Goal: Task Accomplishment & Management: Complete application form

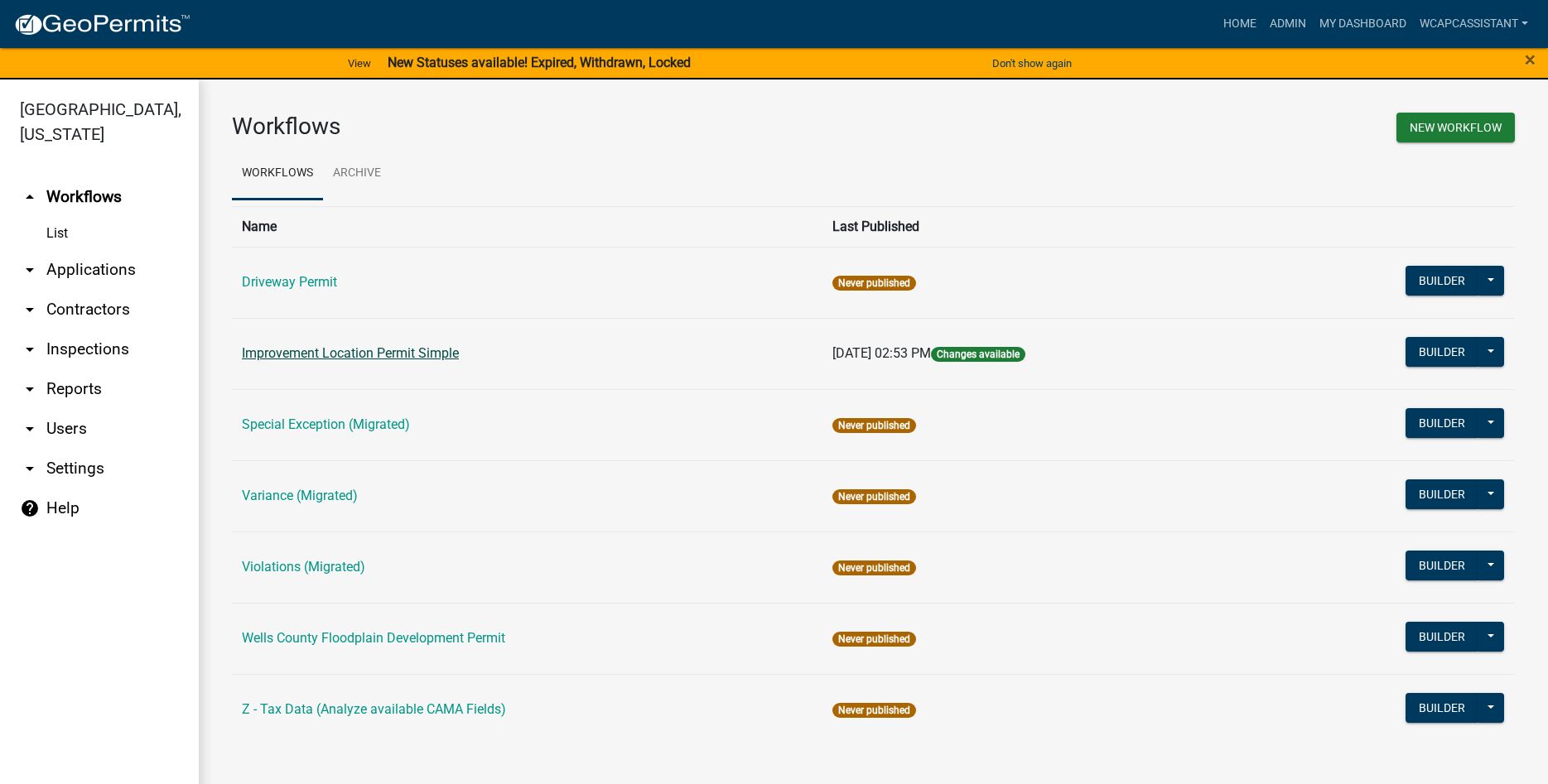
click at [307, 359] on link "Improvement Location Permit Simple" at bounding box center [351, 353] width 217 height 16
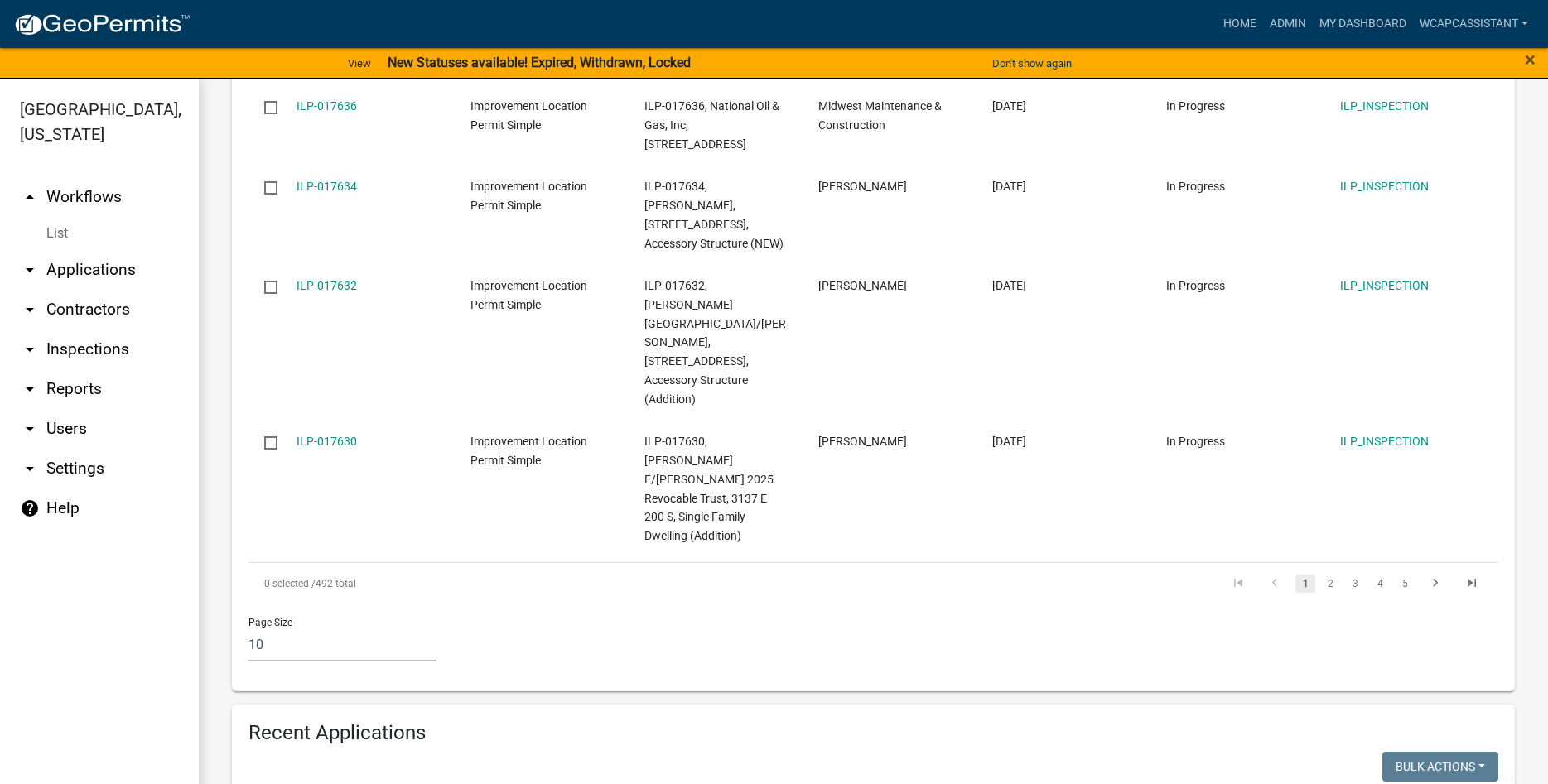
scroll to position [1133, 0]
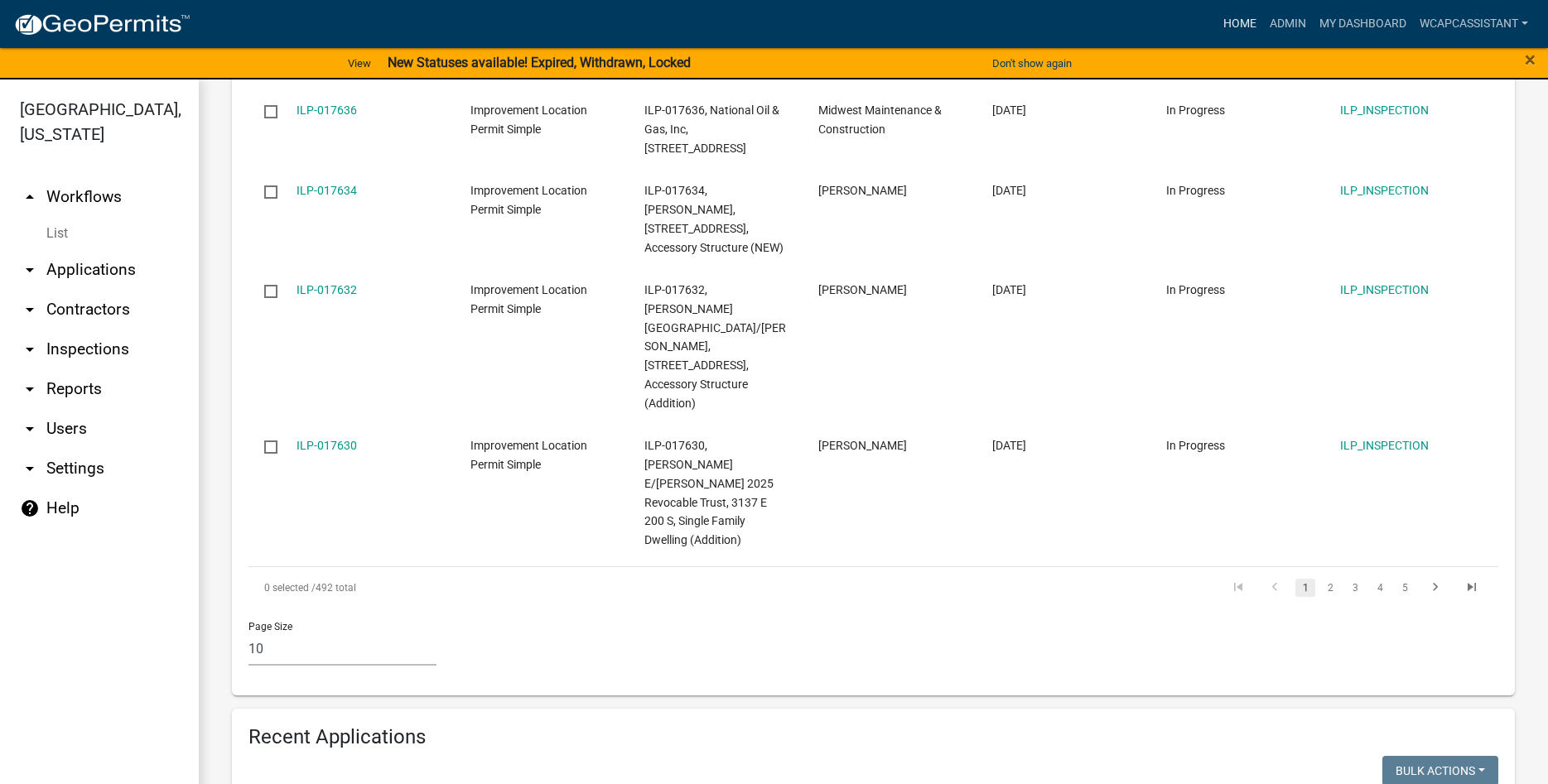
click at [1235, 30] on link "Home" at bounding box center [1240, 24] width 47 height 32
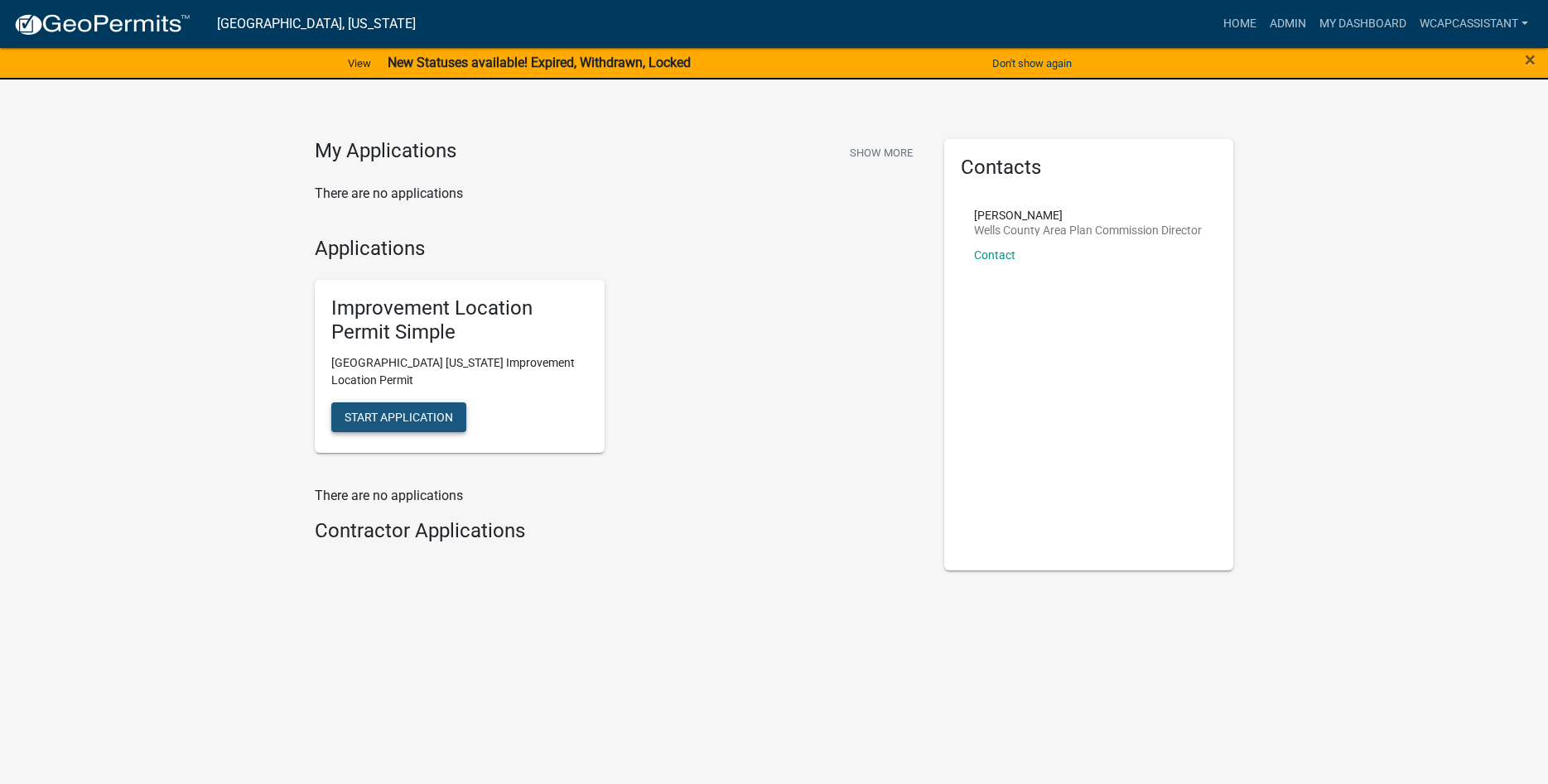
click at [433, 420] on span "Start Application" at bounding box center [399, 416] width 108 height 13
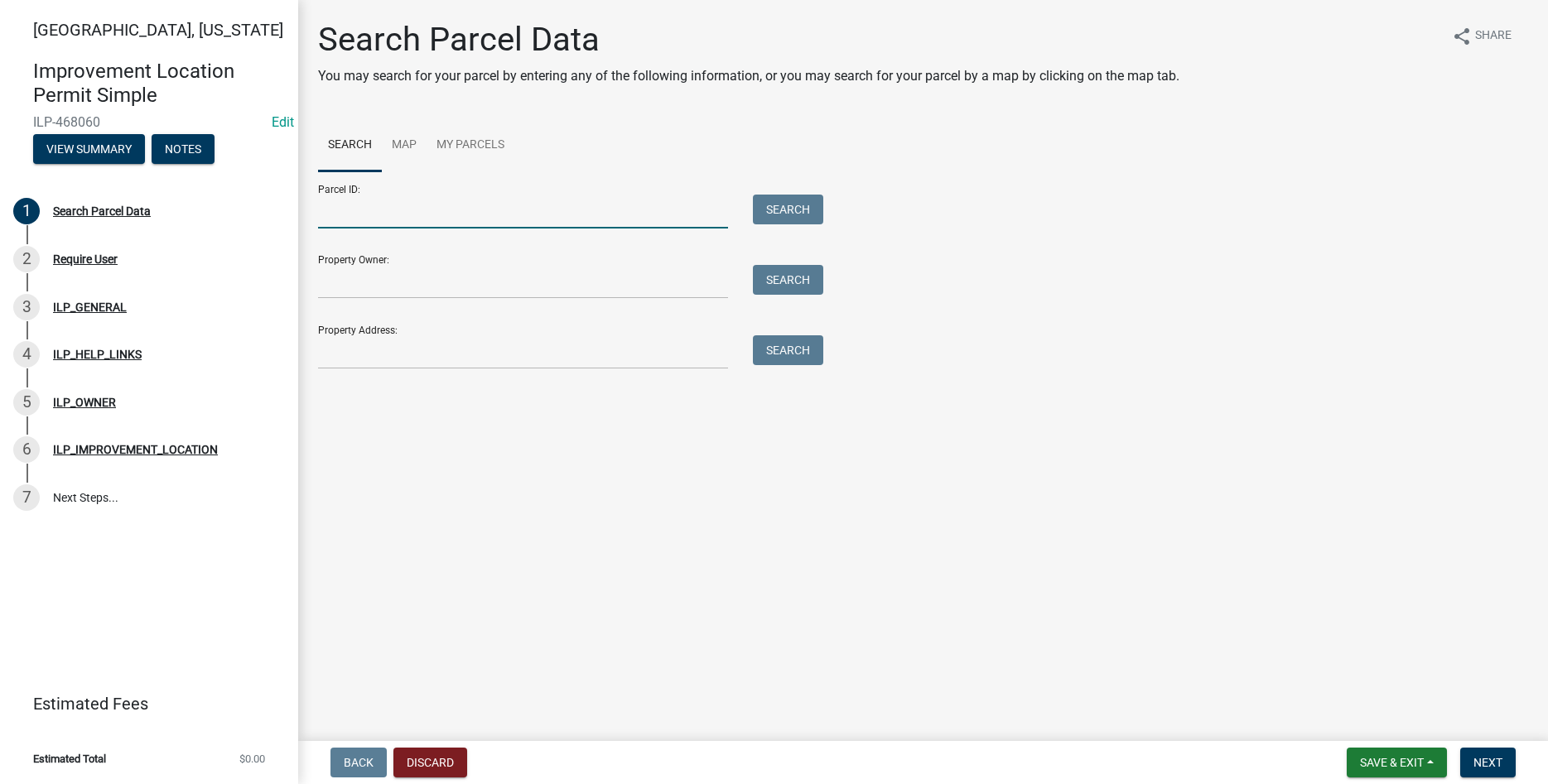
click at [356, 209] on input "Parcel ID:" at bounding box center [523, 211] width 410 height 34
paste input "90-08-04-538-011.000-004"
click at [349, 212] on input "90-08-04-538-011.000-004" at bounding box center [523, 211] width 410 height 34
type input "90-08-04-538-011.000-004"
click at [818, 211] on button "Search" at bounding box center [788, 210] width 71 height 30
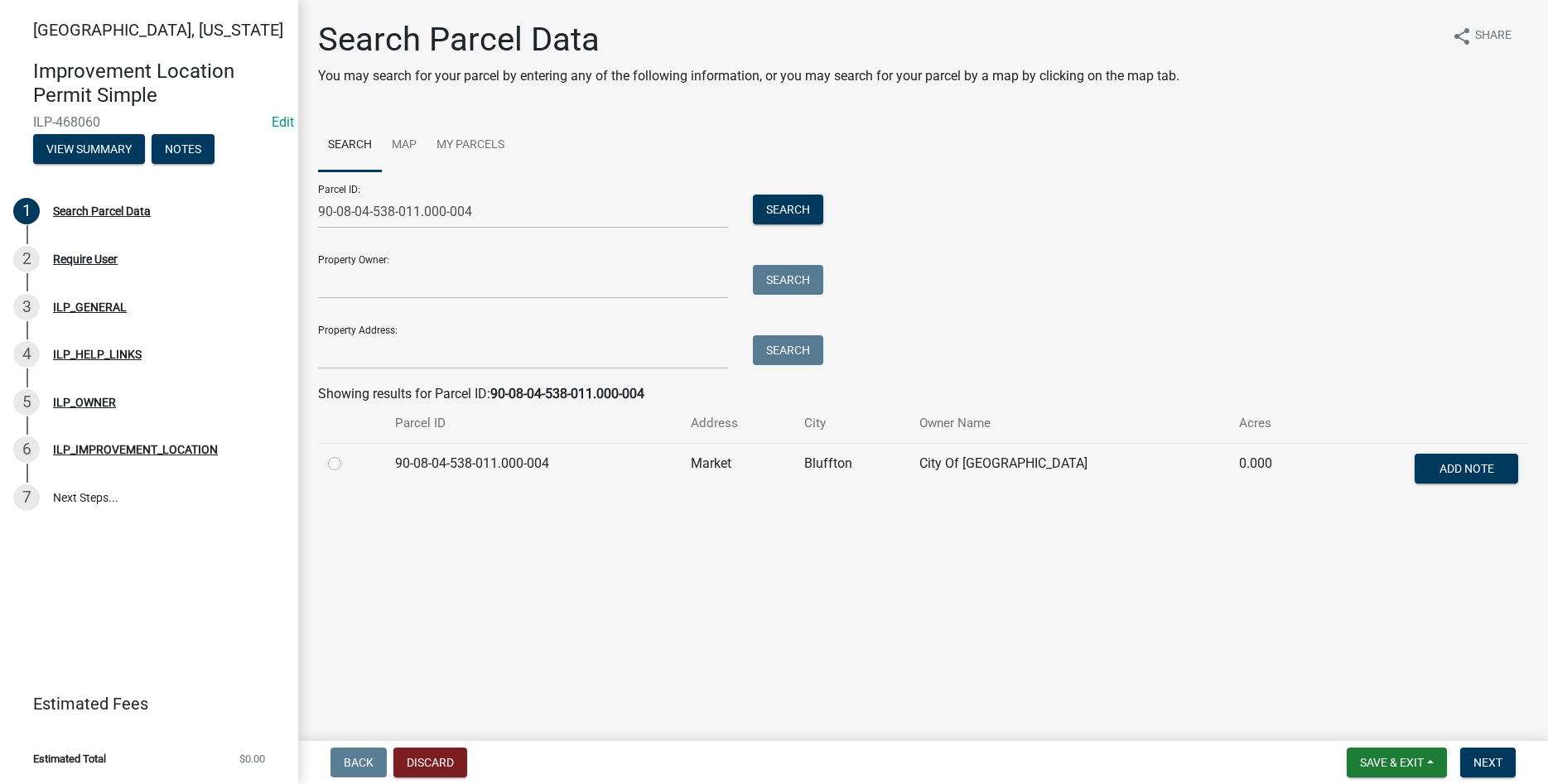
click at [348, 454] on label at bounding box center [348, 454] width 0 height 0
click at [348, 464] on input "radio" at bounding box center [353, 459] width 11 height 11
radio input "true"
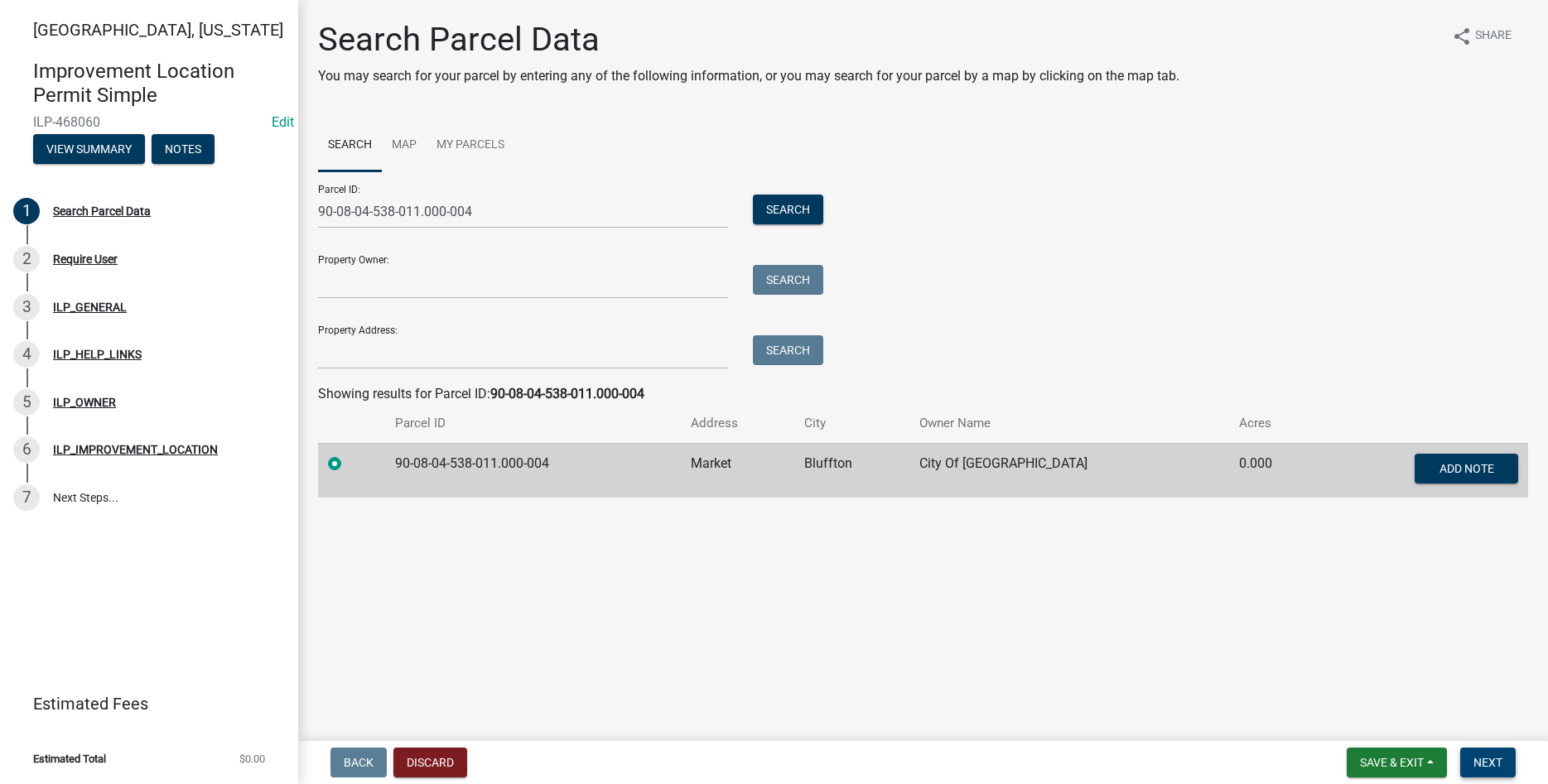
click at [1482, 759] on span "Next" at bounding box center [1488, 762] width 29 height 13
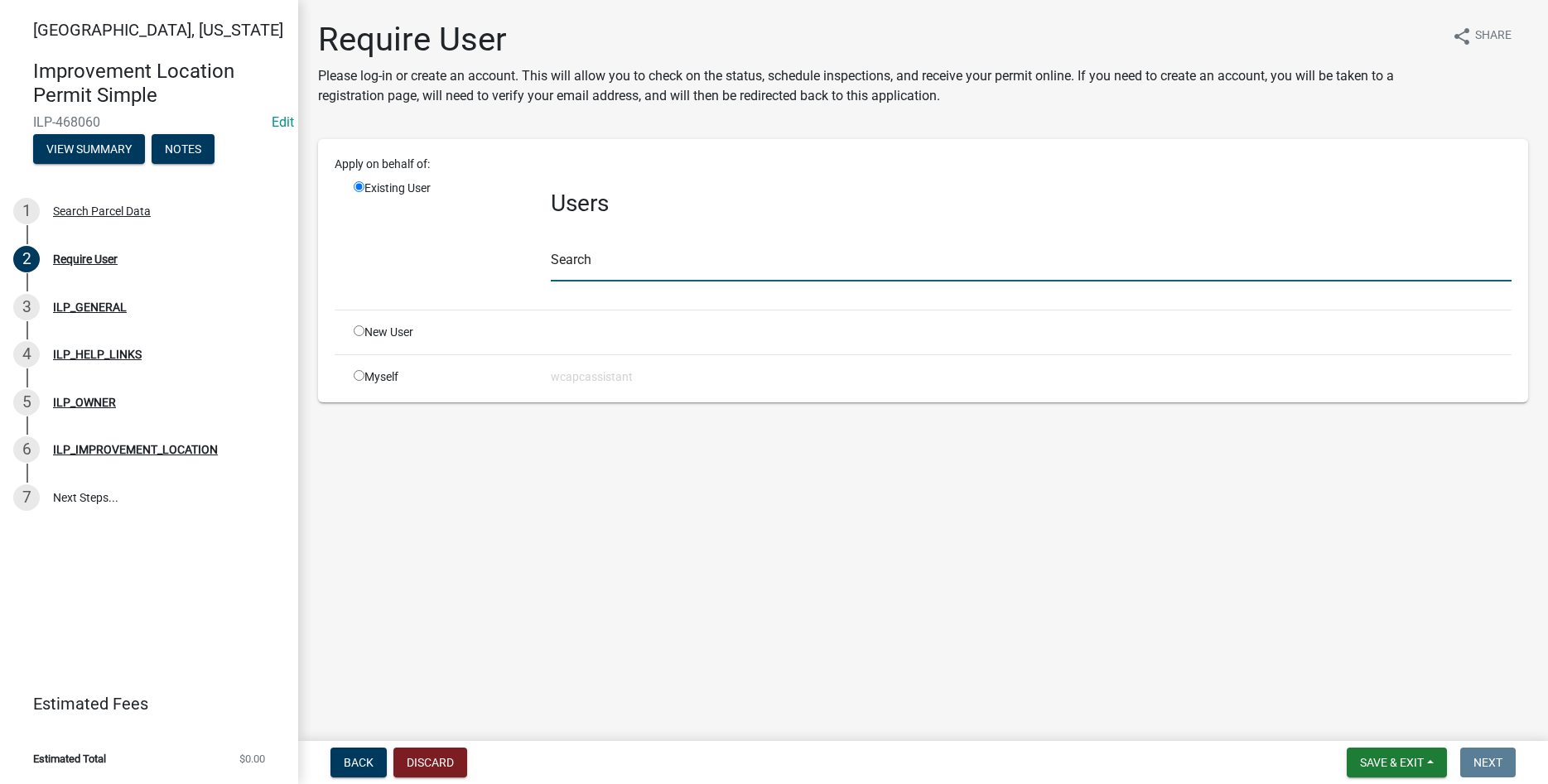
click at [615, 261] on input "text" at bounding box center [1032, 264] width 961 height 34
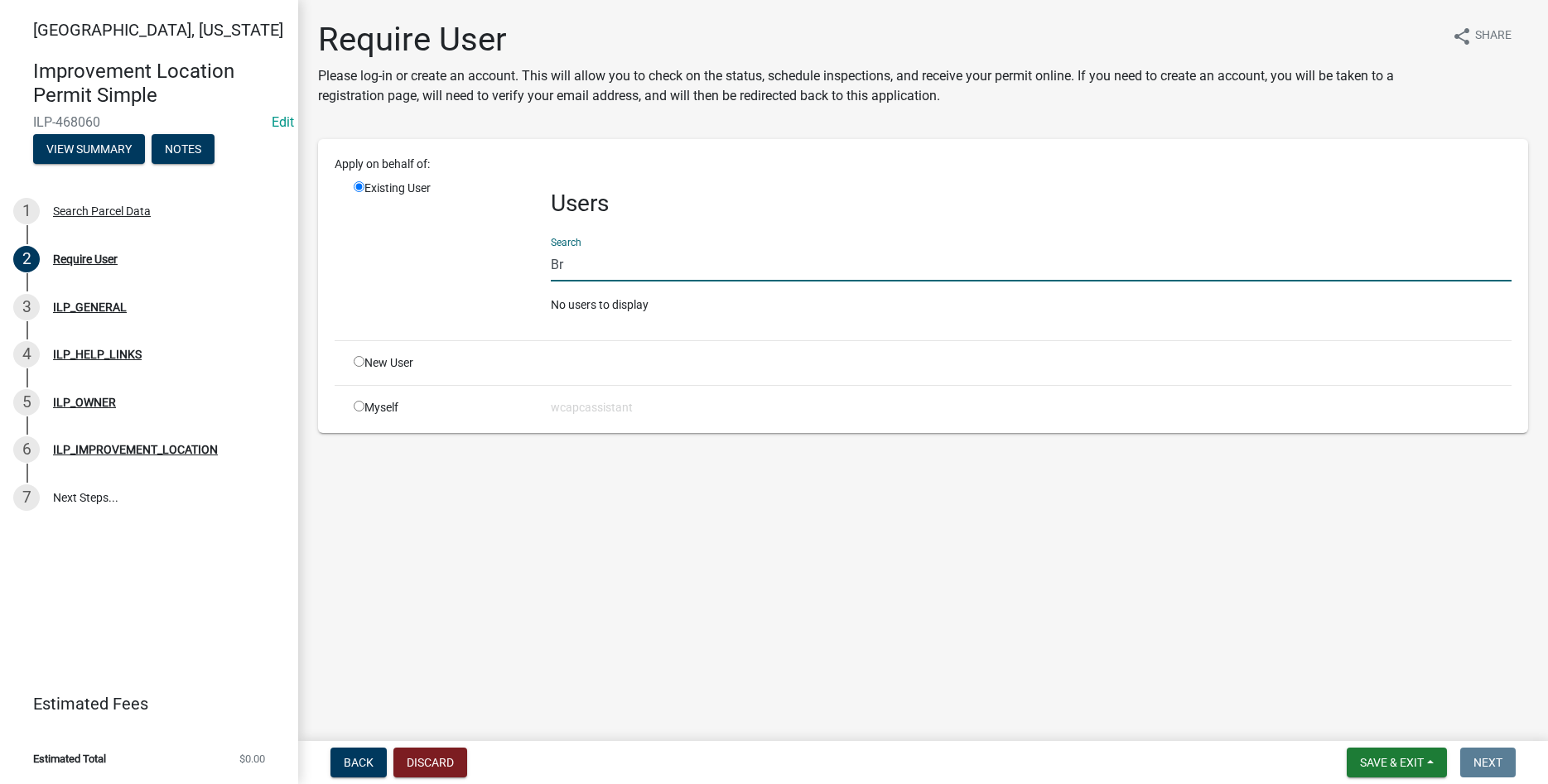
type input "B"
type input "p"
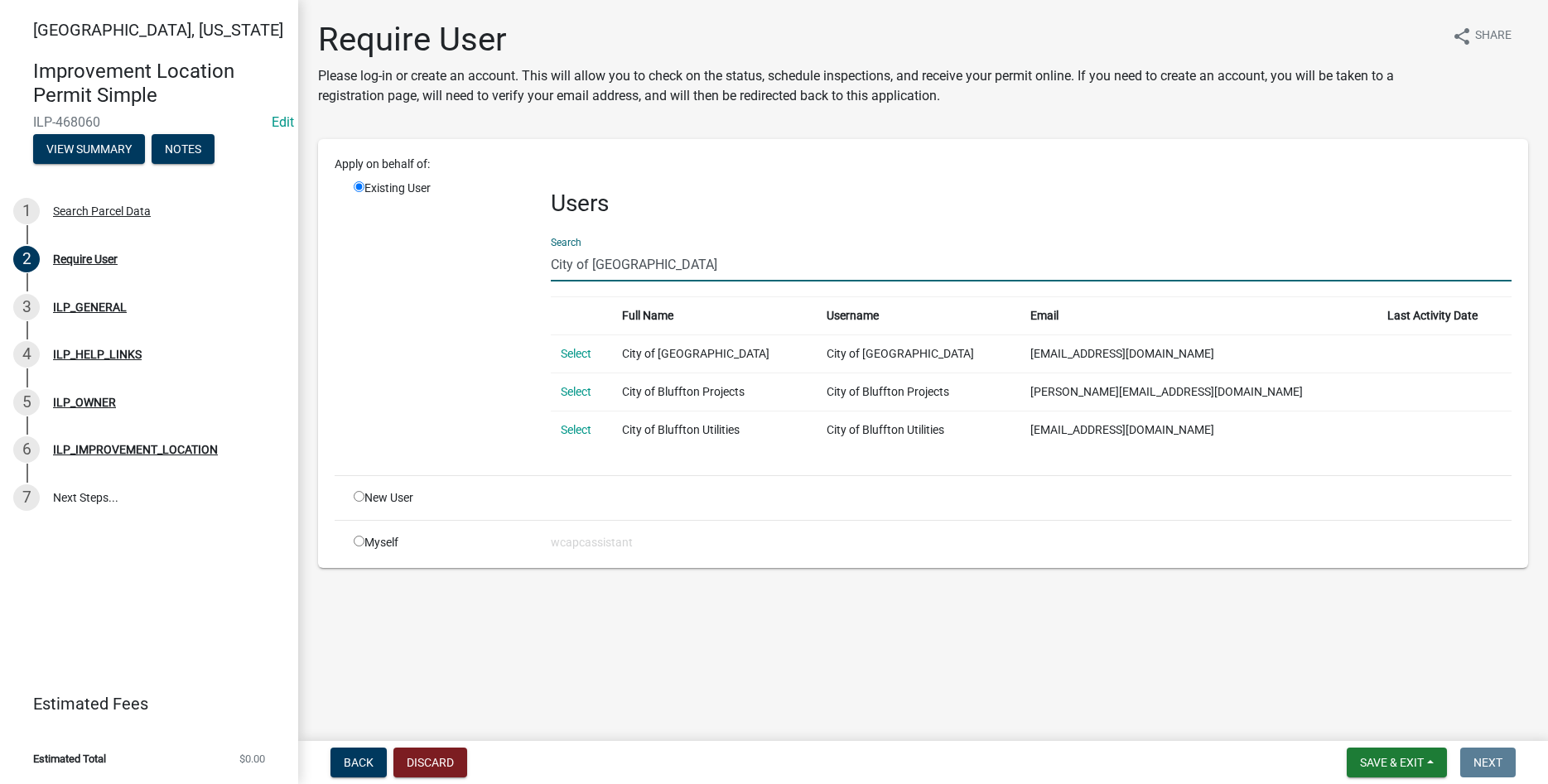
drag, startPoint x: 654, startPoint y: 260, endPoint x: 421, endPoint y: 251, distance: 233.2
click at [551, 251] on input "City of Bluffton" at bounding box center [1032, 264] width 961 height 34
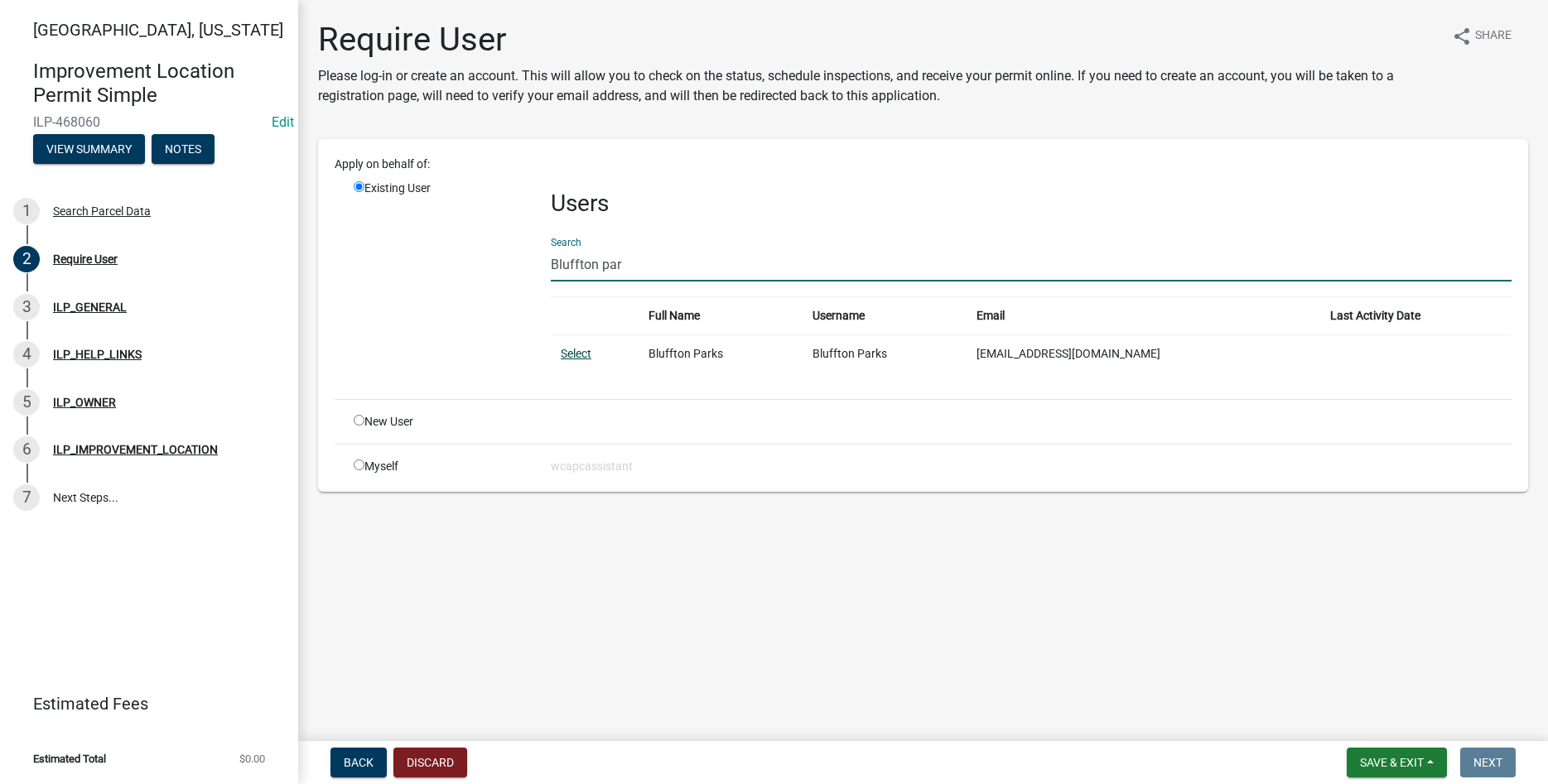
type input "Bluffton par"
click at [579, 354] on link "Select" at bounding box center [576, 354] width 31 height 13
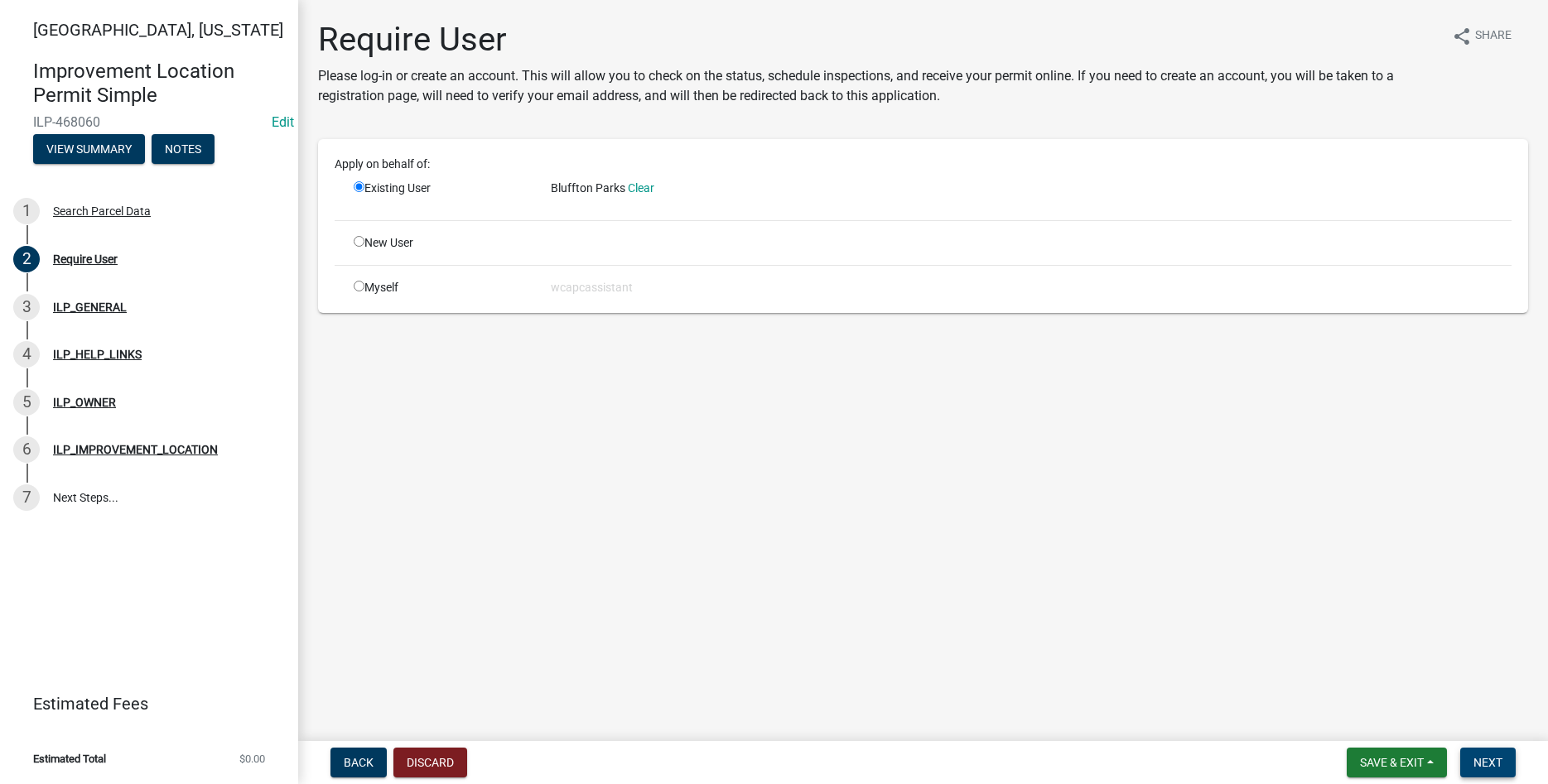
click at [1502, 762] on span "Next" at bounding box center [1488, 762] width 29 height 13
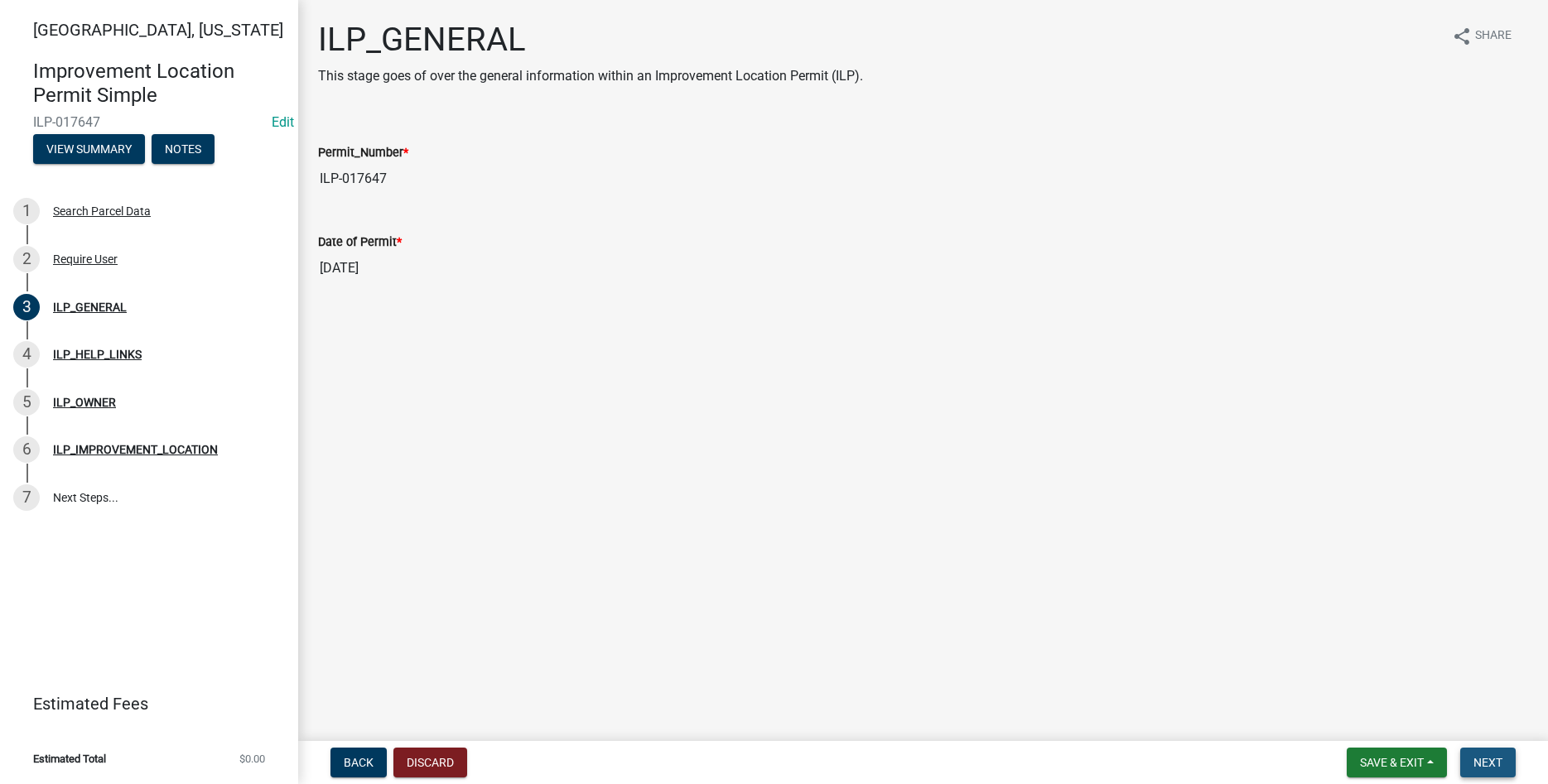
click at [1480, 752] on button "Next" at bounding box center [1488, 762] width 56 height 30
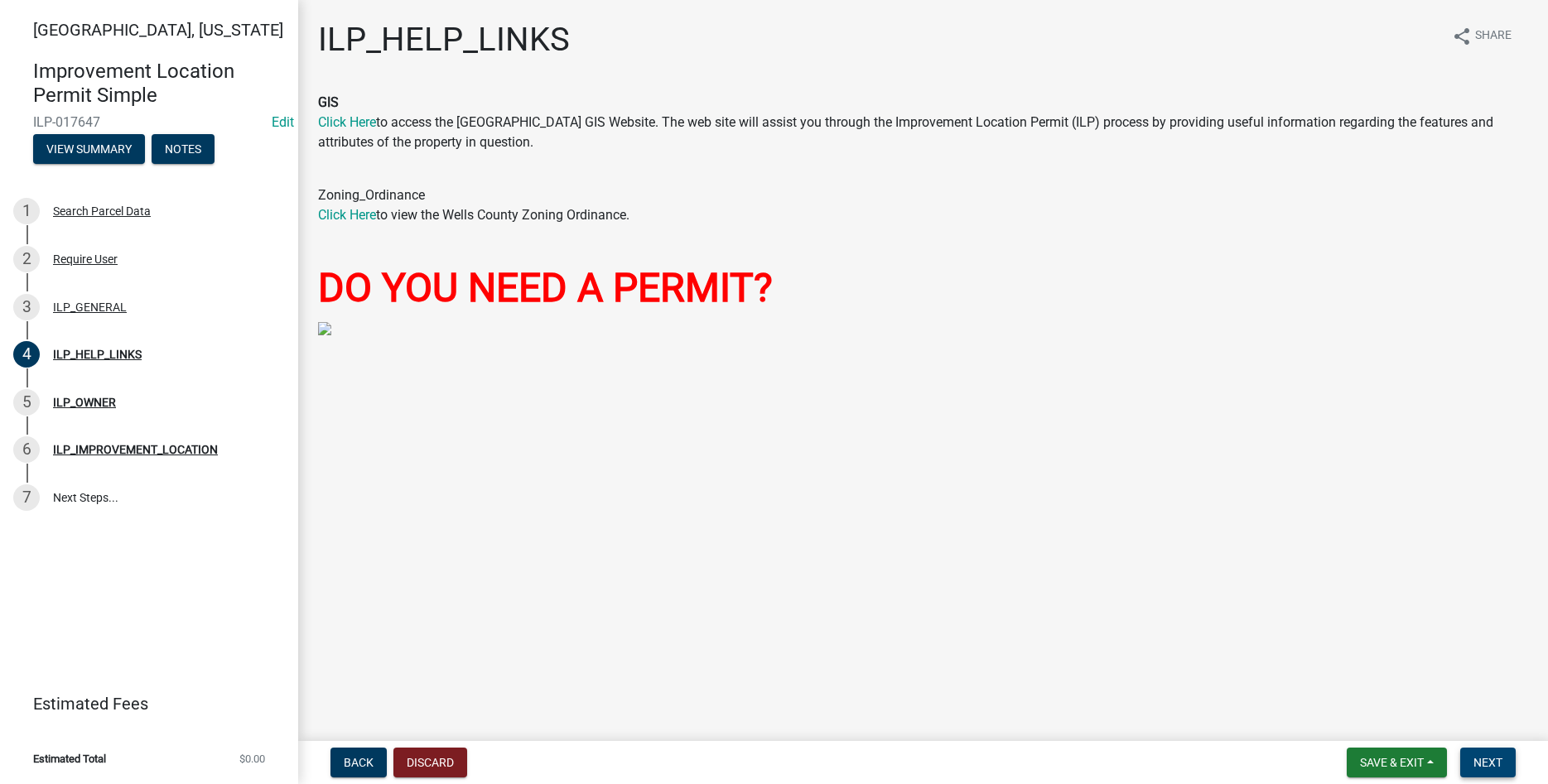
click at [1484, 760] on span "Next" at bounding box center [1488, 762] width 29 height 13
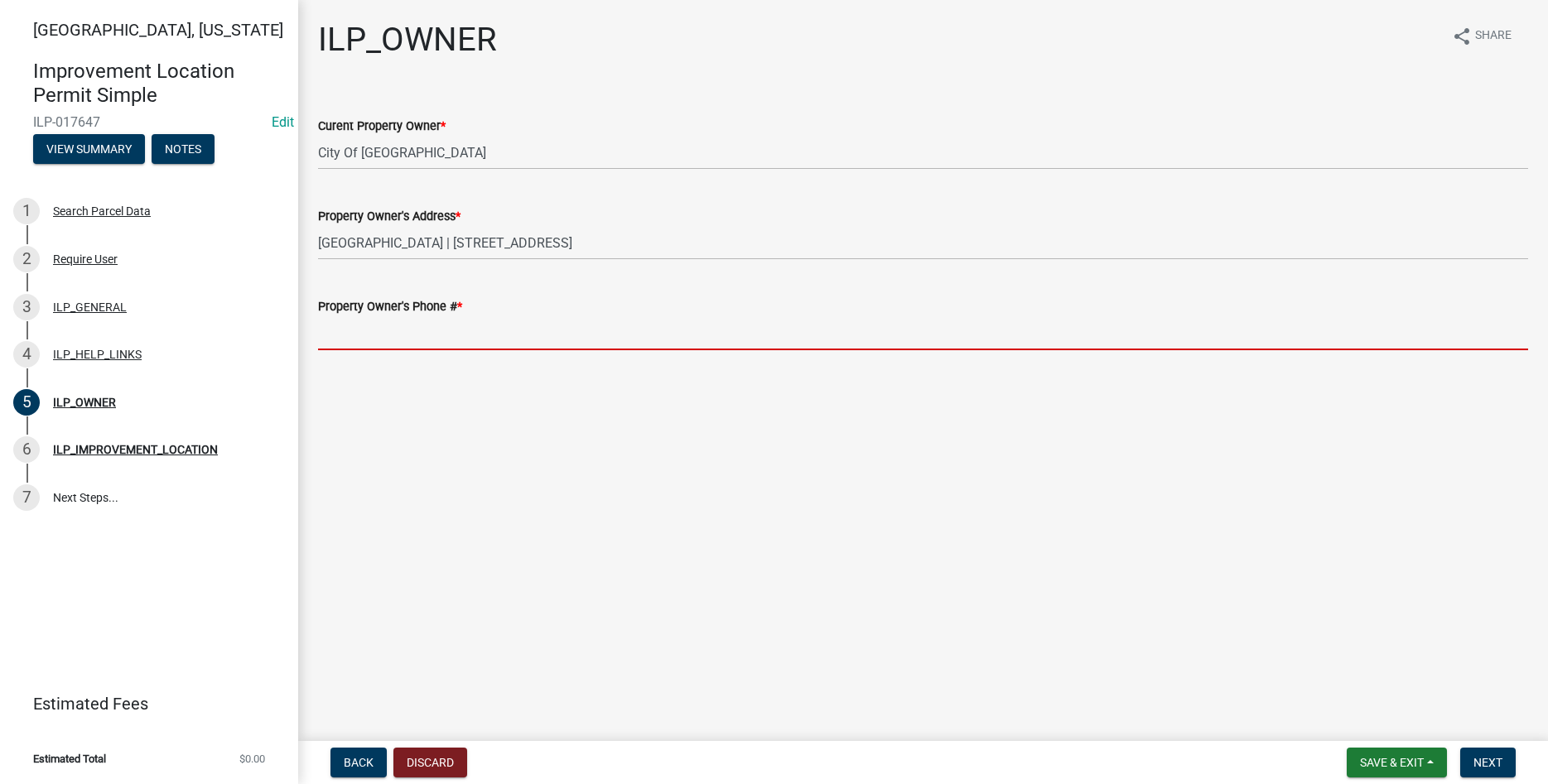
click at [455, 334] on input "Property Owner's Phone # *" at bounding box center [923, 333] width 1211 height 34
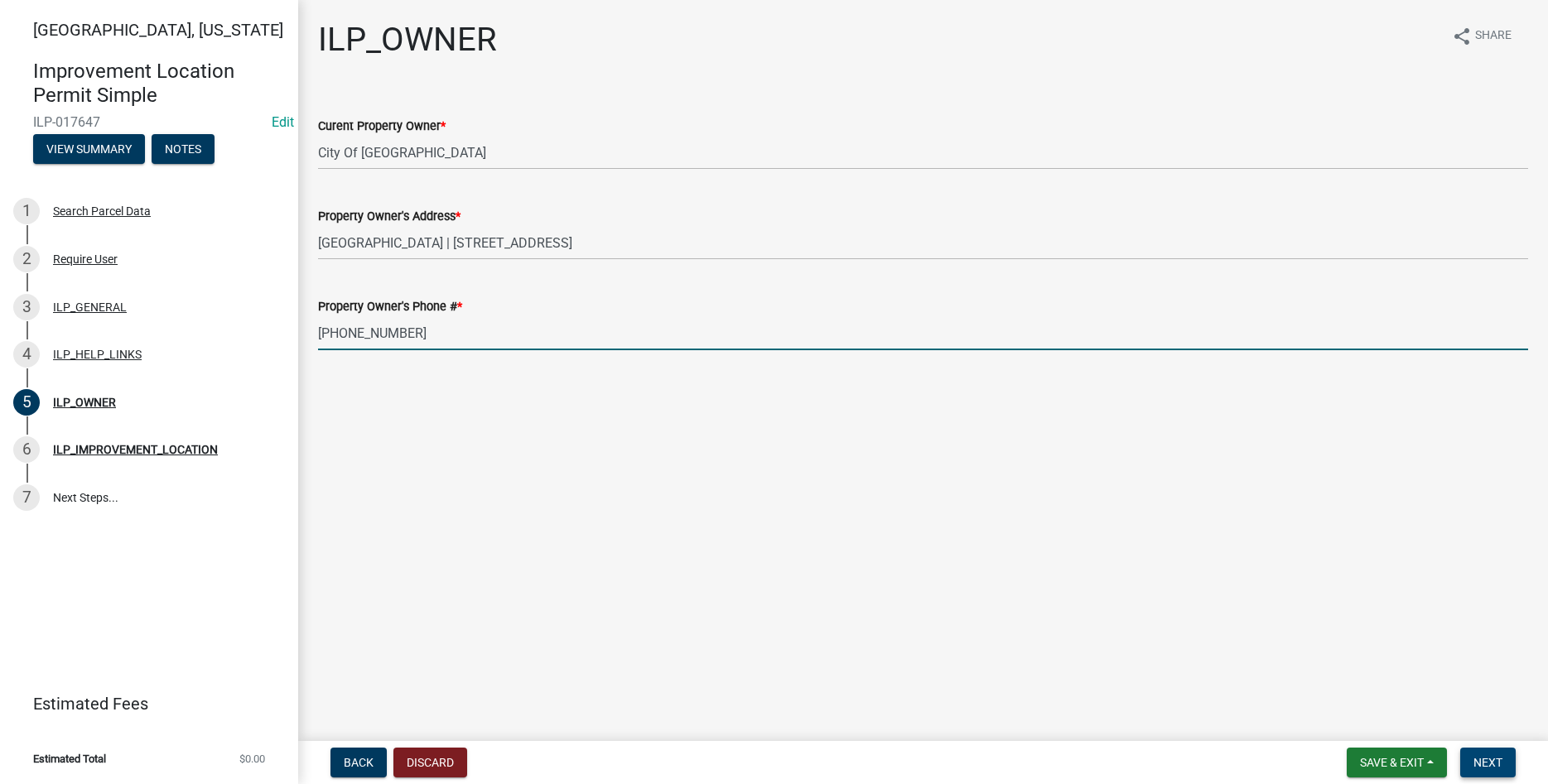
type input "260-824-6069"
click at [1488, 768] on span "Next" at bounding box center [1488, 762] width 29 height 13
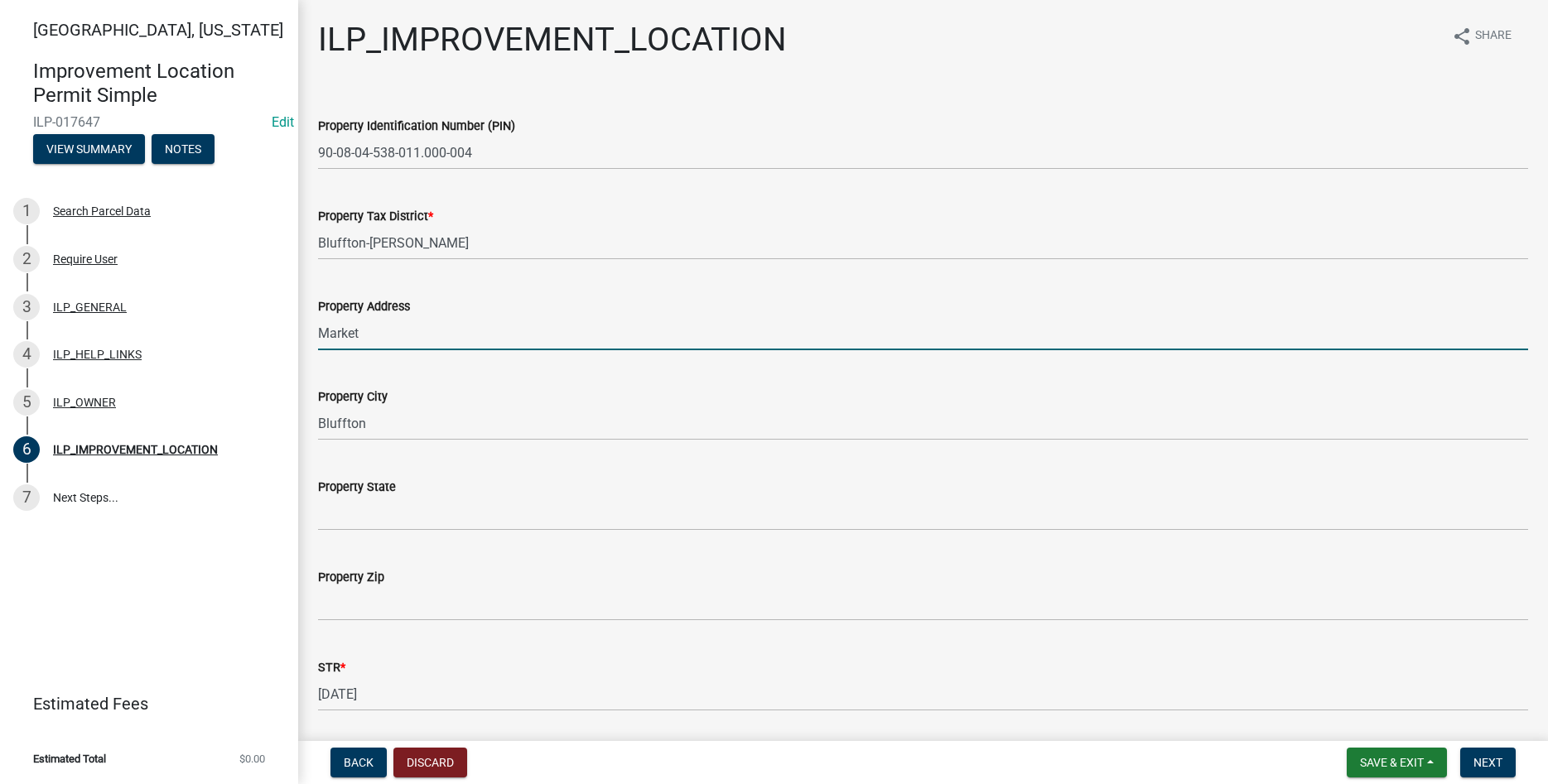
click at [391, 333] on input "Market" at bounding box center [923, 333] width 1211 height 34
type input "805 W Market"
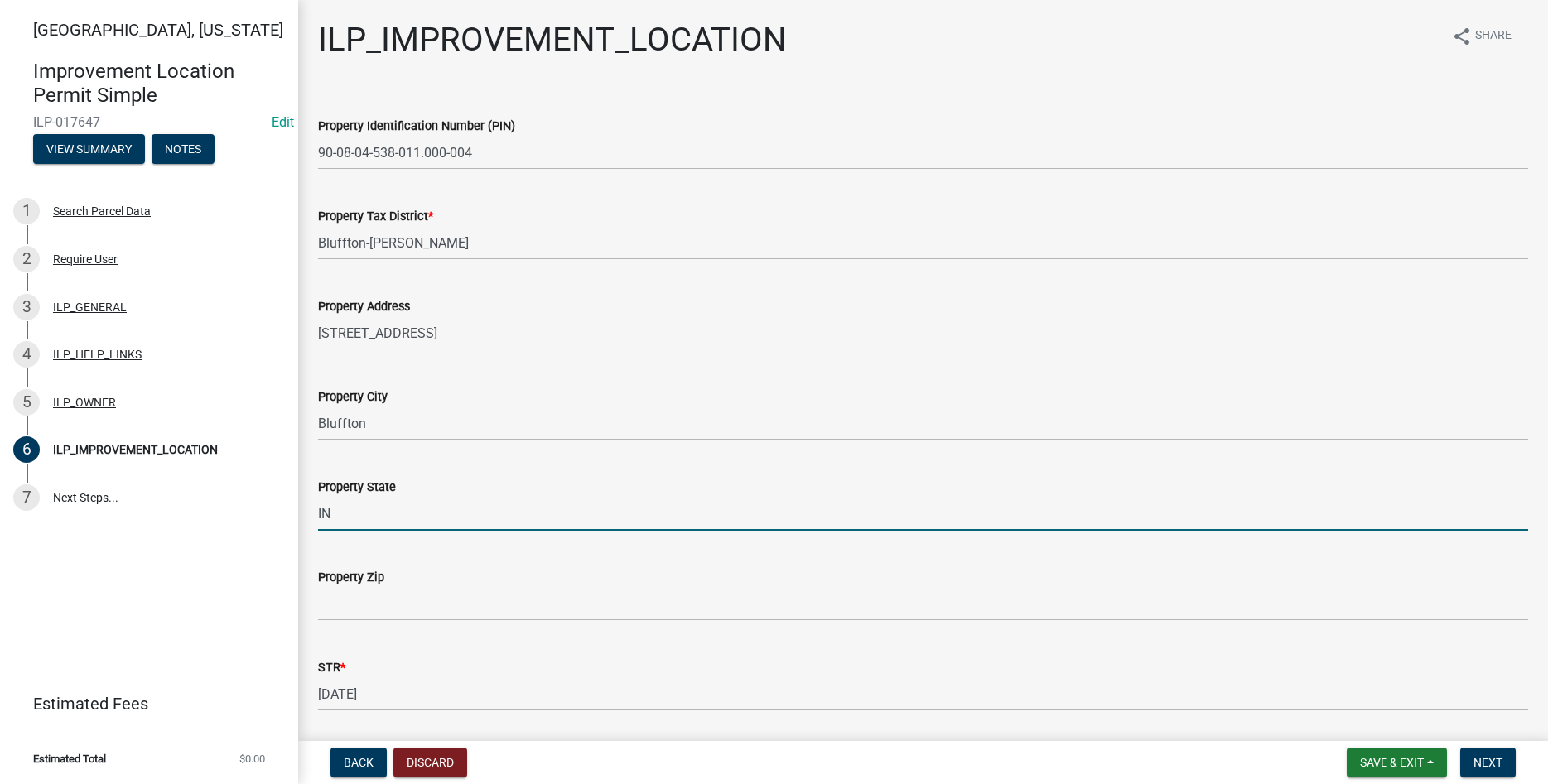
type input "IN"
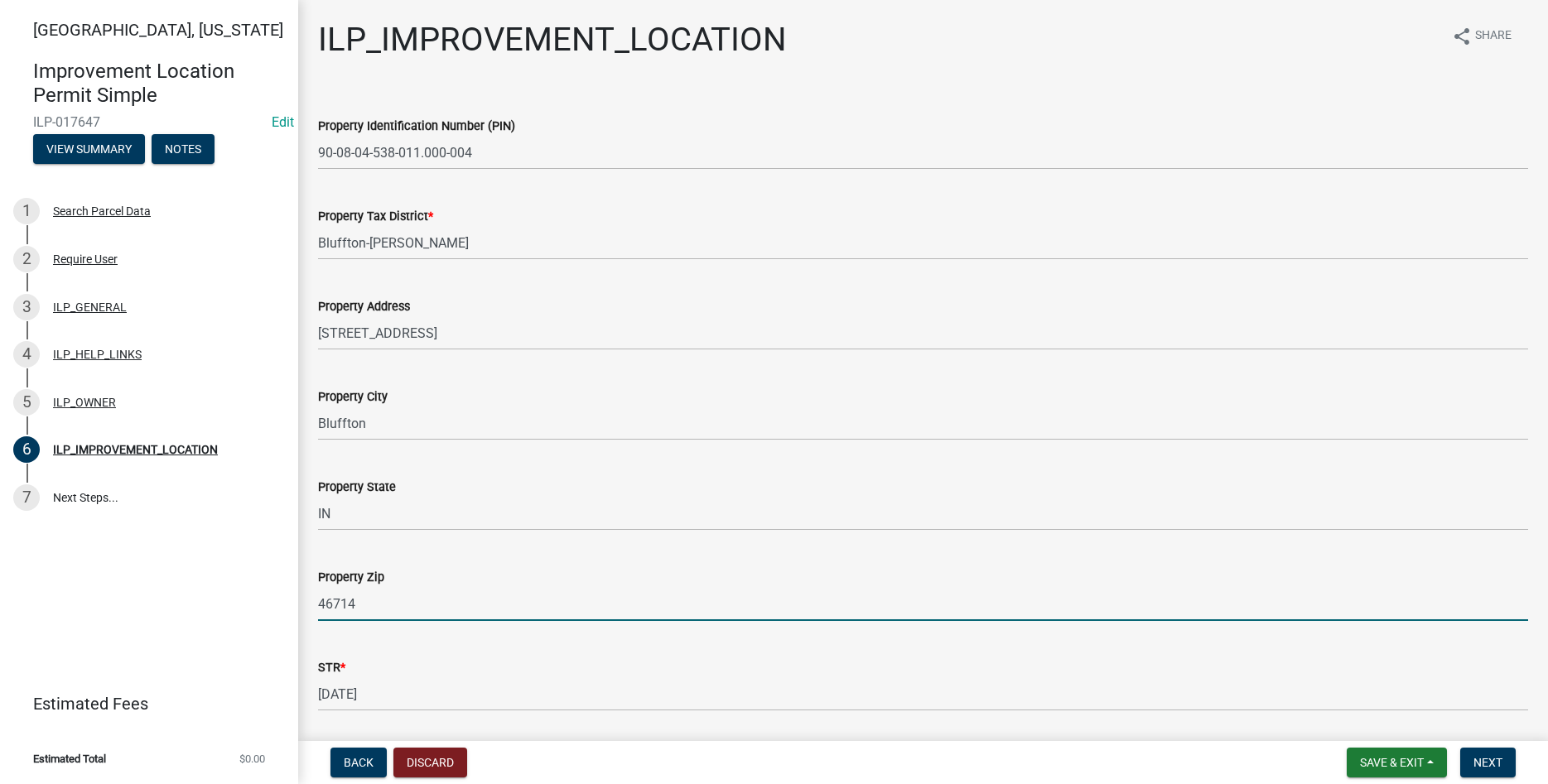
type input "46714"
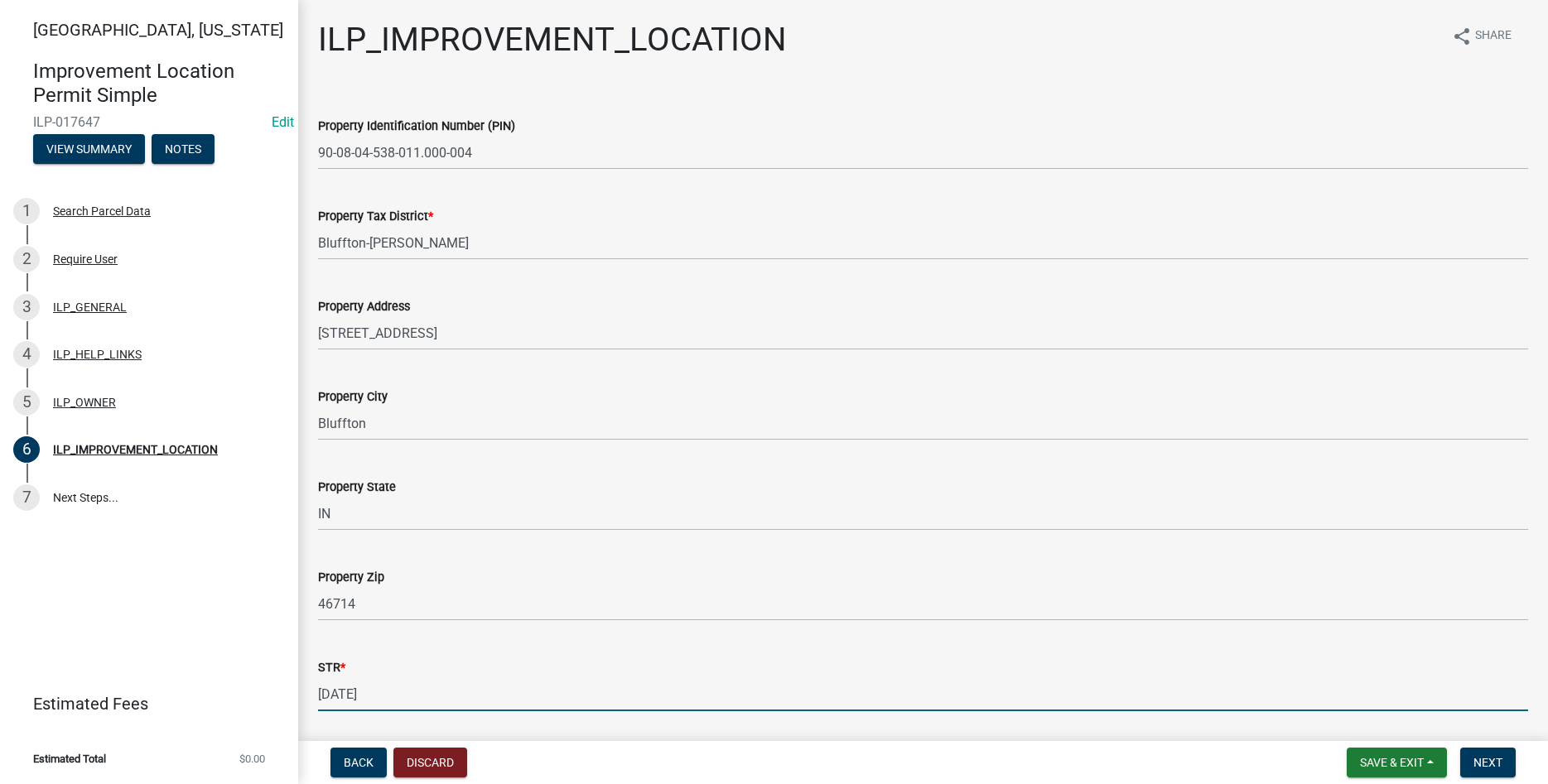
scroll to position [256, 0]
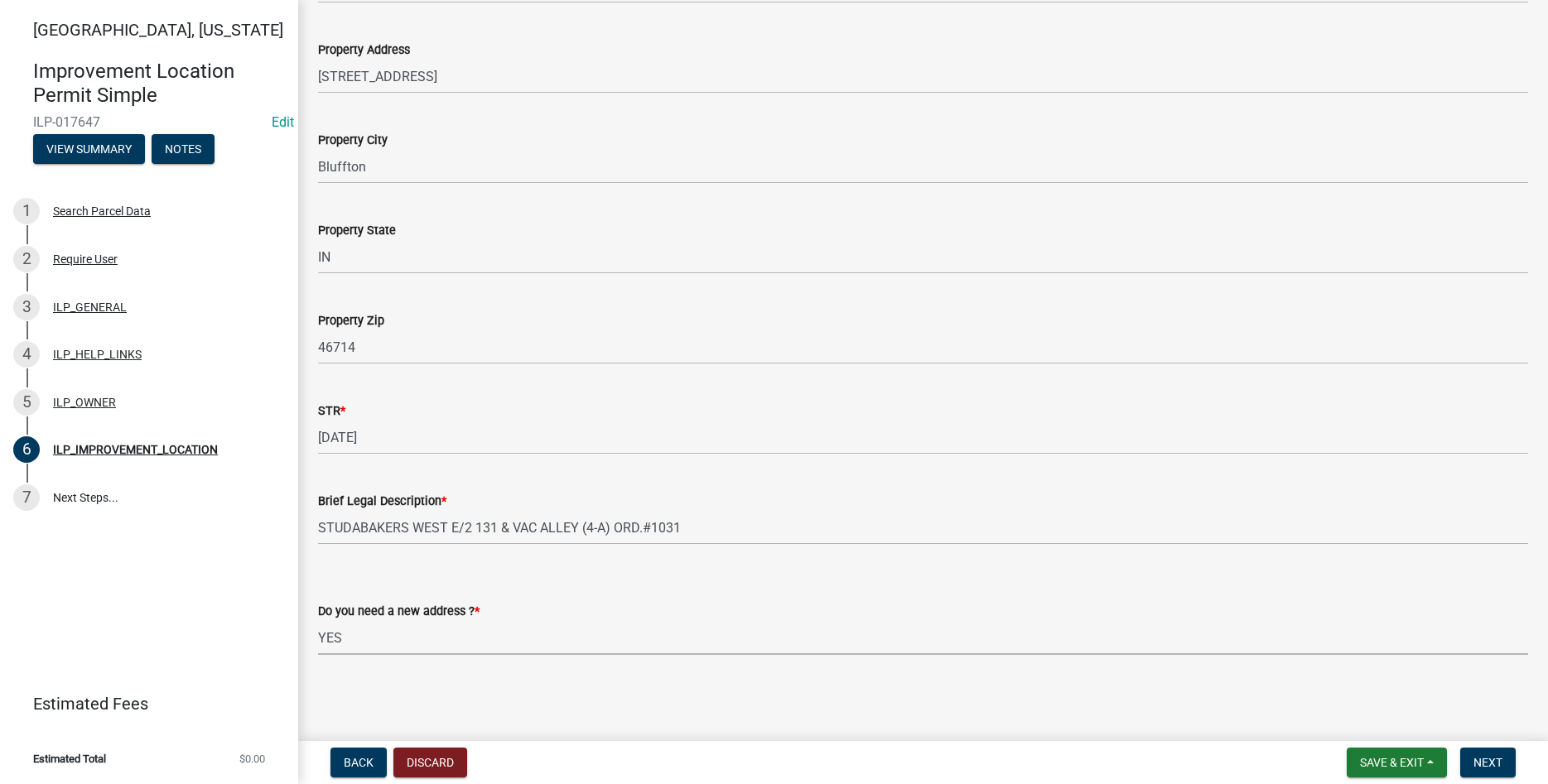
select select "e4f94975-13b9-47c9-bb13-f719d4a0434e"
click at [1483, 757] on span "Next" at bounding box center [1488, 762] width 29 height 13
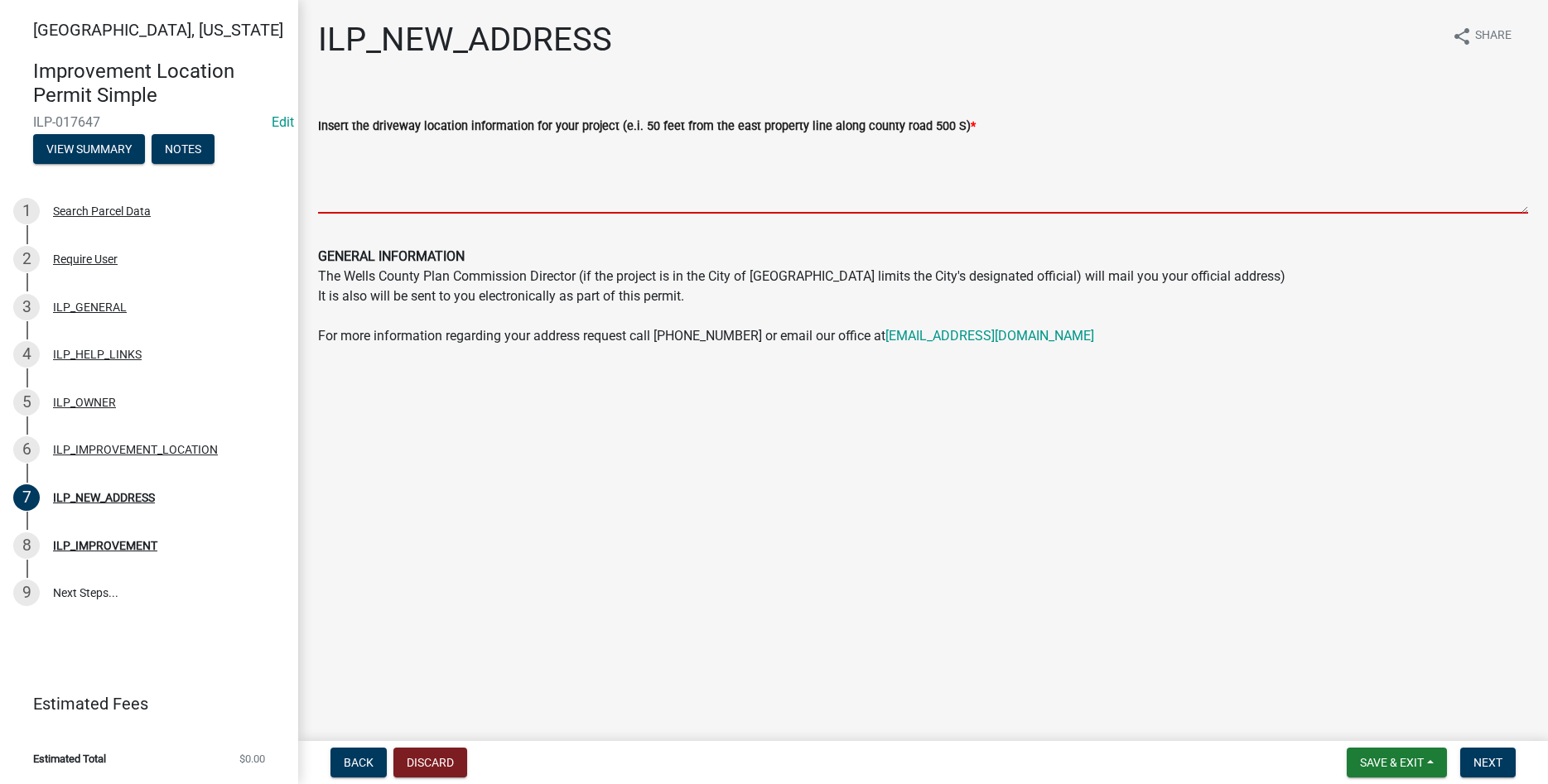
click at [574, 188] on textarea "Insert the driveway location information for your project (e.i. 50 feet from th…" at bounding box center [923, 175] width 1211 height 78
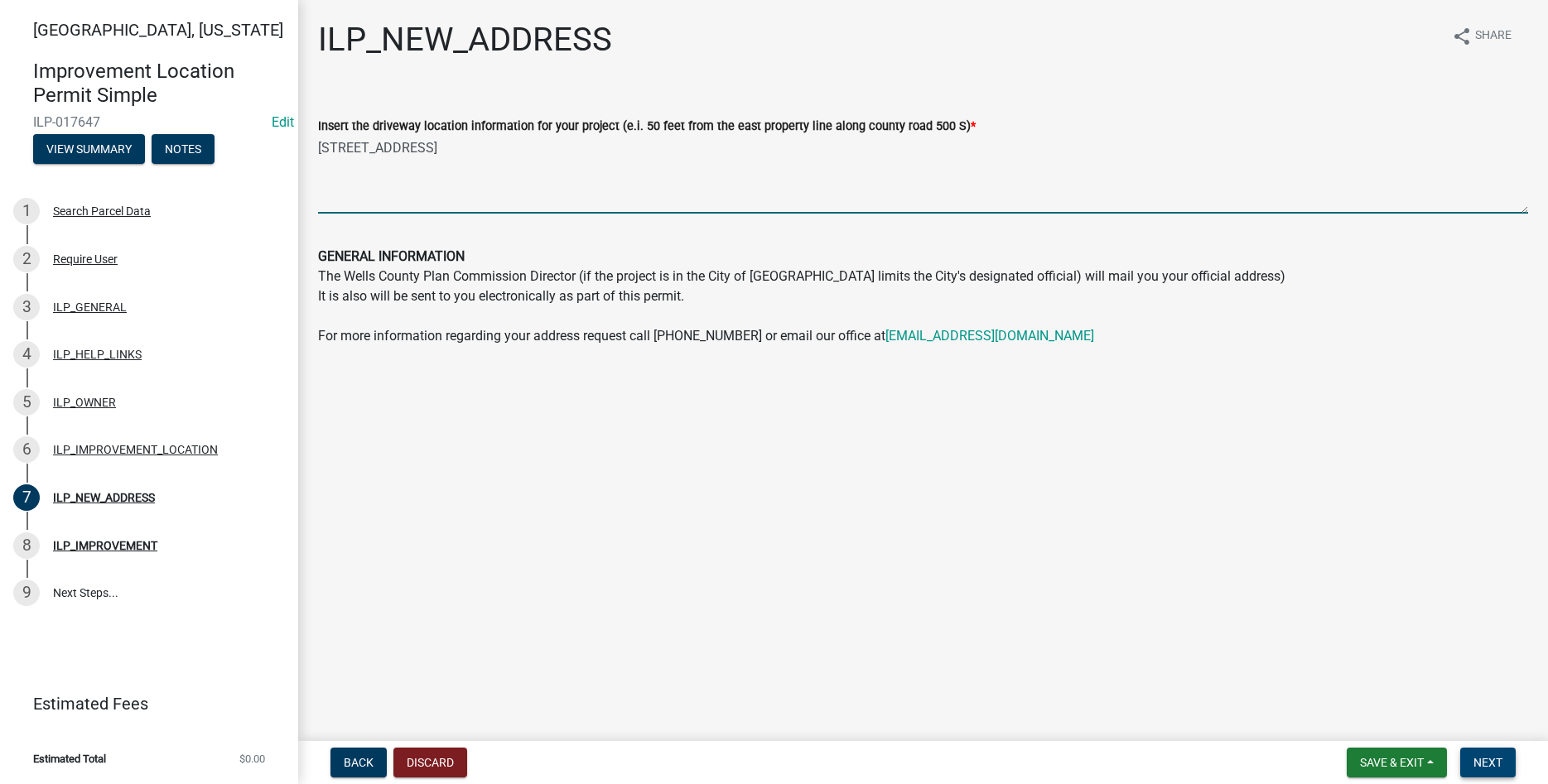
type textarea "805 W Market Bluffton, IN 46714"
click at [1486, 761] on span "Next" at bounding box center [1488, 762] width 29 height 13
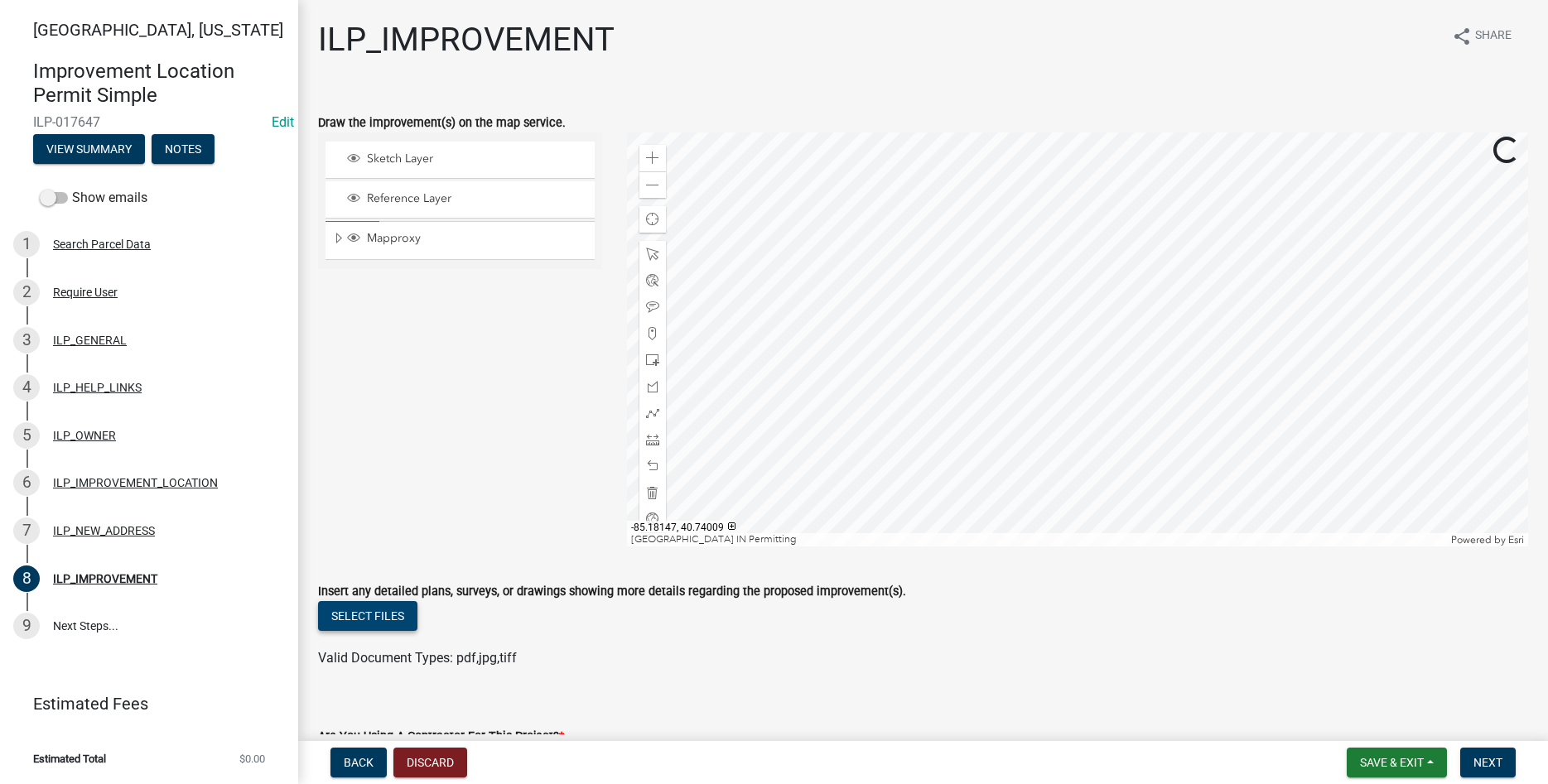
click at [391, 614] on button "Select files" at bounding box center [367, 616] width 99 height 30
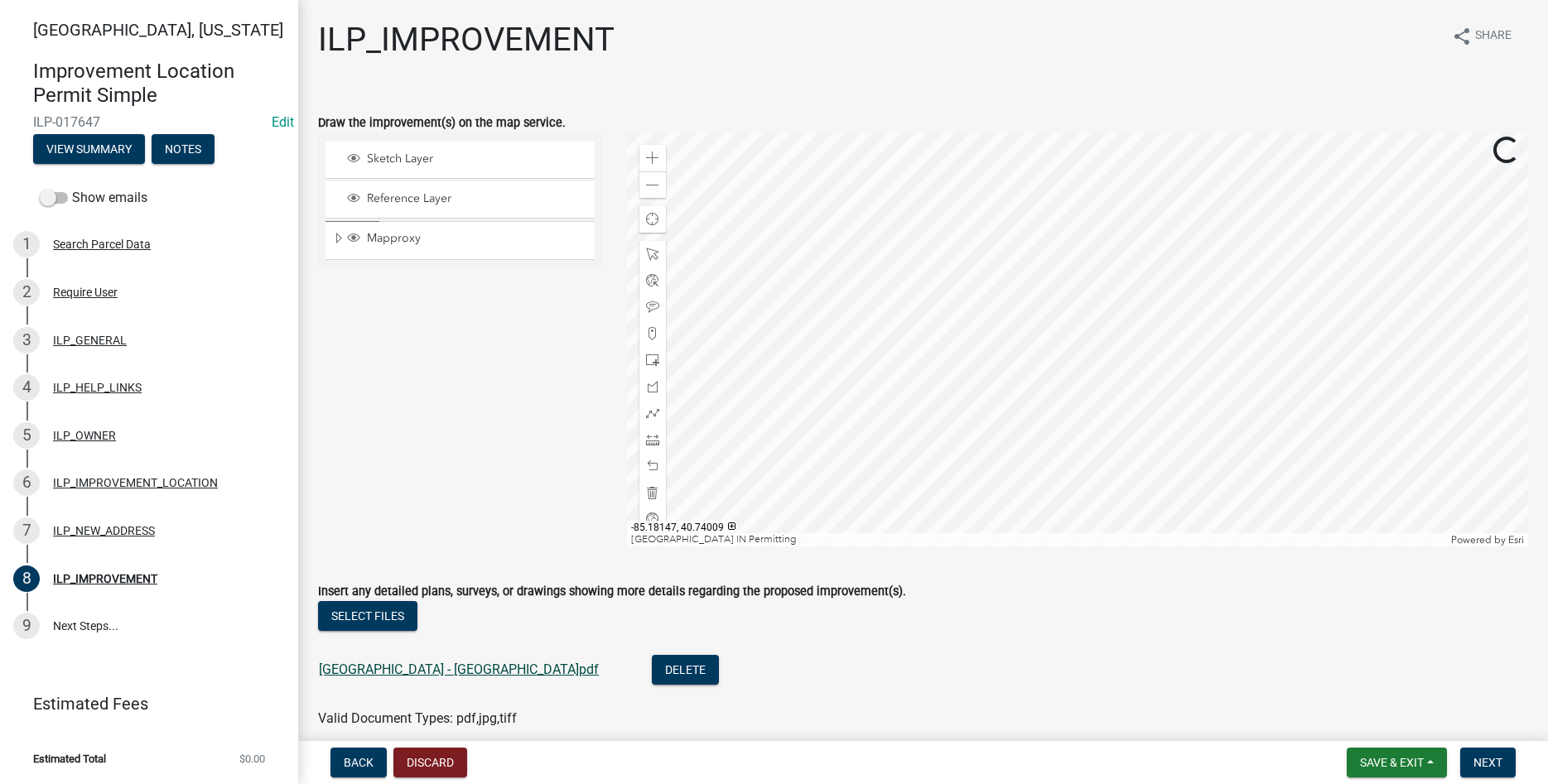
click at [417, 664] on link "Bluffton Parks - Dog Park Pavilion.pdf" at bounding box center [459, 669] width 280 height 16
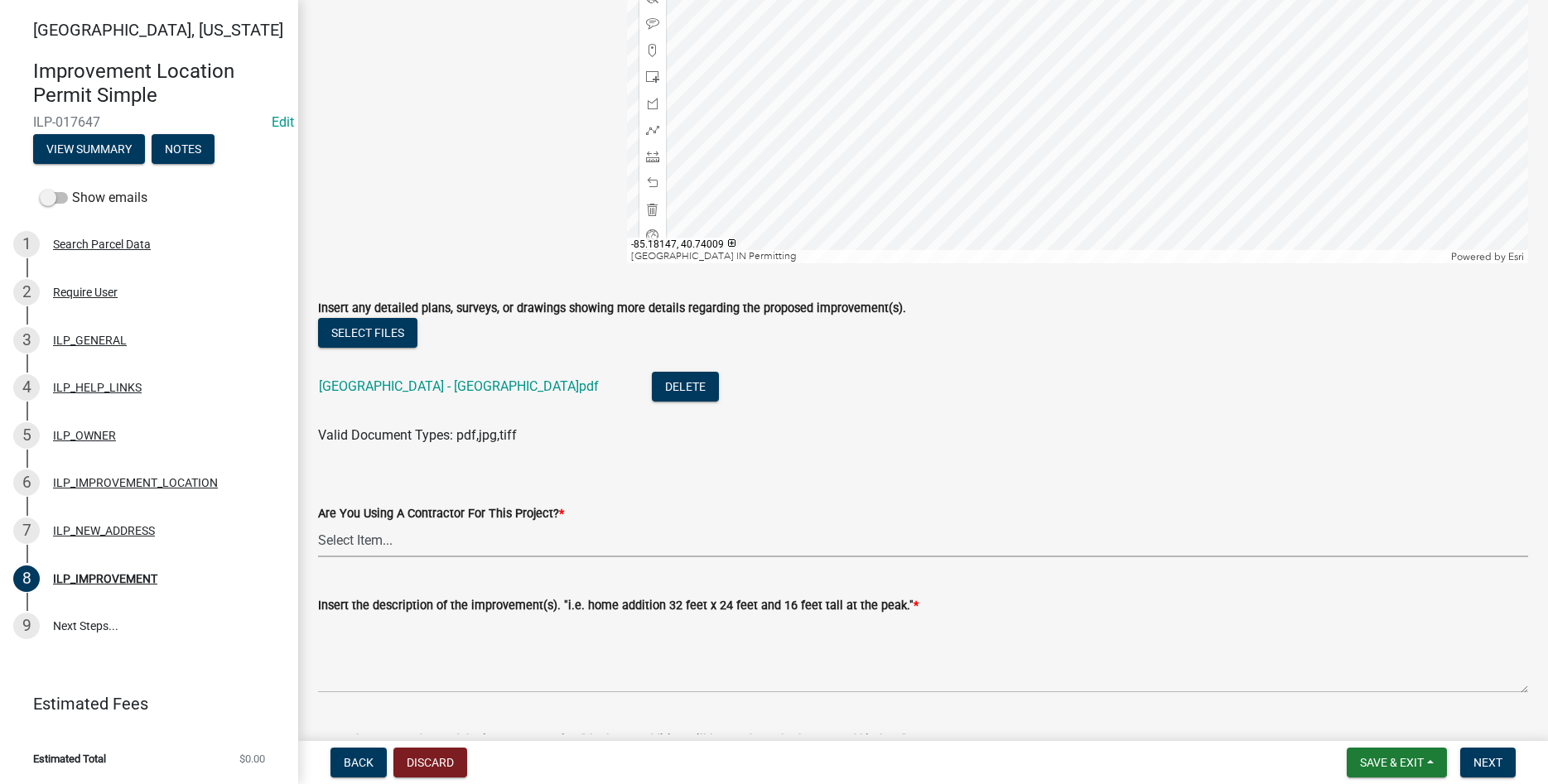
click at [318, 523] on select "Select Item... YES NO" at bounding box center [923, 540] width 1211 height 34
click option "YES" at bounding box center [0, 0] width 0 height 0
select select "71b507d0-569d-4a0a-b334-f72445909e69"
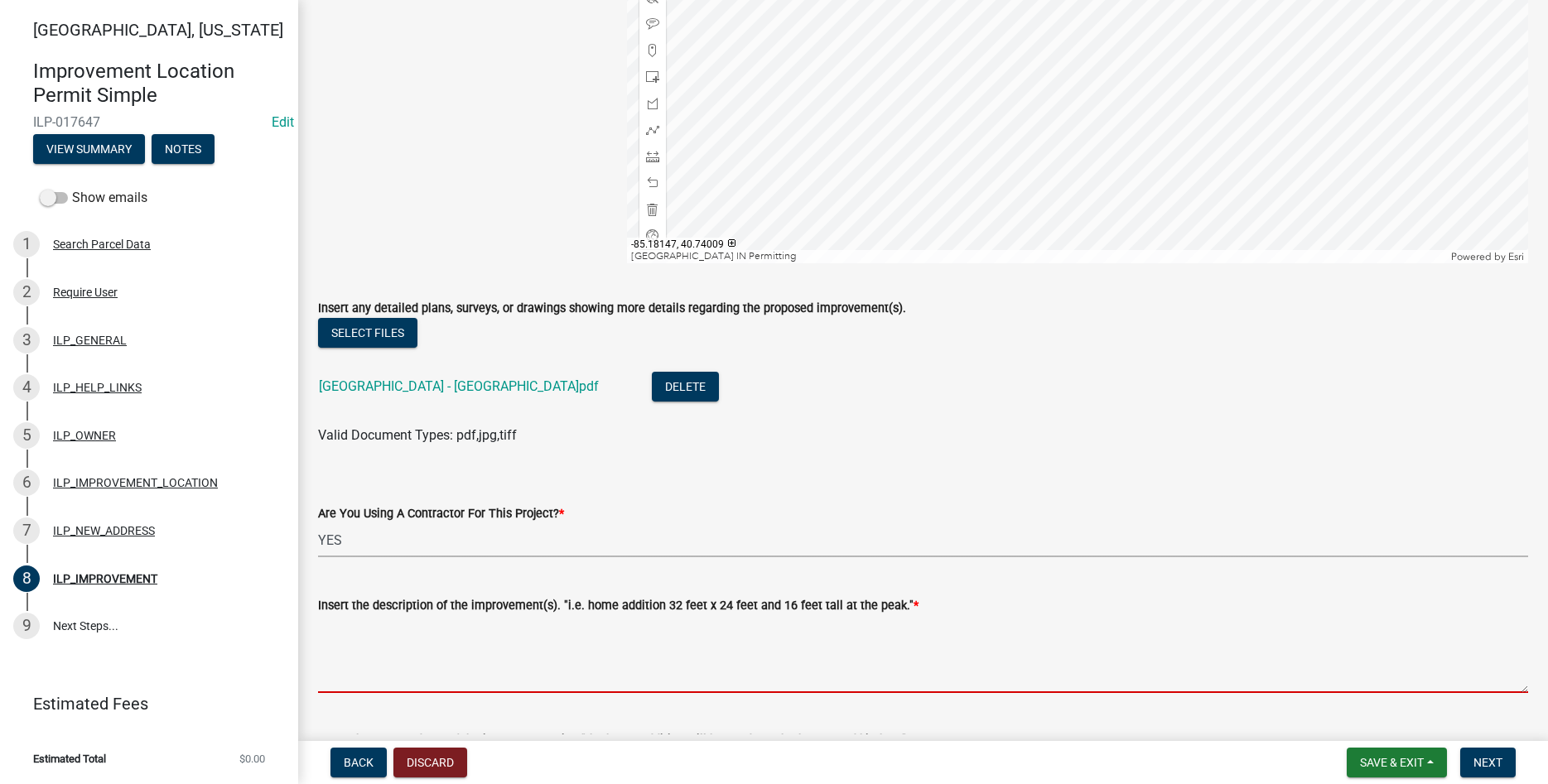
click at [445, 686] on textarea "Insert the description of the improvement(s). "i.e. home addition 32 feet x 24 …" at bounding box center [923, 654] width 1211 height 78
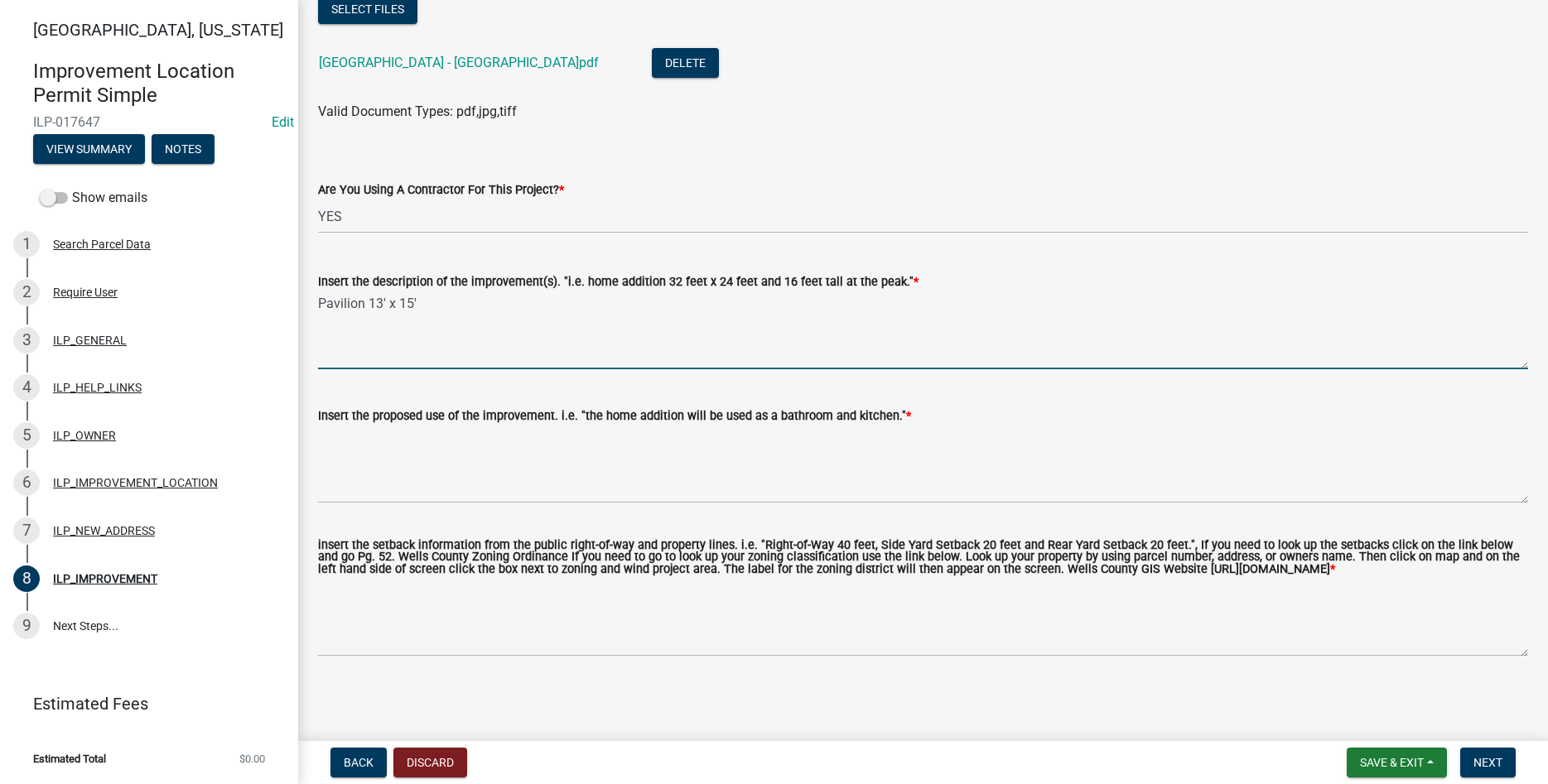
scroll to position [619, 0]
type textarea "Pavilion 13' x 15'"
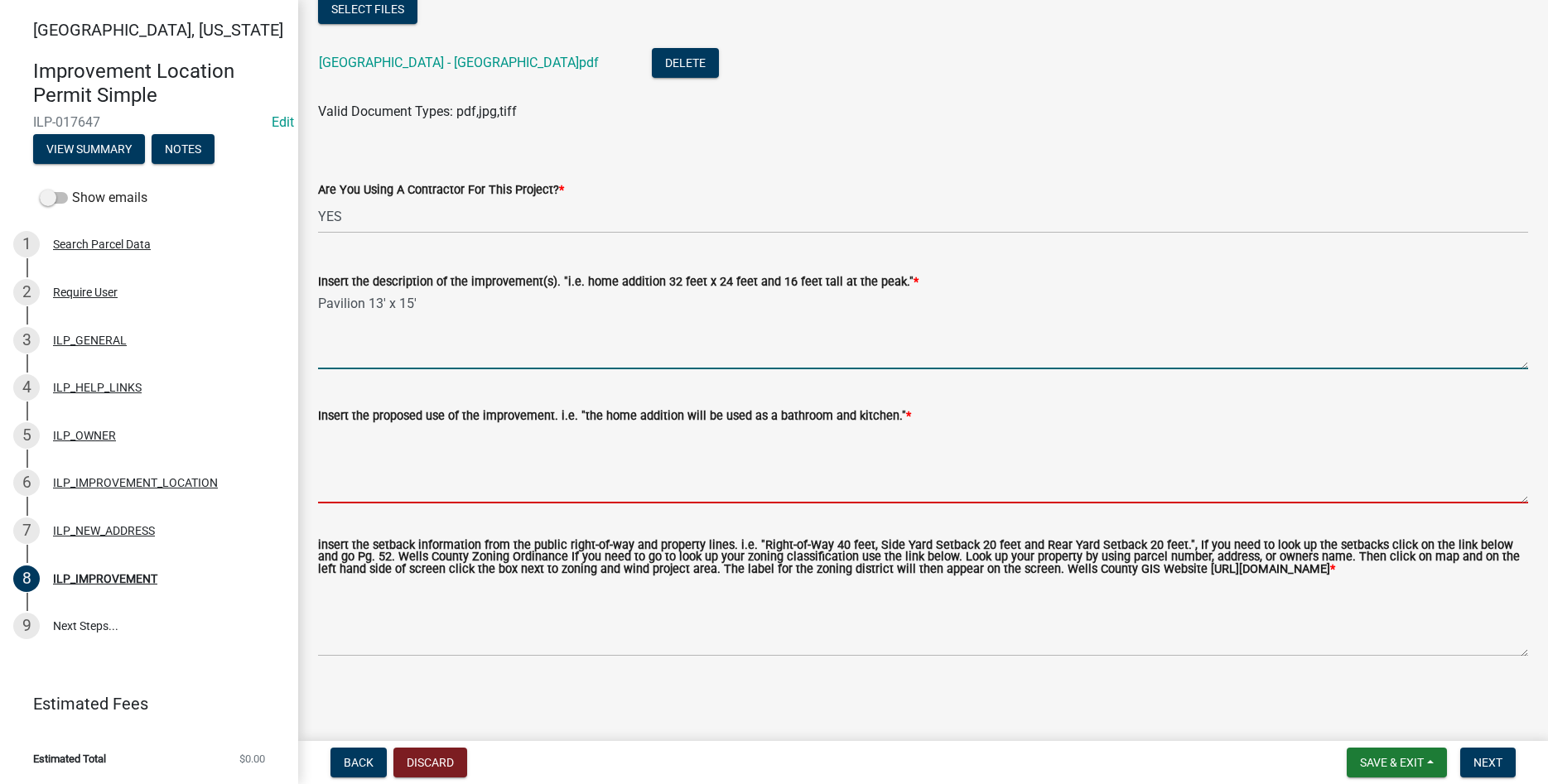
click at [441, 443] on textarea "Insert the proposed use of the improvement. i.e. "the home addition will be use…" at bounding box center [923, 464] width 1211 height 78
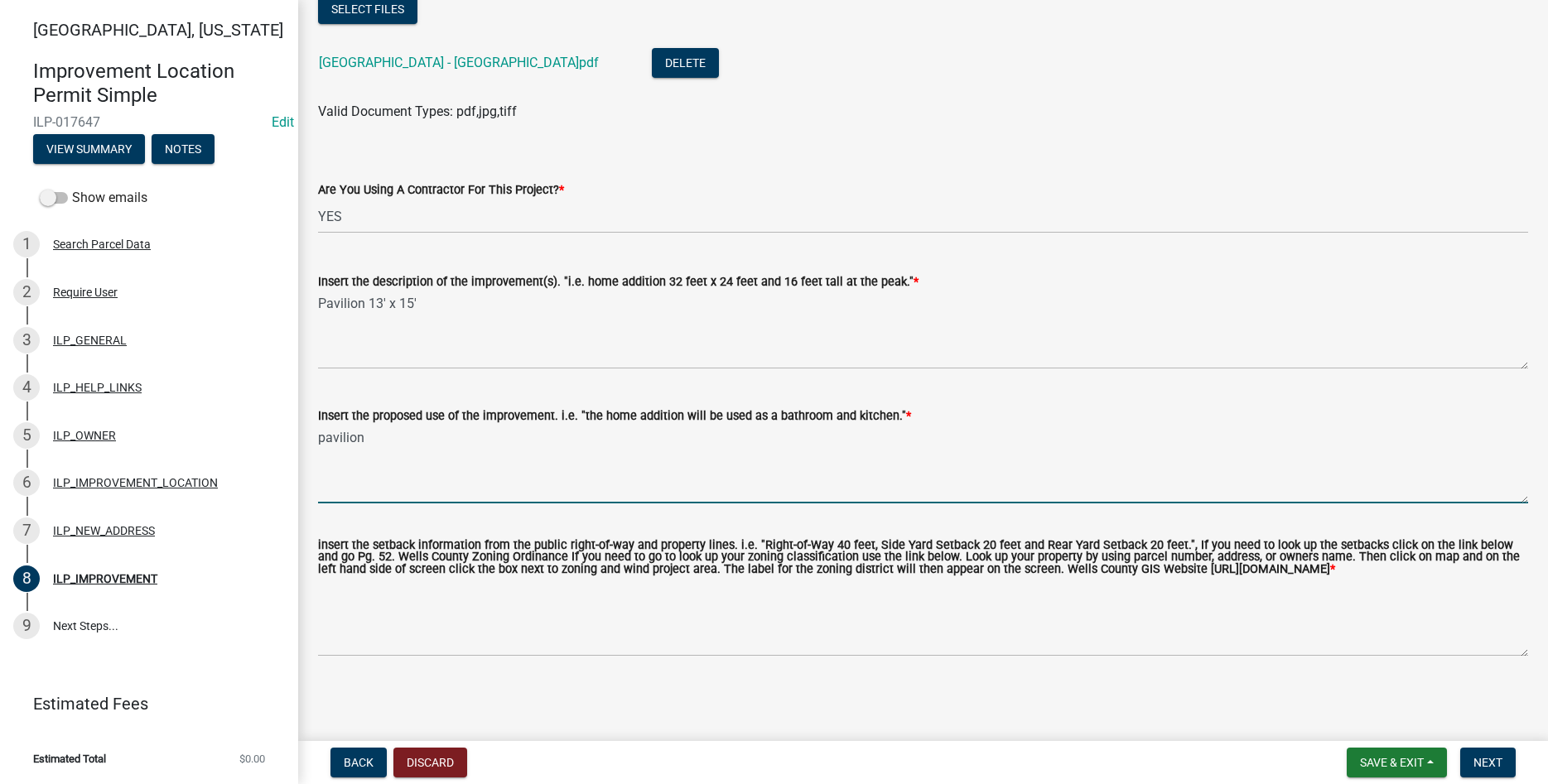
type textarea "pavilion"
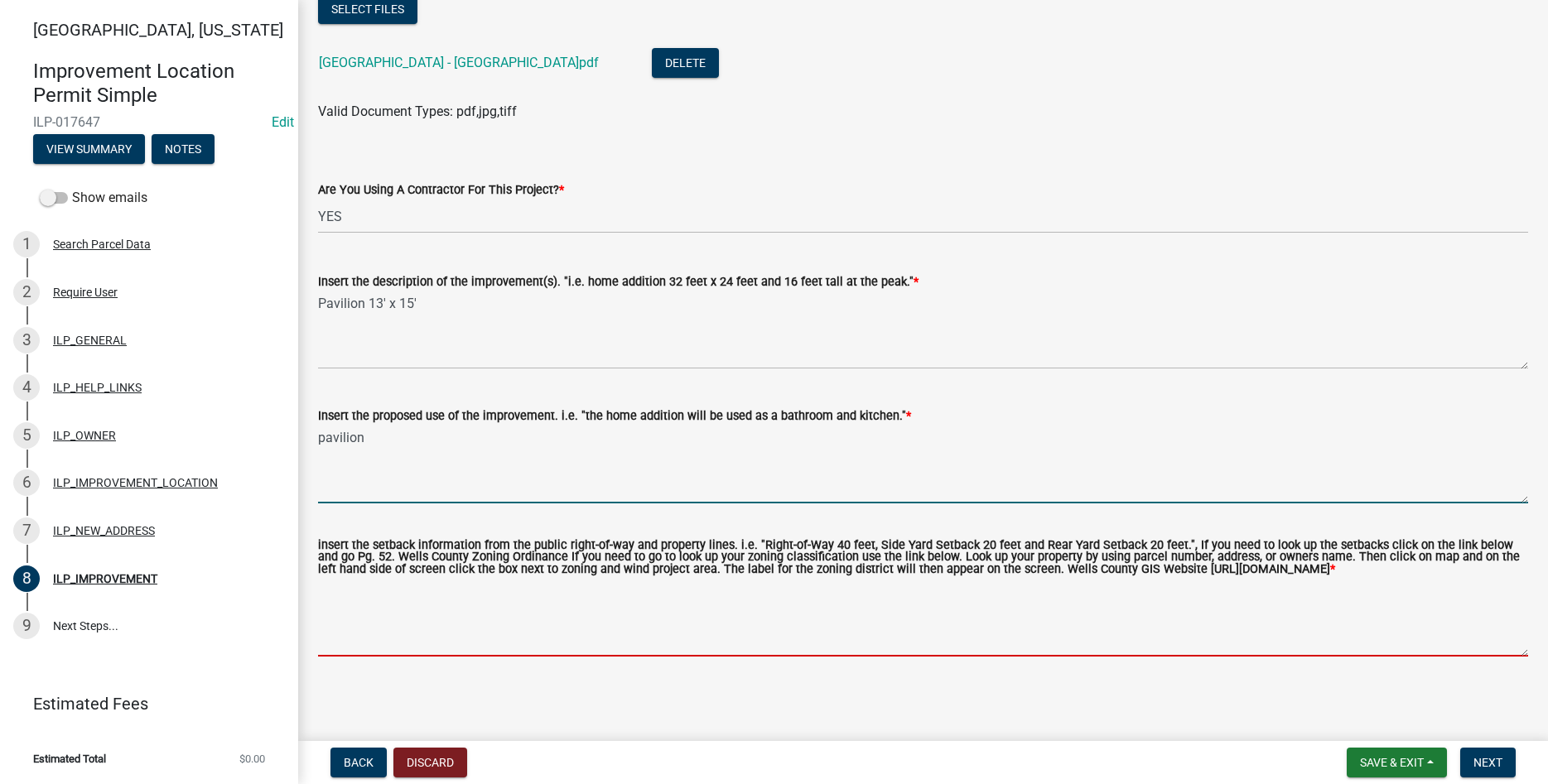
click at [505, 634] on textarea "insert the setback information from the public right-of-way and property lines.…" at bounding box center [923, 618] width 1211 height 78
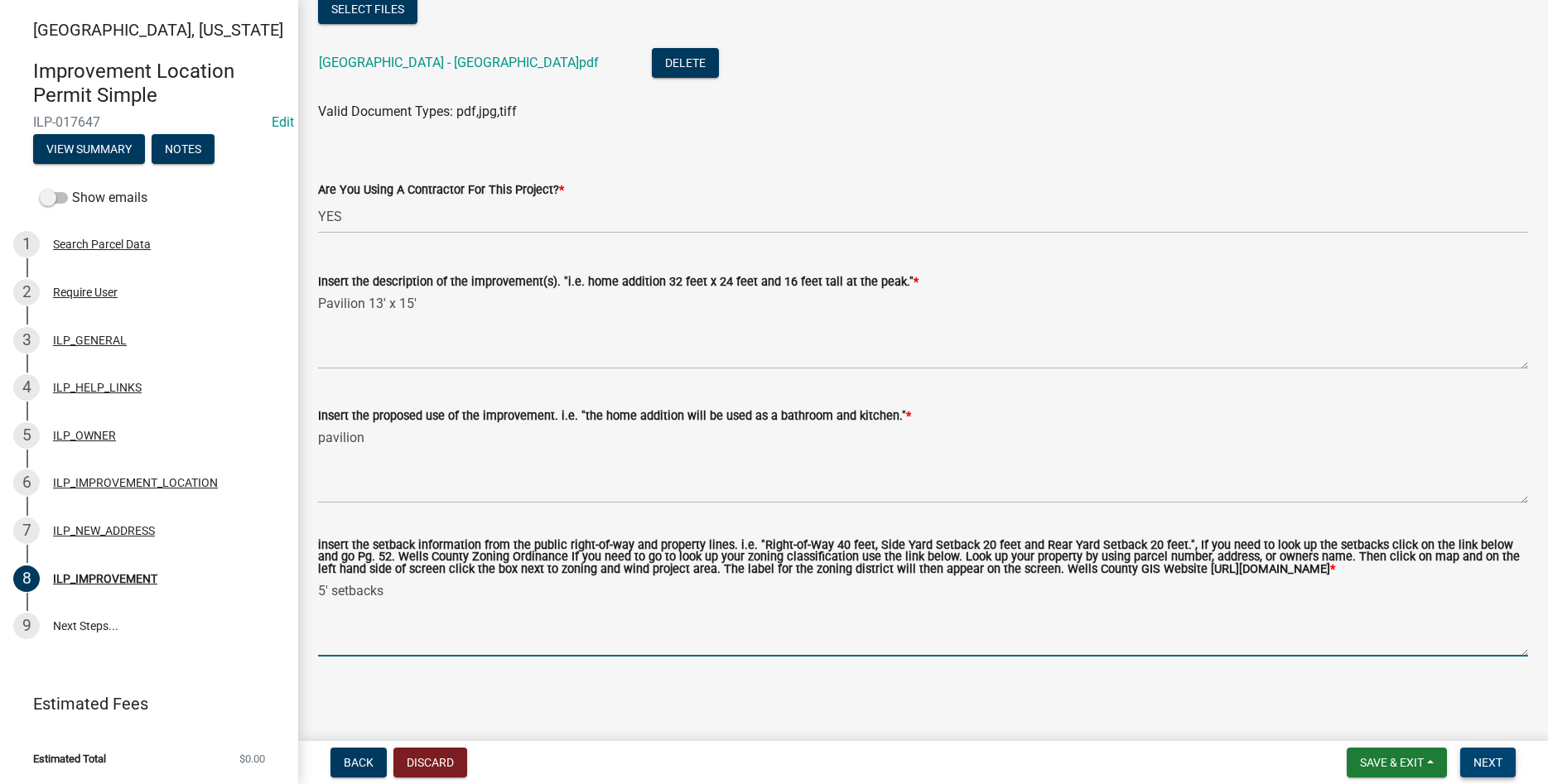
type textarea "5' setbacks"
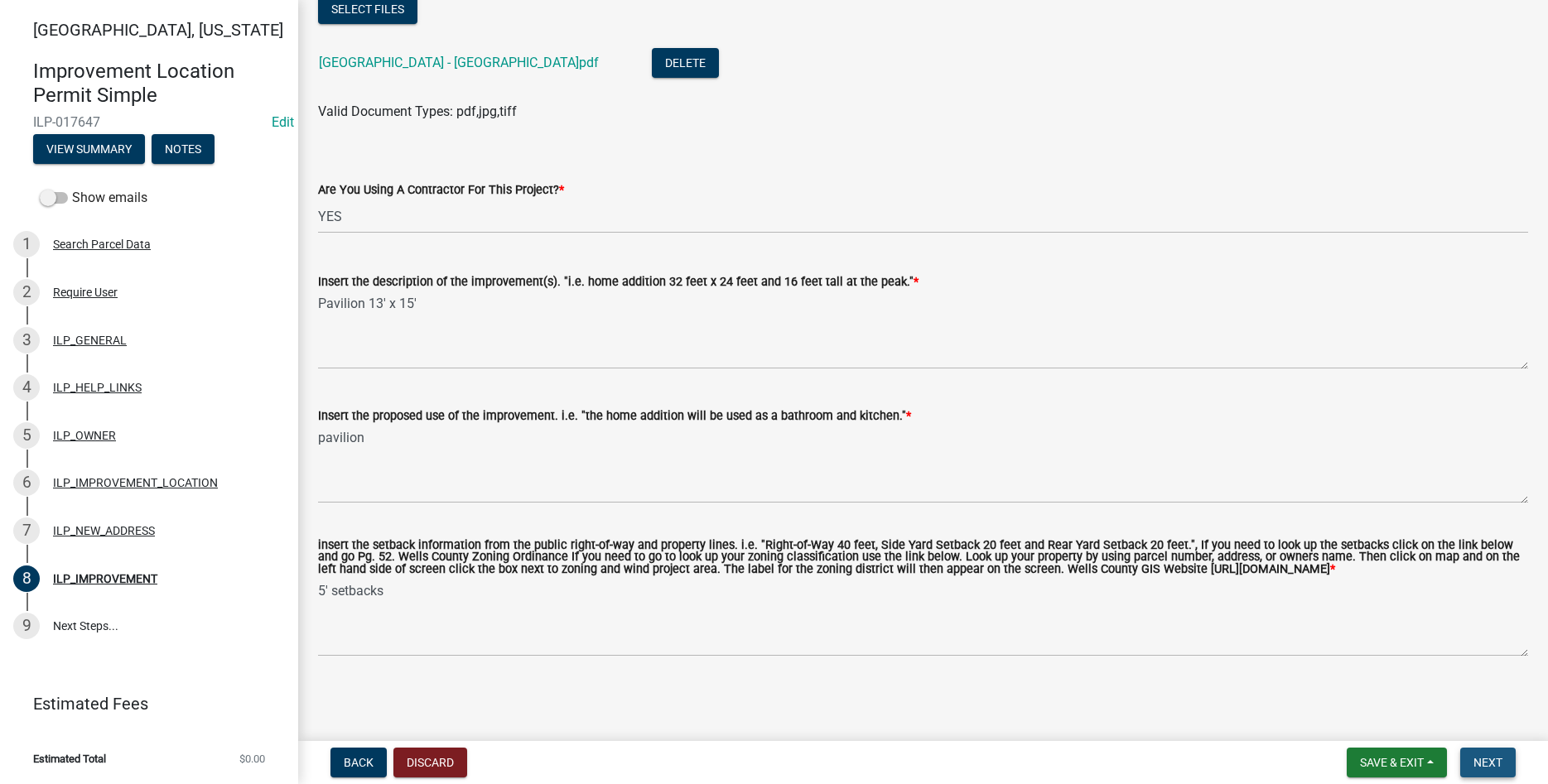
click at [1500, 755] on button "Next" at bounding box center [1488, 762] width 56 height 30
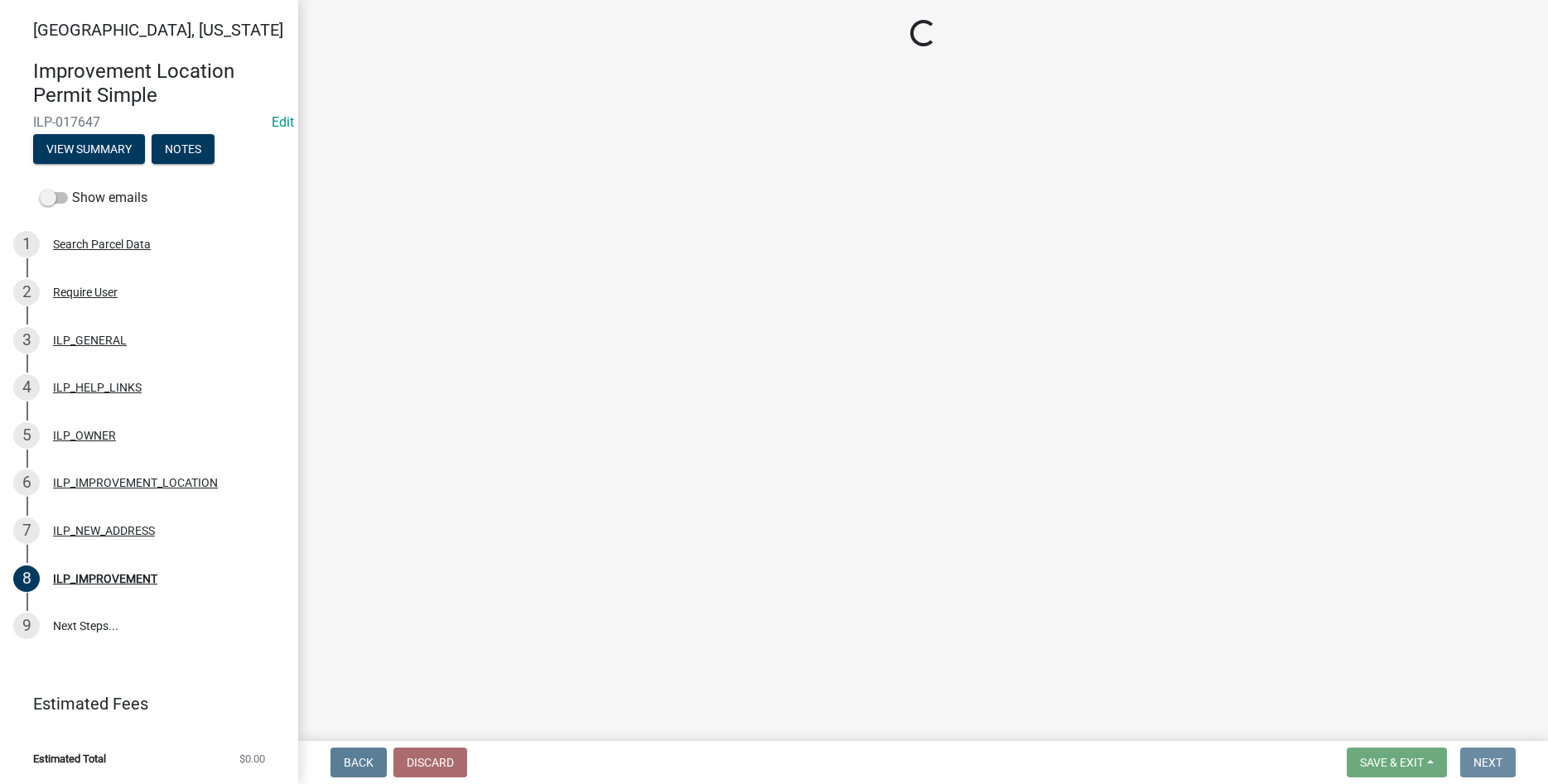
scroll to position [0, 0]
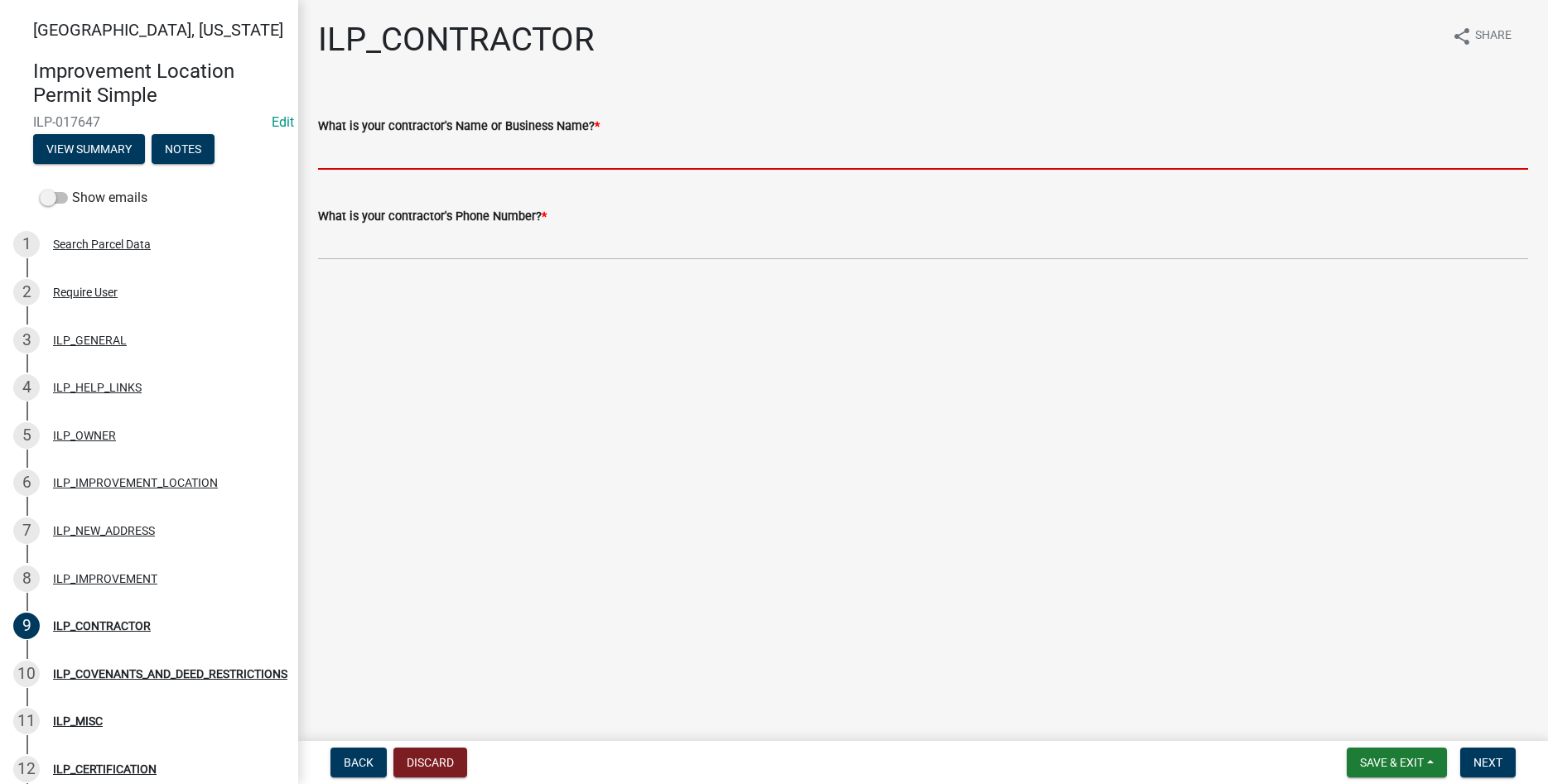
click at [419, 150] on input "What is your contractor's Name or Business Name? *" at bounding box center [923, 152] width 1211 height 34
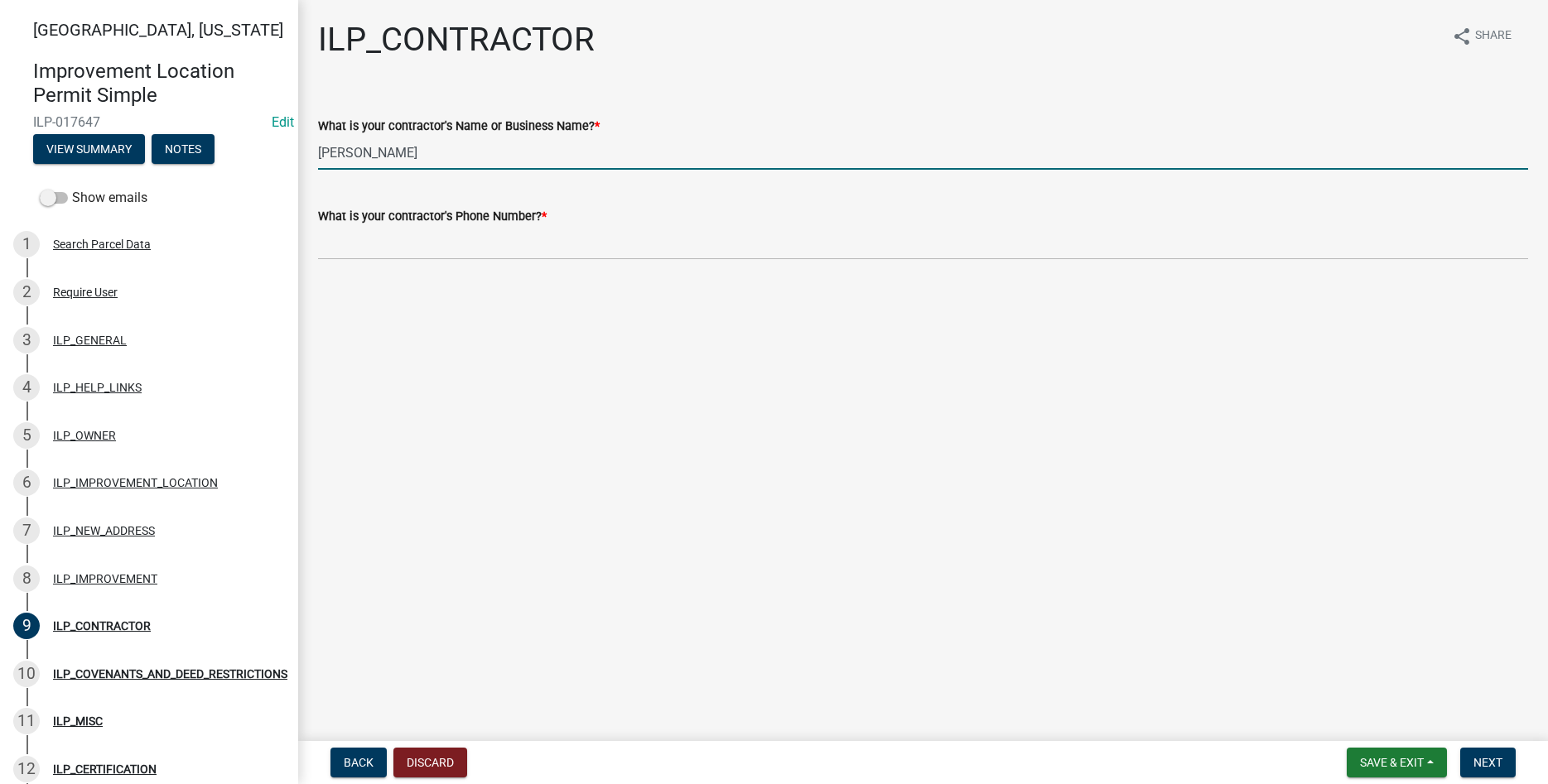
type input "Rayne Smith"
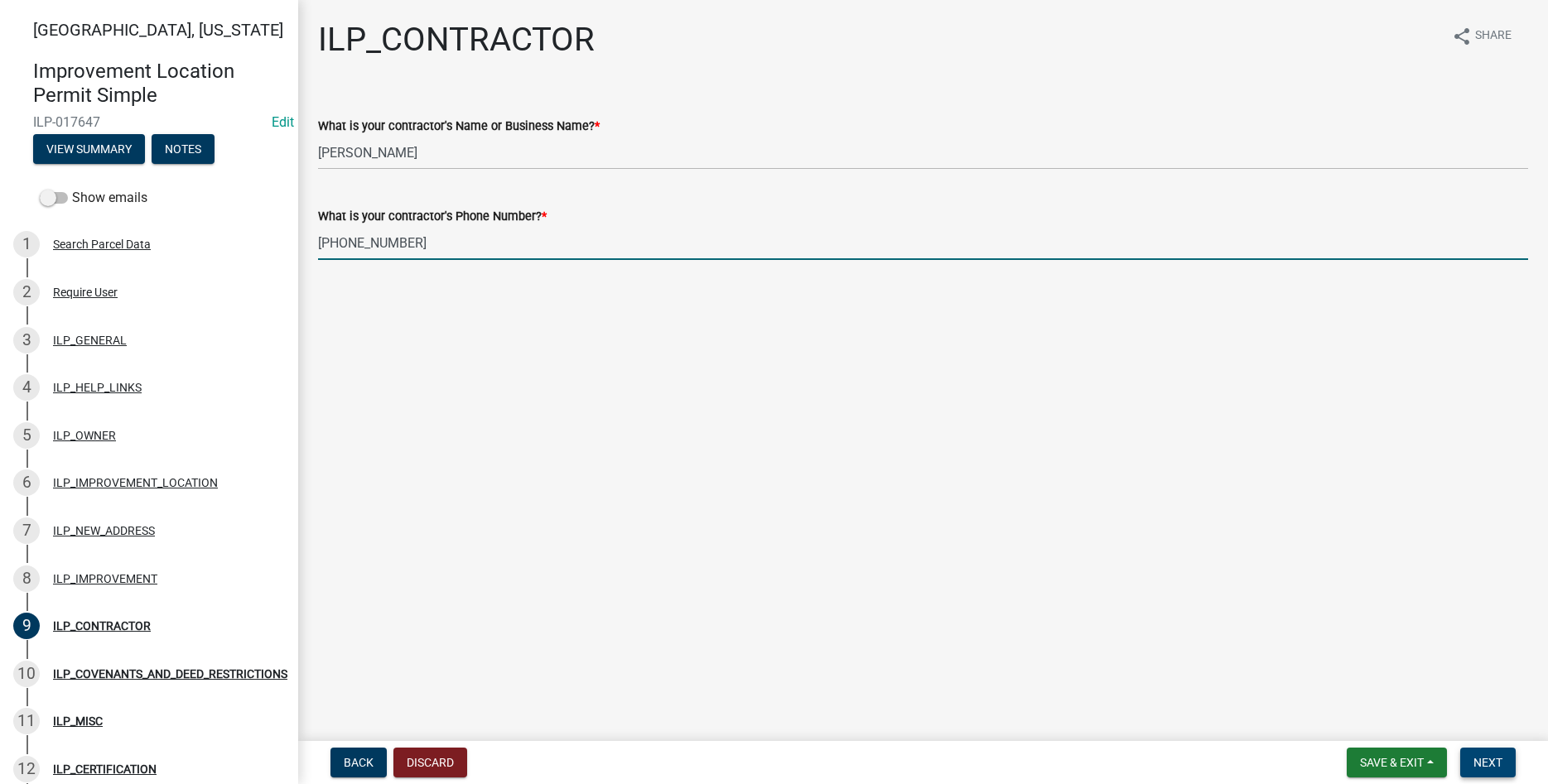
type input "260-273-3503"
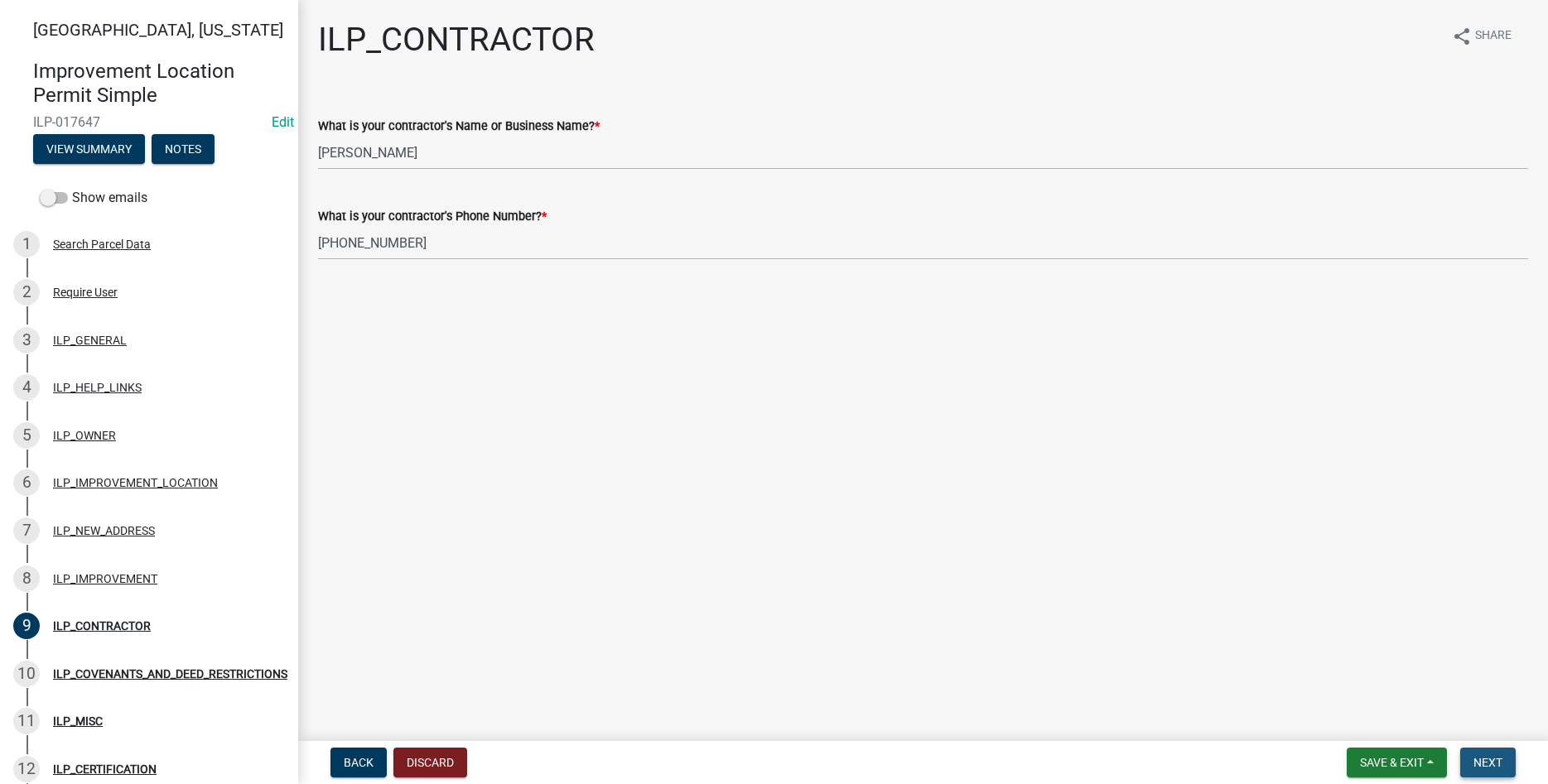
click at [1486, 749] on button "Next" at bounding box center [1488, 762] width 56 height 30
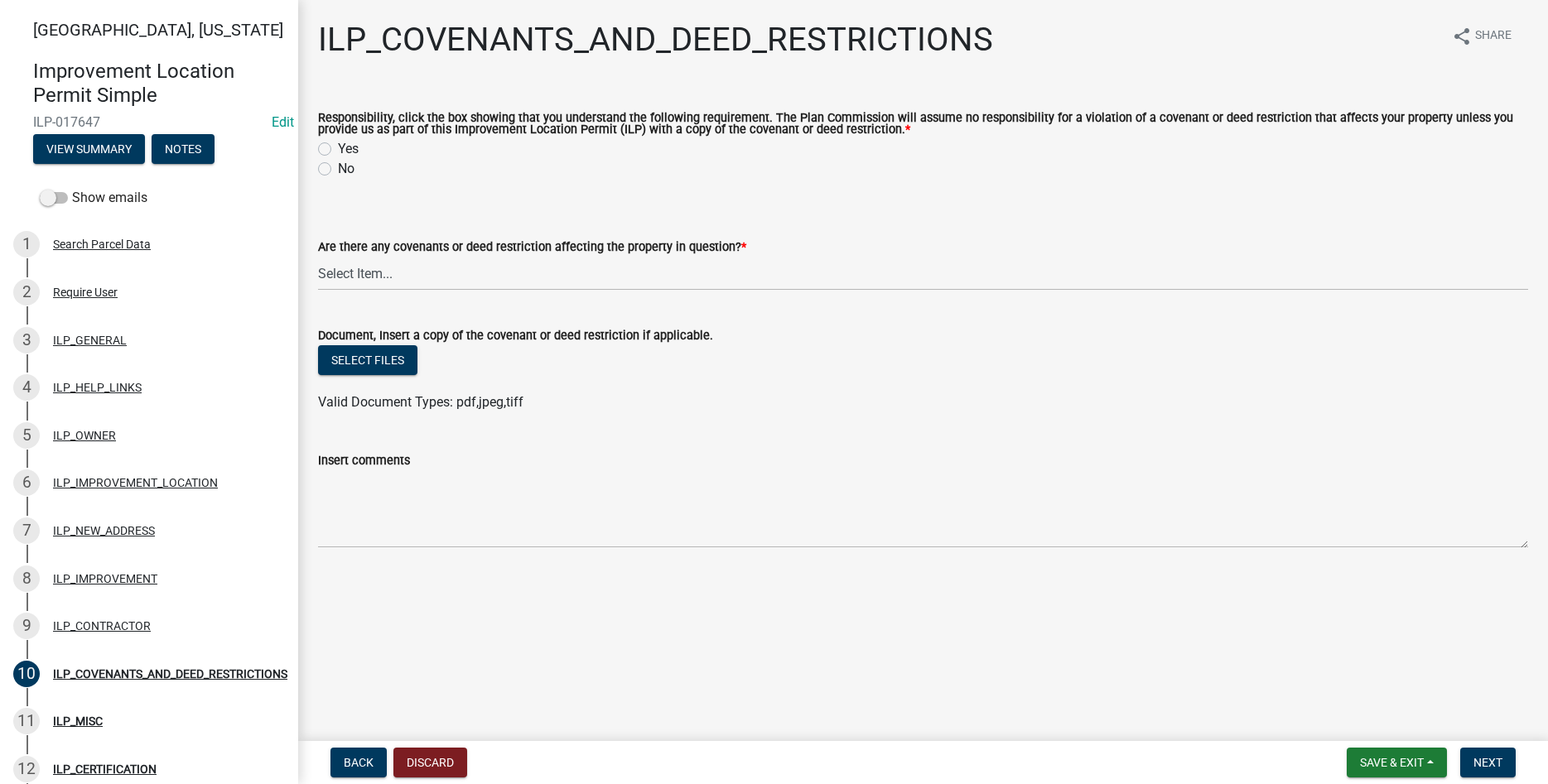
click at [338, 147] on label "Yes" at bounding box center [348, 149] width 21 height 20
click at [338, 147] on input "Yes" at bounding box center [343, 144] width 11 height 11
radio input "true"
click at [318, 256] on select "Select Item... YES NO" at bounding box center [923, 273] width 1211 height 34
click option "NO" at bounding box center [0, 0] width 0 height 0
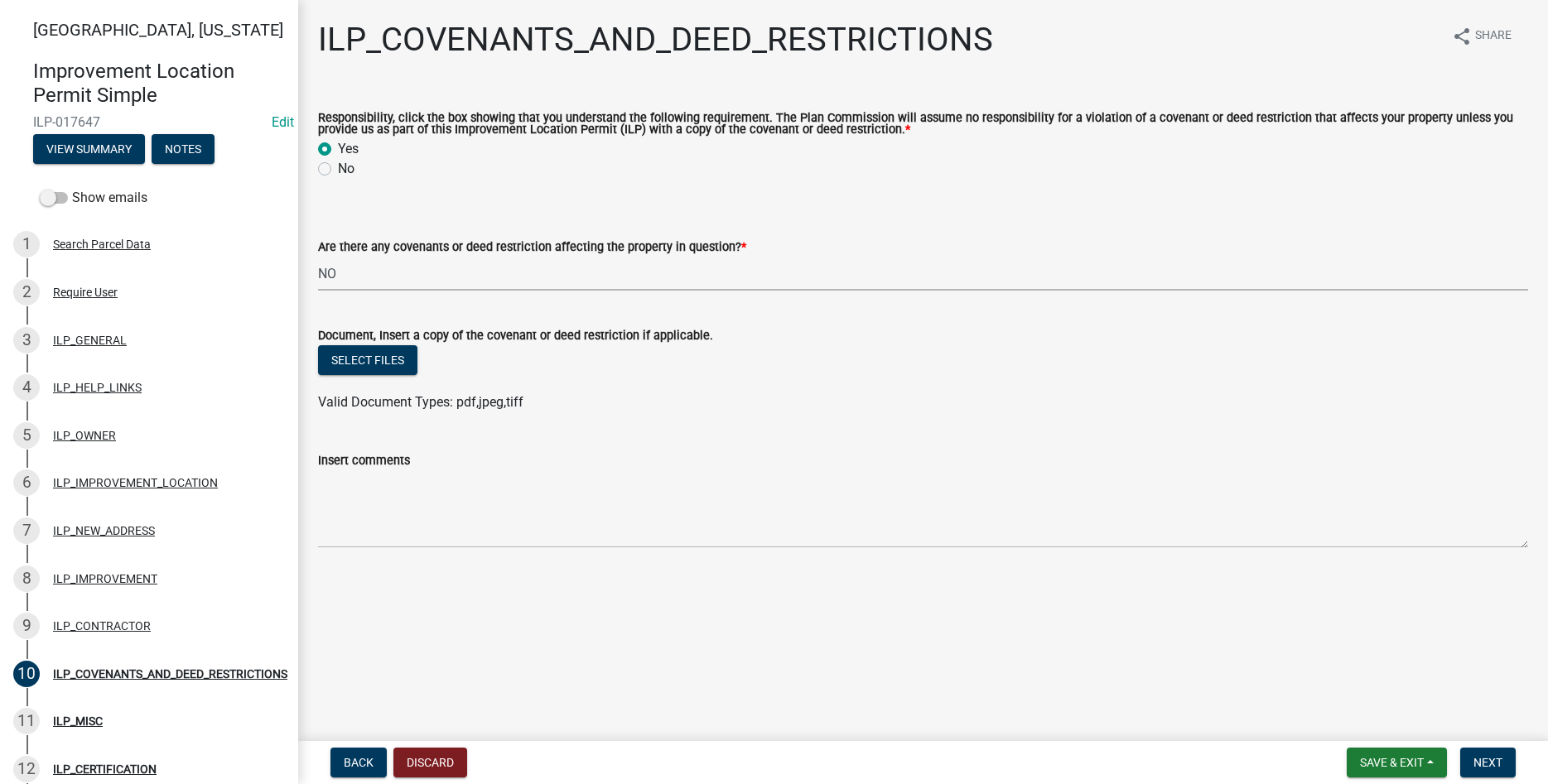
select select "8e2002f1-ace1-422c-92a0-aa7ffd64ff05"
click at [1505, 748] on button "Next" at bounding box center [1488, 762] width 56 height 30
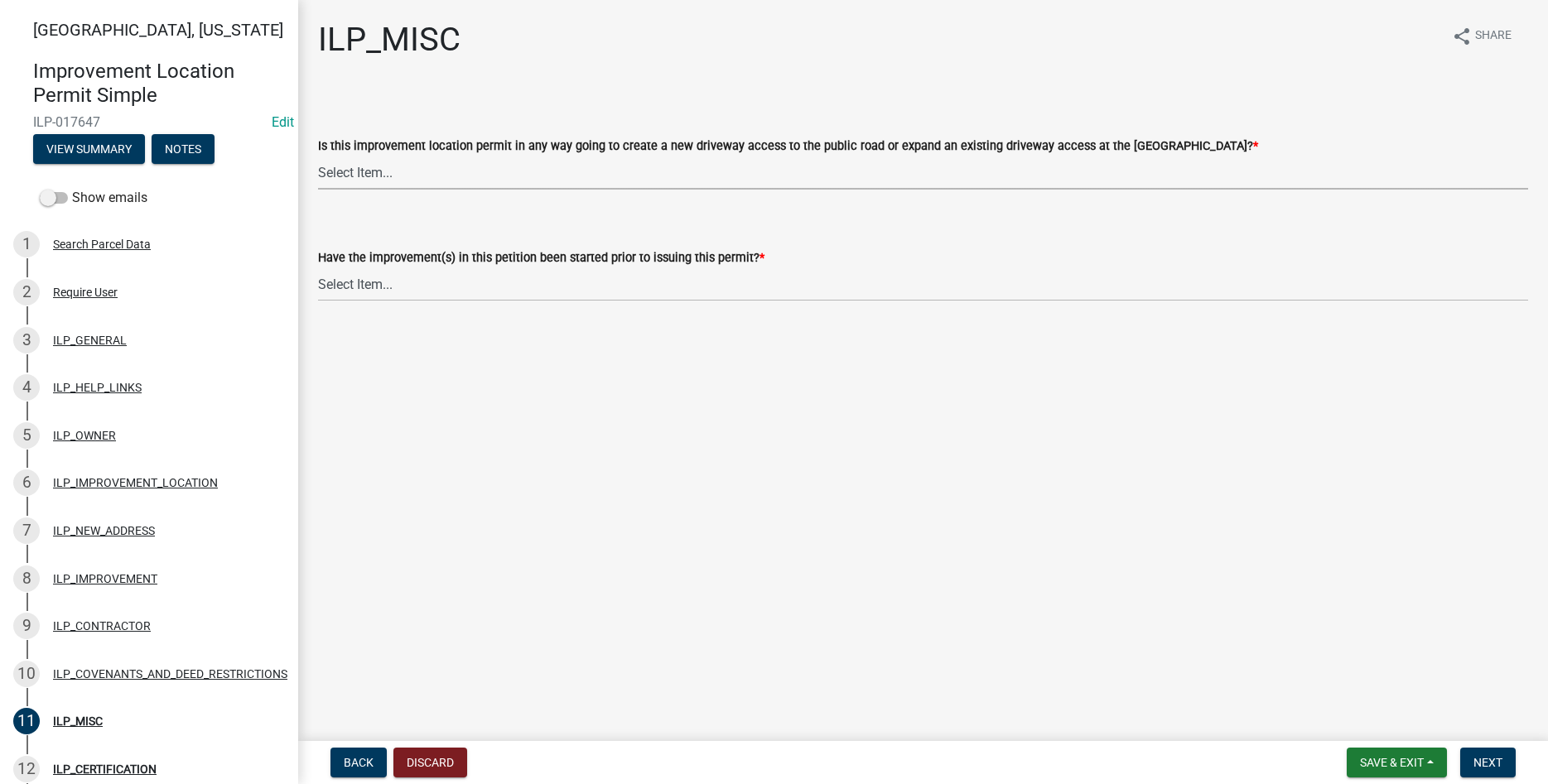
click at [318, 156] on select "Select Item... YES NO" at bounding box center [923, 172] width 1211 height 34
click option "NO" at bounding box center [0, 0] width 0 height 0
select select "efdfc372-da28-48aa-82f0-d86e80c7002d"
click at [318, 267] on select "Select Item... YES NO" at bounding box center [923, 284] width 1211 height 34
click option "NO" at bounding box center [0, 0] width 0 height 0
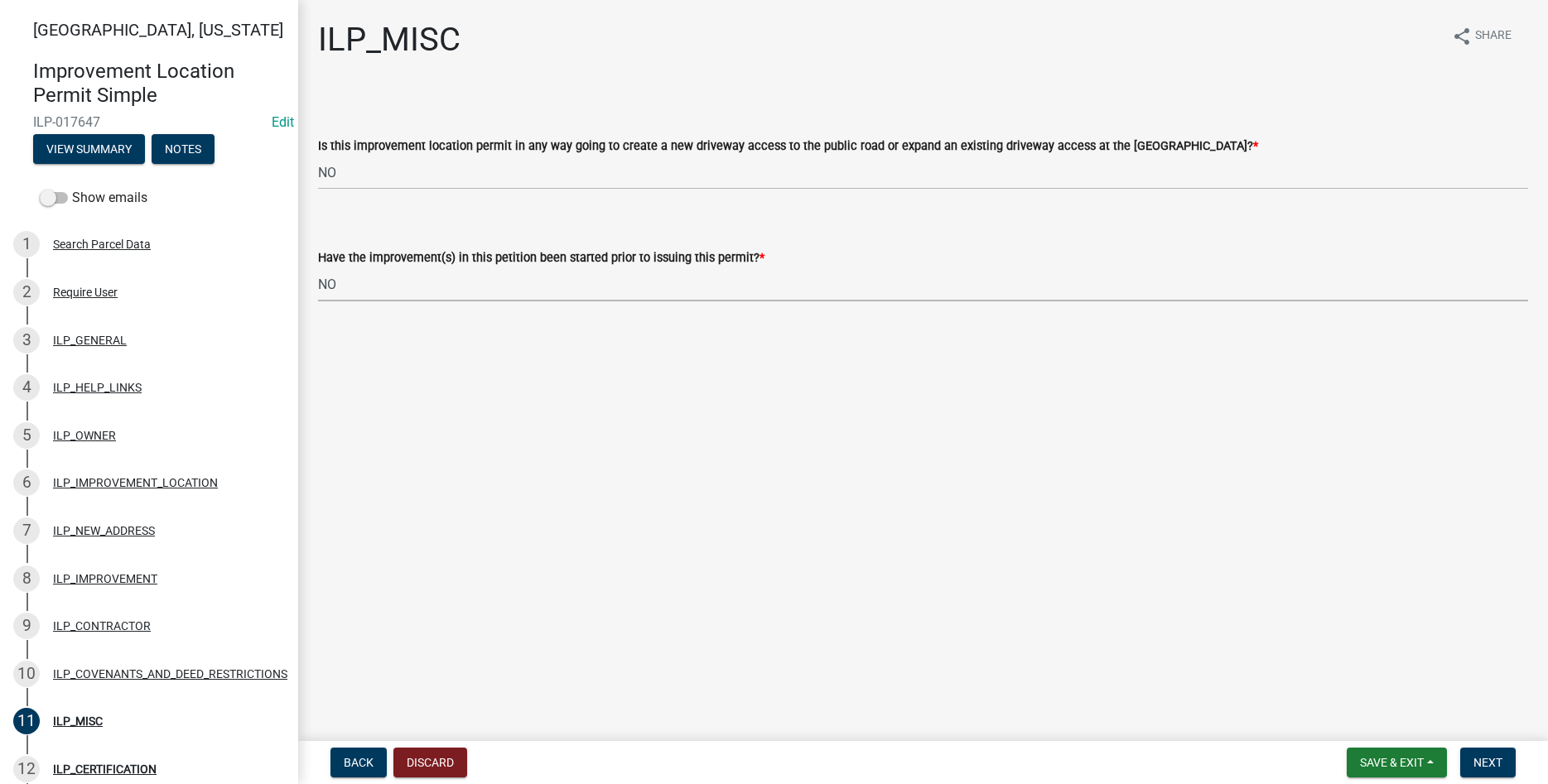
select select "87690217-1c5d-4f3f-89a3-85c12ce3295a"
click at [1481, 770] on button "Next" at bounding box center [1488, 762] width 56 height 30
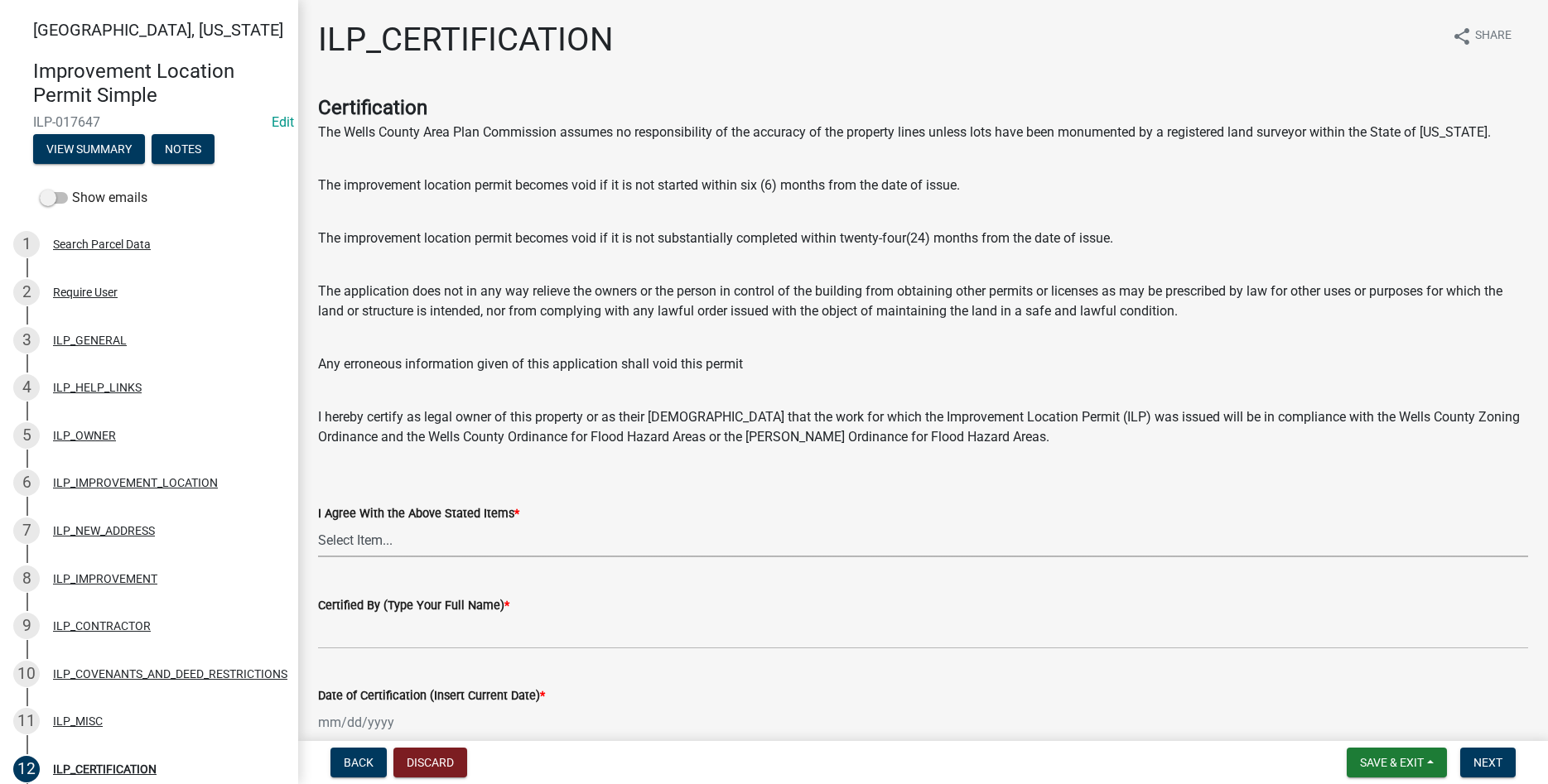
click at [318, 523] on select "Select Item... Yes" at bounding box center [923, 540] width 1211 height 34
click option "Yes" at bounding box center [0, 0] width 0 height 0
select select "bd96893d-fc5a-4886-96bc-c23f48f60341"
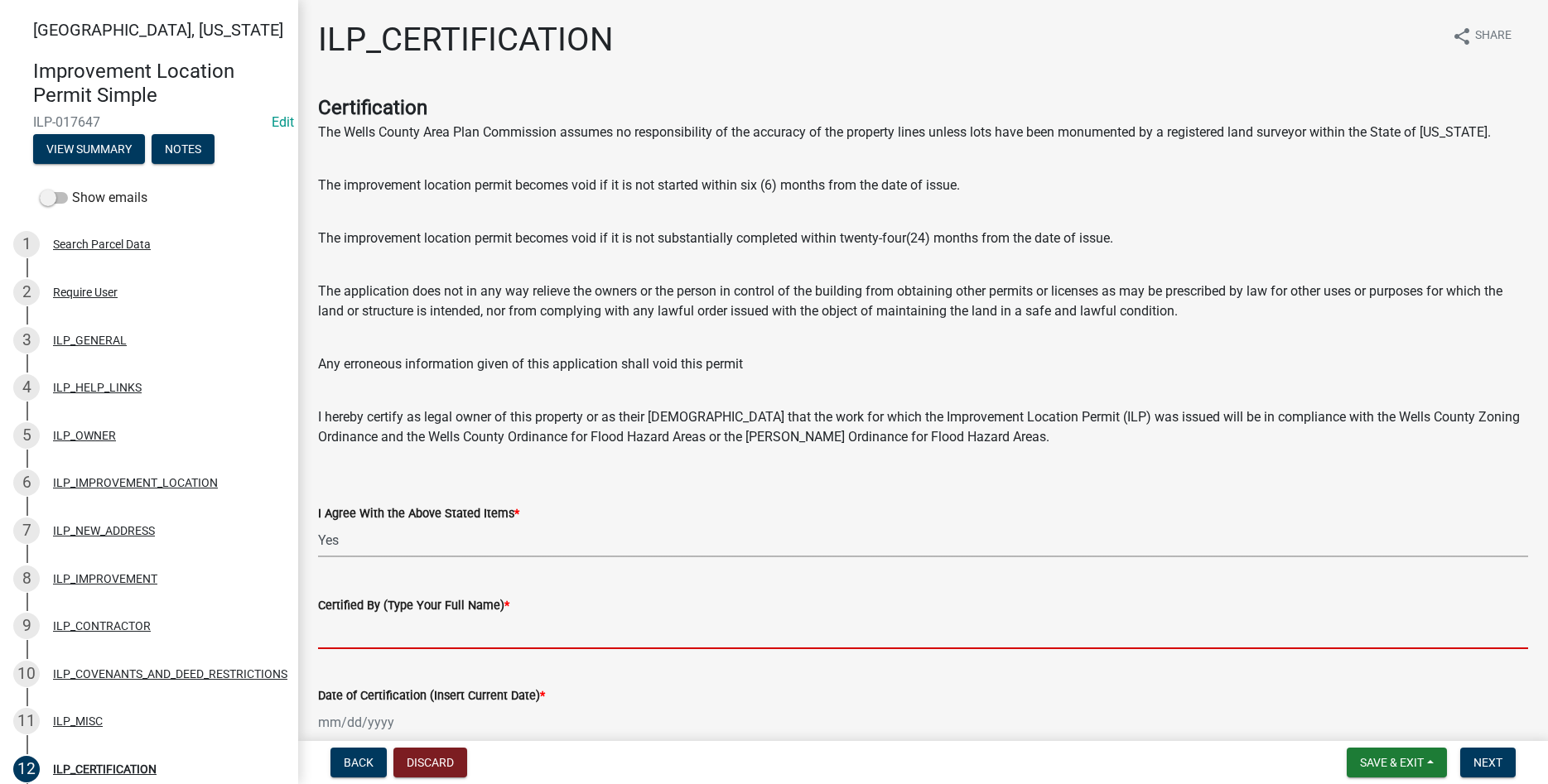
click at [525, 632] on input "Certified By (Type Your Full Name) *" at bounding box center [923, 632] width 1211 height 34
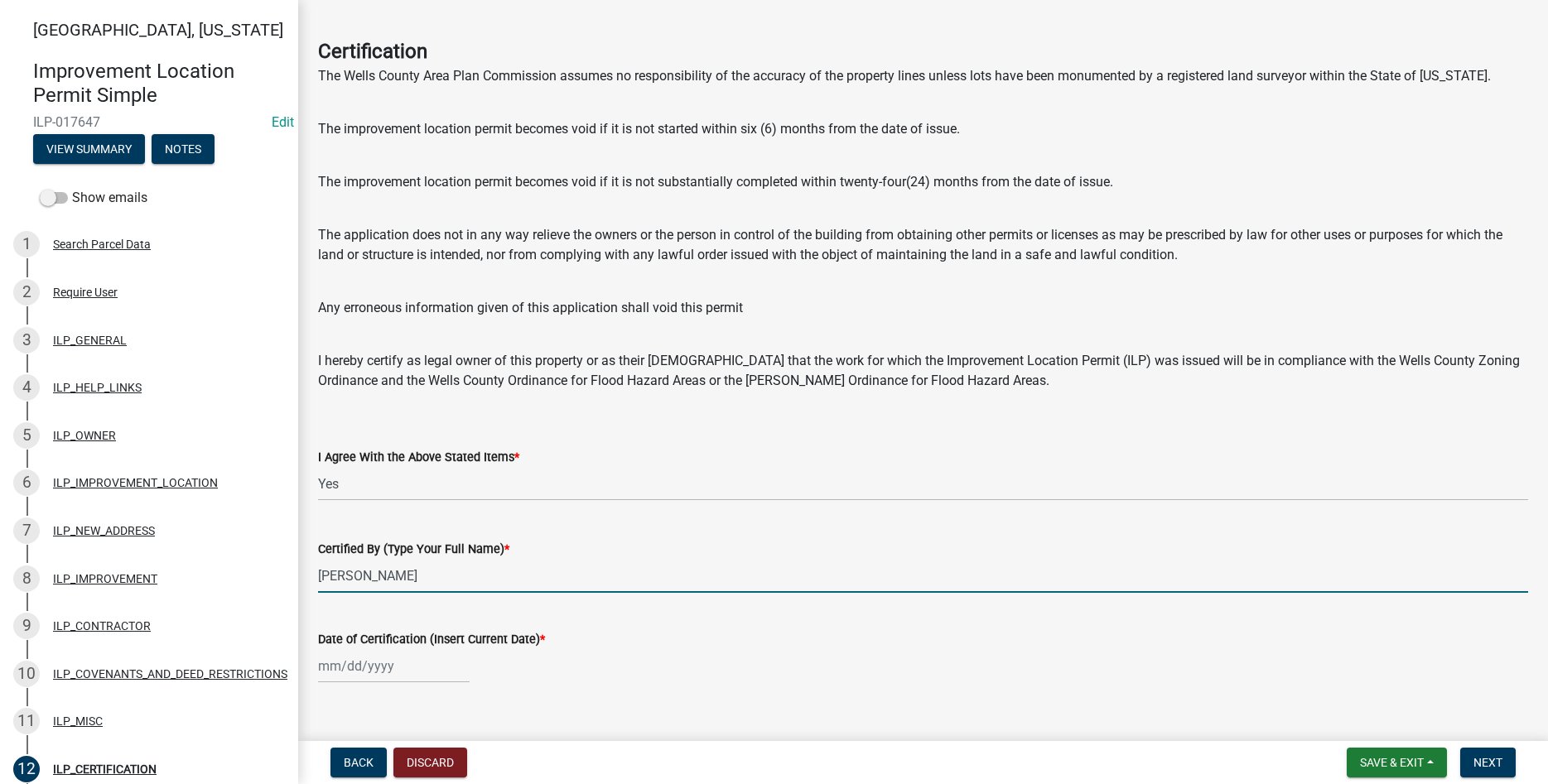
scroll to position [84, 0]
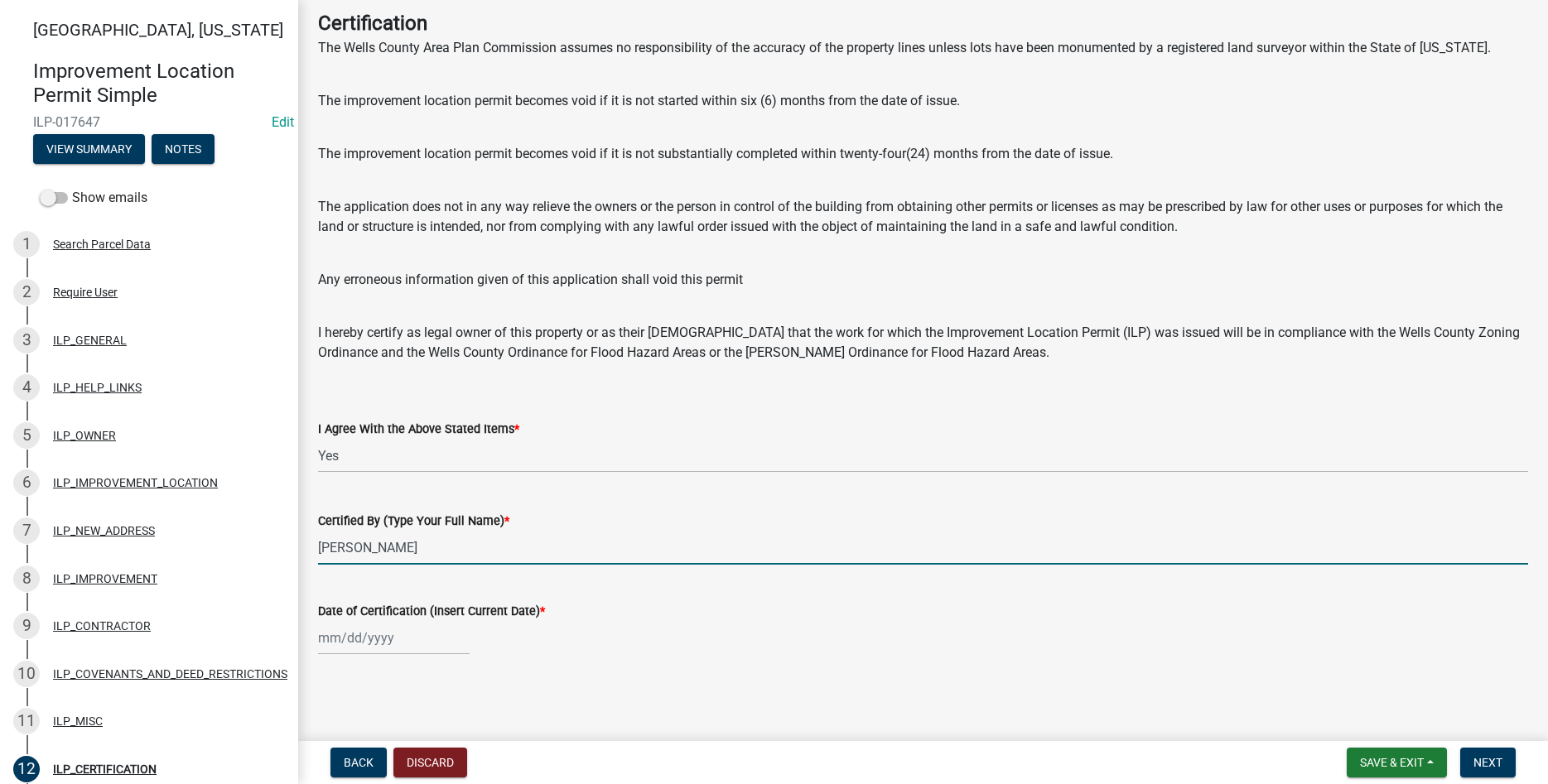
type input "Rayne Smith"
click at [361, 657] on wm-data-entity-input "Date of Certification (Insert Current Date) *" at bounding box center [923, 623] width 1211 height 92
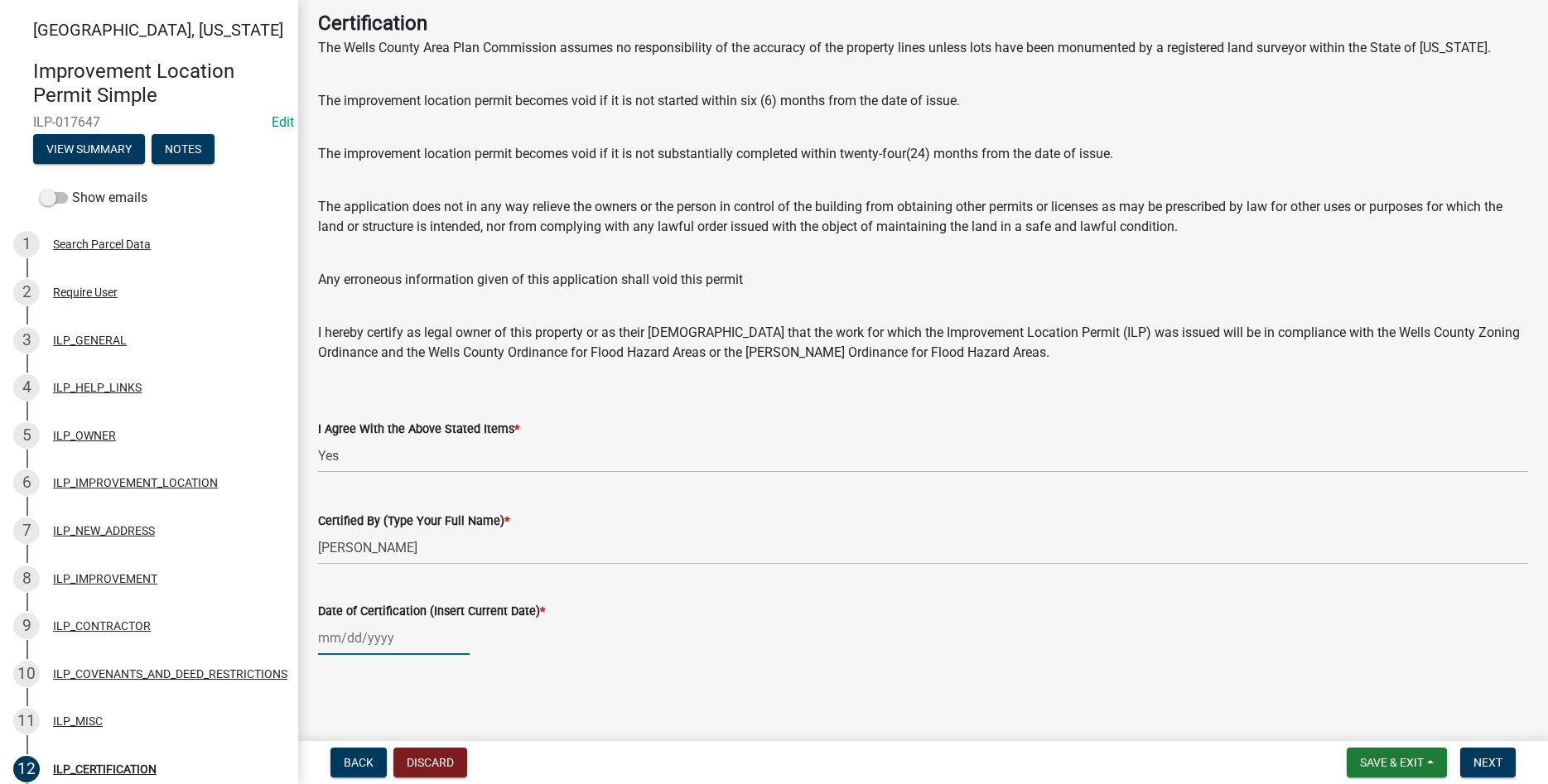
click at [360, 642] on input "Date of Certification (Insert Current Date) *" at bounding box center [394, 638] width 152 height 34
select select "8"
select select "2025"
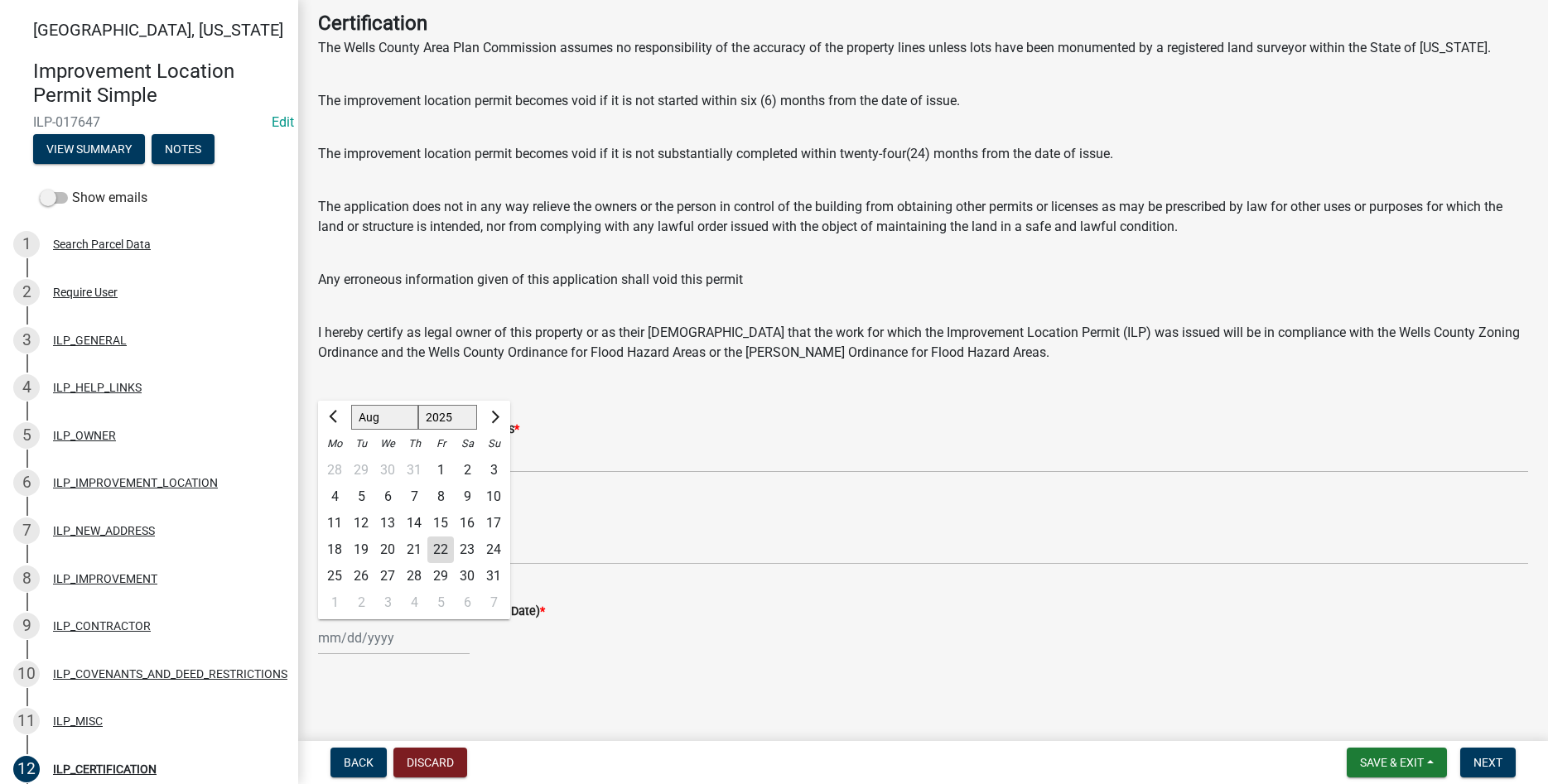
click at [437, 549] on div "22" at bounding box center [441, 550] width 27 height 27
type input "08/22/2025"
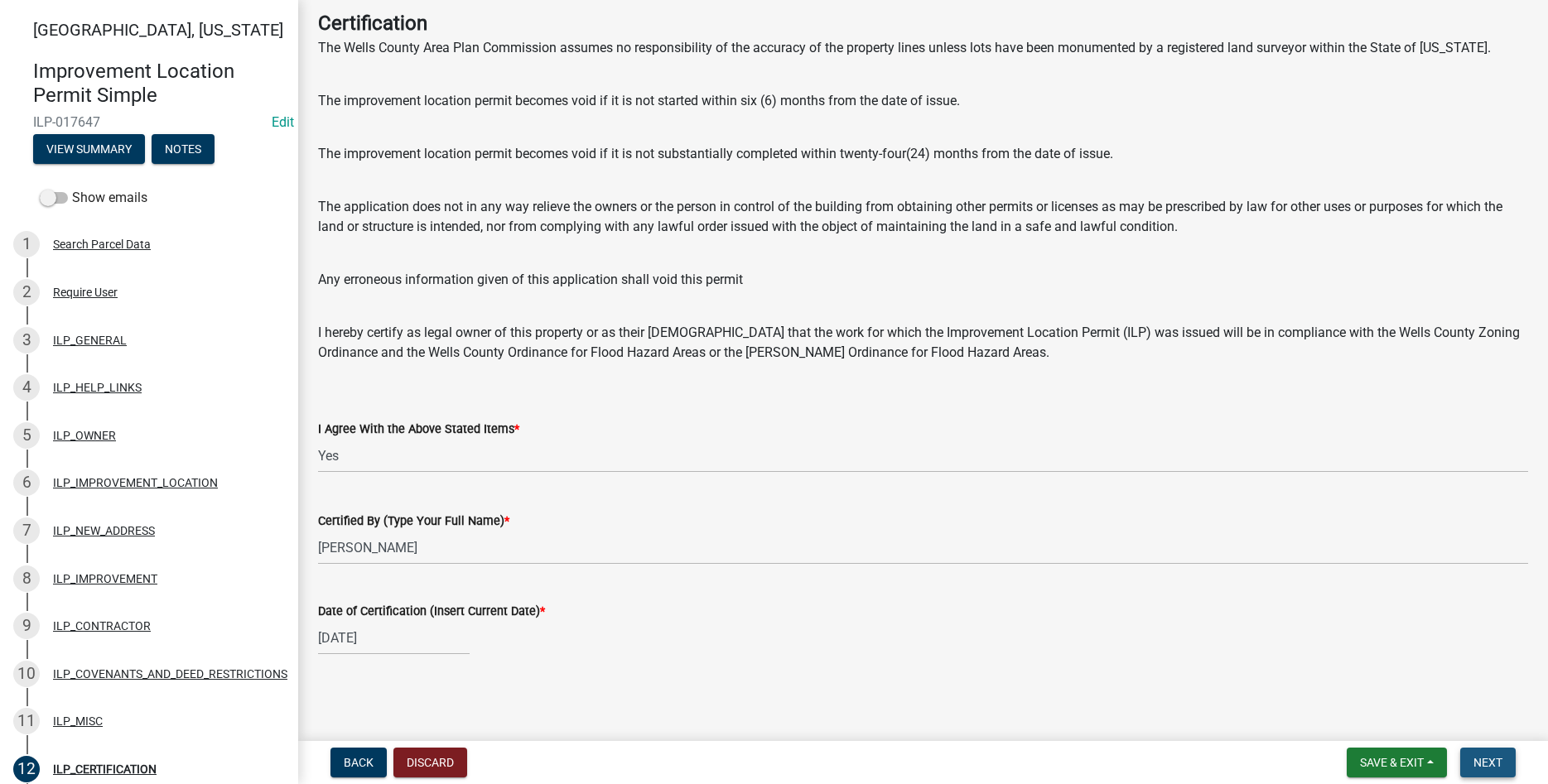
click at [1486, 760] on span "Next" at bounding box center [1488, 762] width 29 height 13
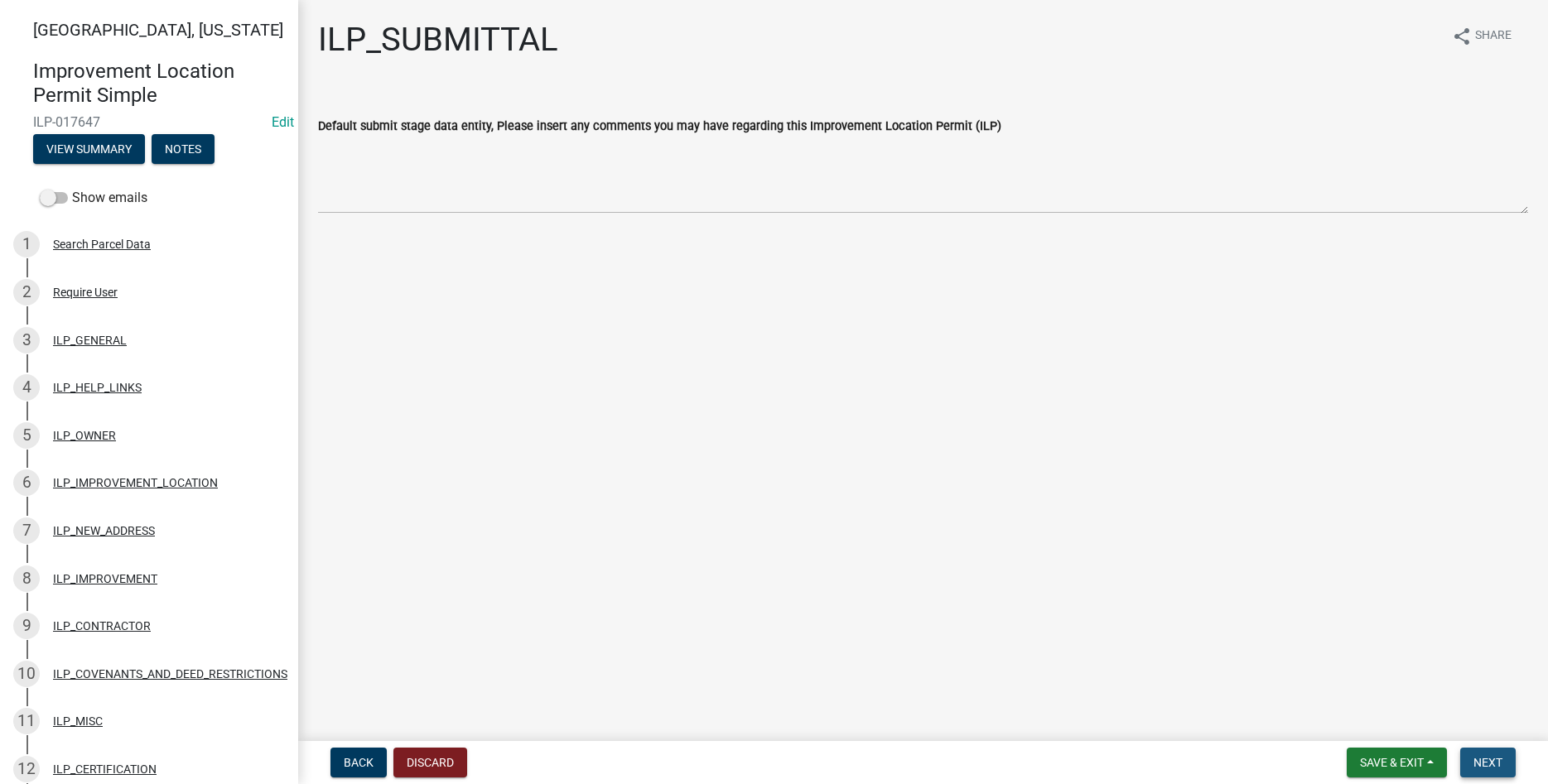
click at [1486, 764] on span "Next" at bounding box center [1488, 762] width 29 height 13
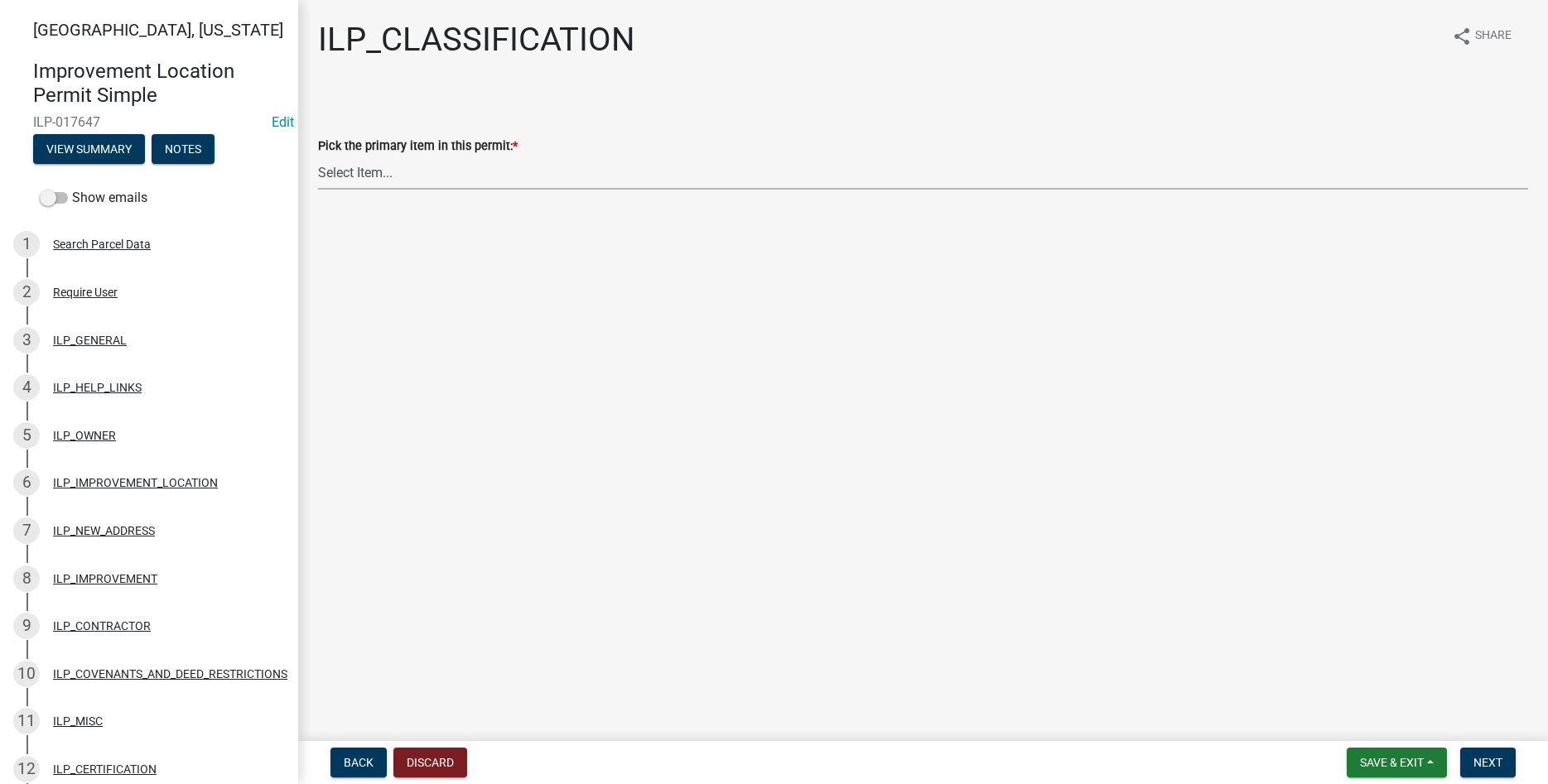
click at [318, 156] on select "Select Item... Accessory Structure (Addition) Accessory Structure (NEW) Busines…" at bounding box center [923, 172] width 1211 height 34
click option "Accessory Structure (NEW)" at bounding box center [0, 0] width 0 height 0
select select "119b830e-a7a9-4285-be0b-a69d75da8c1b"
click at [1476, 753] on button "Next" at bounding box center [1488, 762] width 56 height 30
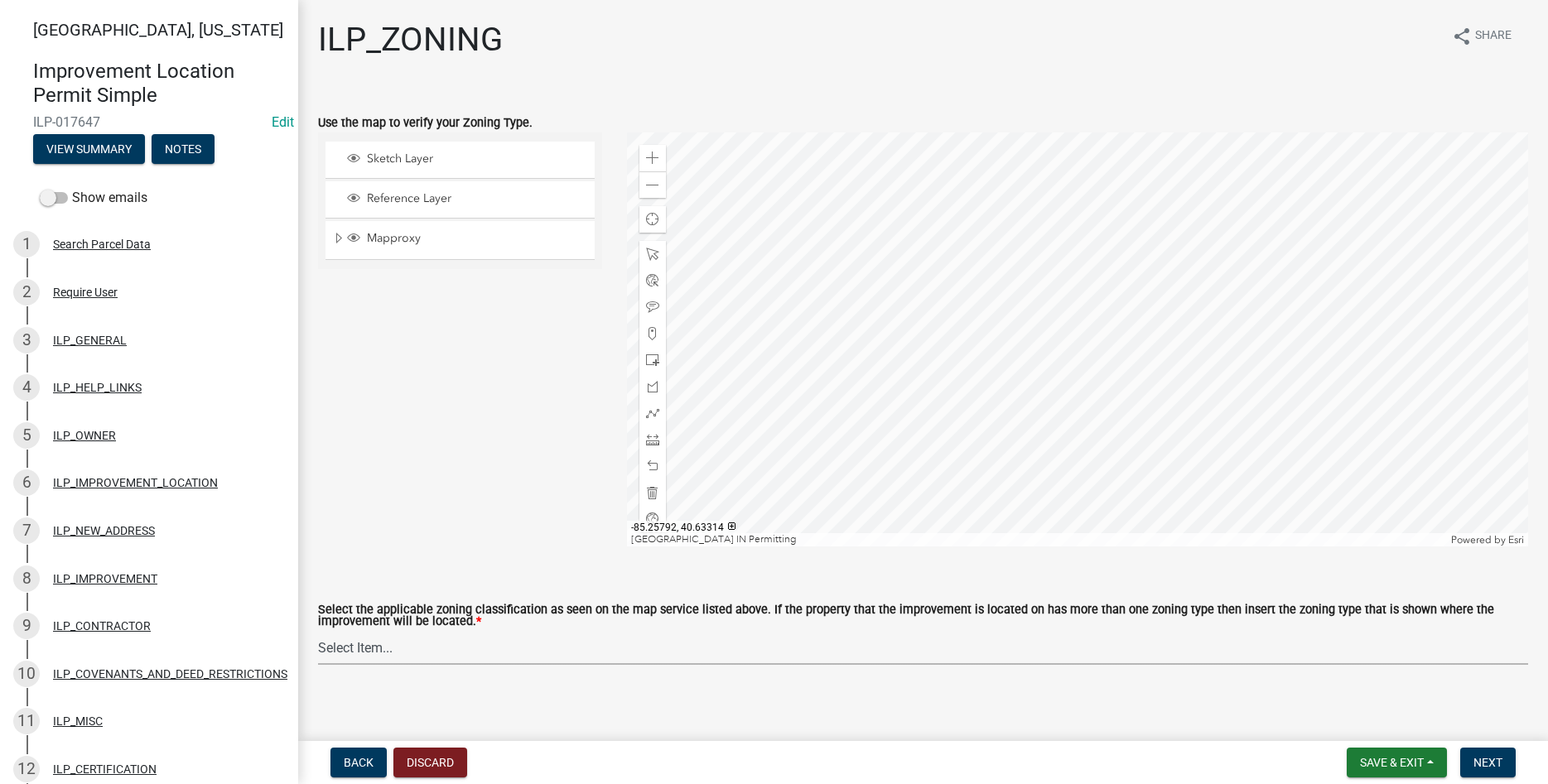
click at [318, 631] on select "Select Item... A-1 "Agricultural Intensive" A-R "Agricultural Residential" S-1 …" at bounding box center [923, 648] width 1211 height 34
click option "R-2 "Two Family Residential"" at bounding box center [0, 0] width 0 height 0
select select "0b5c18ea-7879-4237-8996-a8c75eed875b"
click at [1515, 760] on button "Next" at bounding box center [1488, 762] width 56 height 30
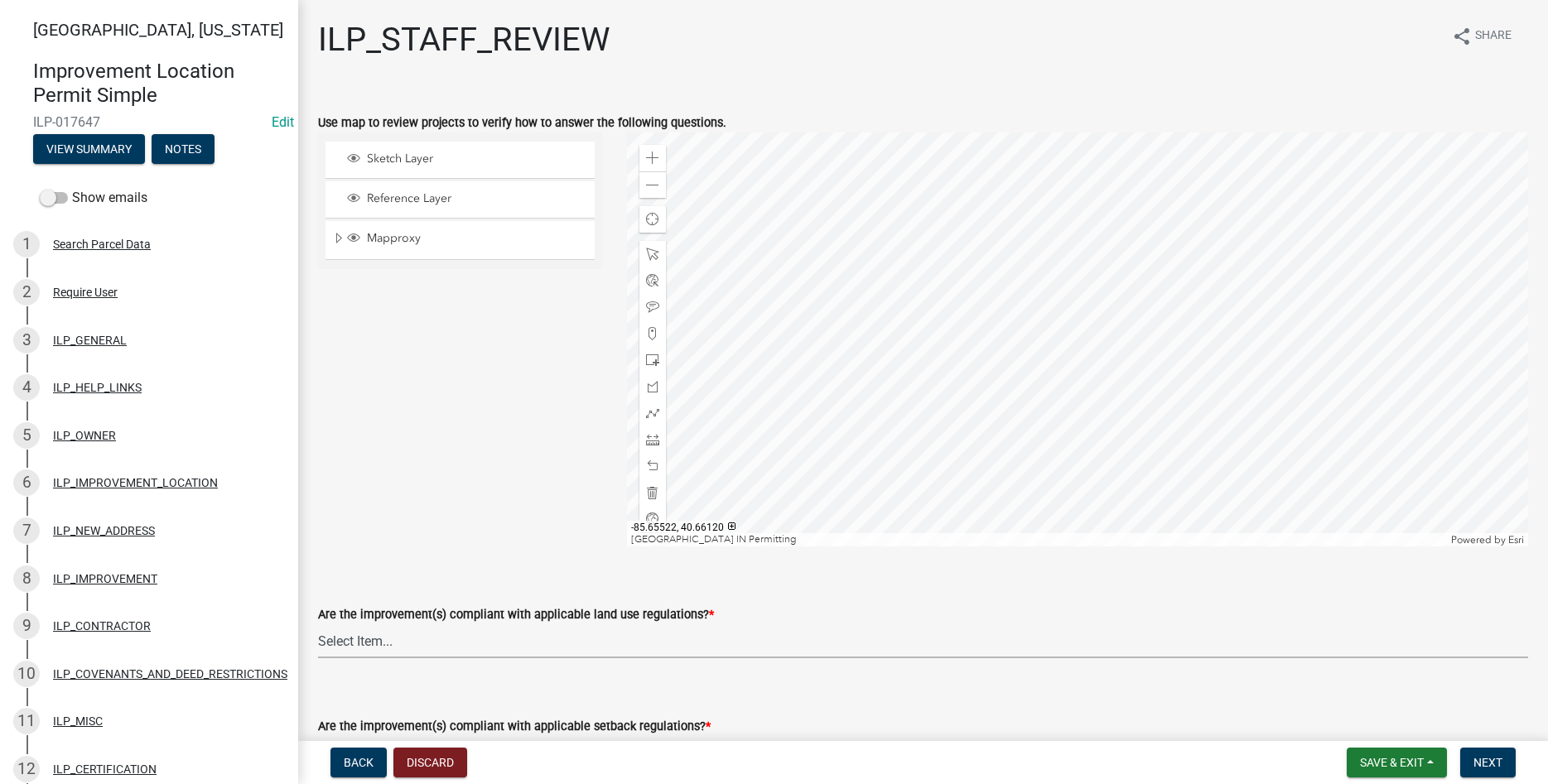
click at [318, 624] on select "Select Item... YES NO" at bounding box center [923, 641] width 1211 height 34
click option "YES" at bounding box center [0, 0] width 0 height 0
select select "83ffa5df-1258-41bd-a108-9f2370541ef9"
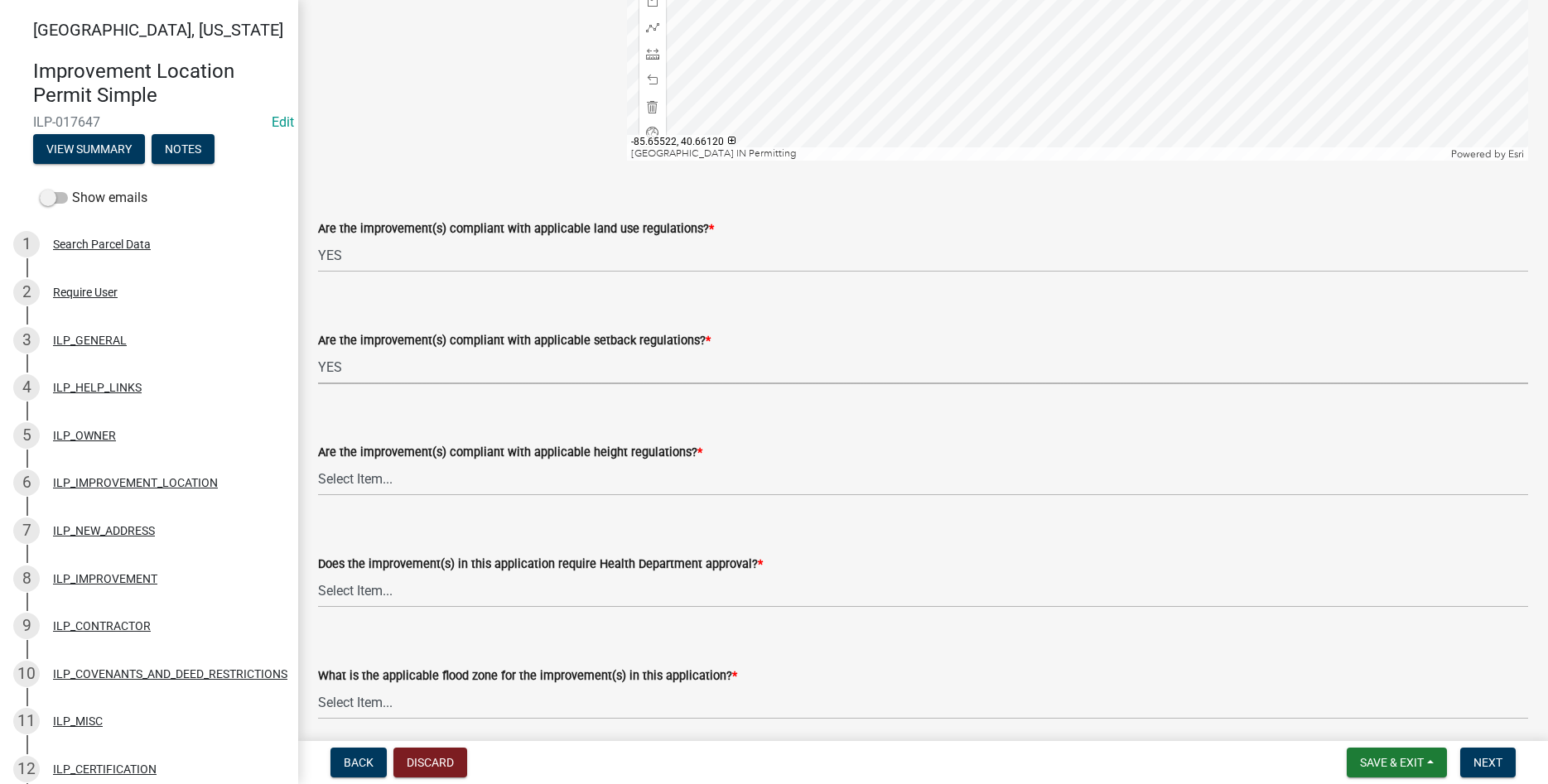
select select "e76e6c03-c199-4125-95d7-daca193c3739"
select select "b2795382-5a5c-496e-8f40-9eac2bba8e54"
select select "2cf99e9a-fd48-429a-ab01-6241dd9ef86f"
select select "546a9c8a-0bf2-4128-b2a0-21aece03a164"
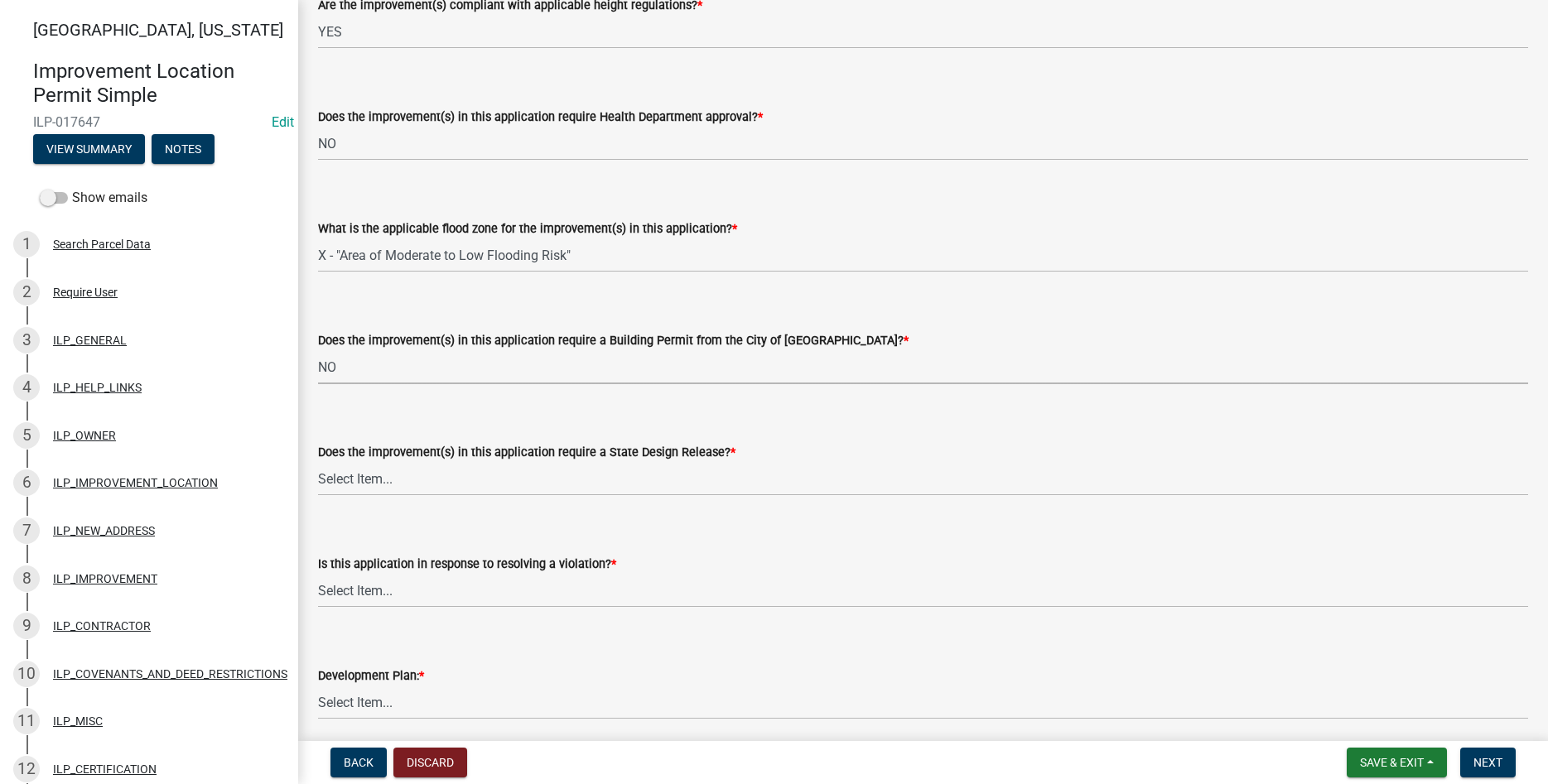
select select "3dde91a6-95a6-42fe-ae60-c75c292f8dd0"
select select "3e29b85e-0a39-40b5-813f-a0c180e4f93d"
select select "296d3b28-03f6-4b85-9592-a9e1e0e51d18"
select select "f492072b-a2fa-4f7c-8f99-9e809c6c526f"
select select "91f2ca91-6260-441c-87d8-e38016df5c96"
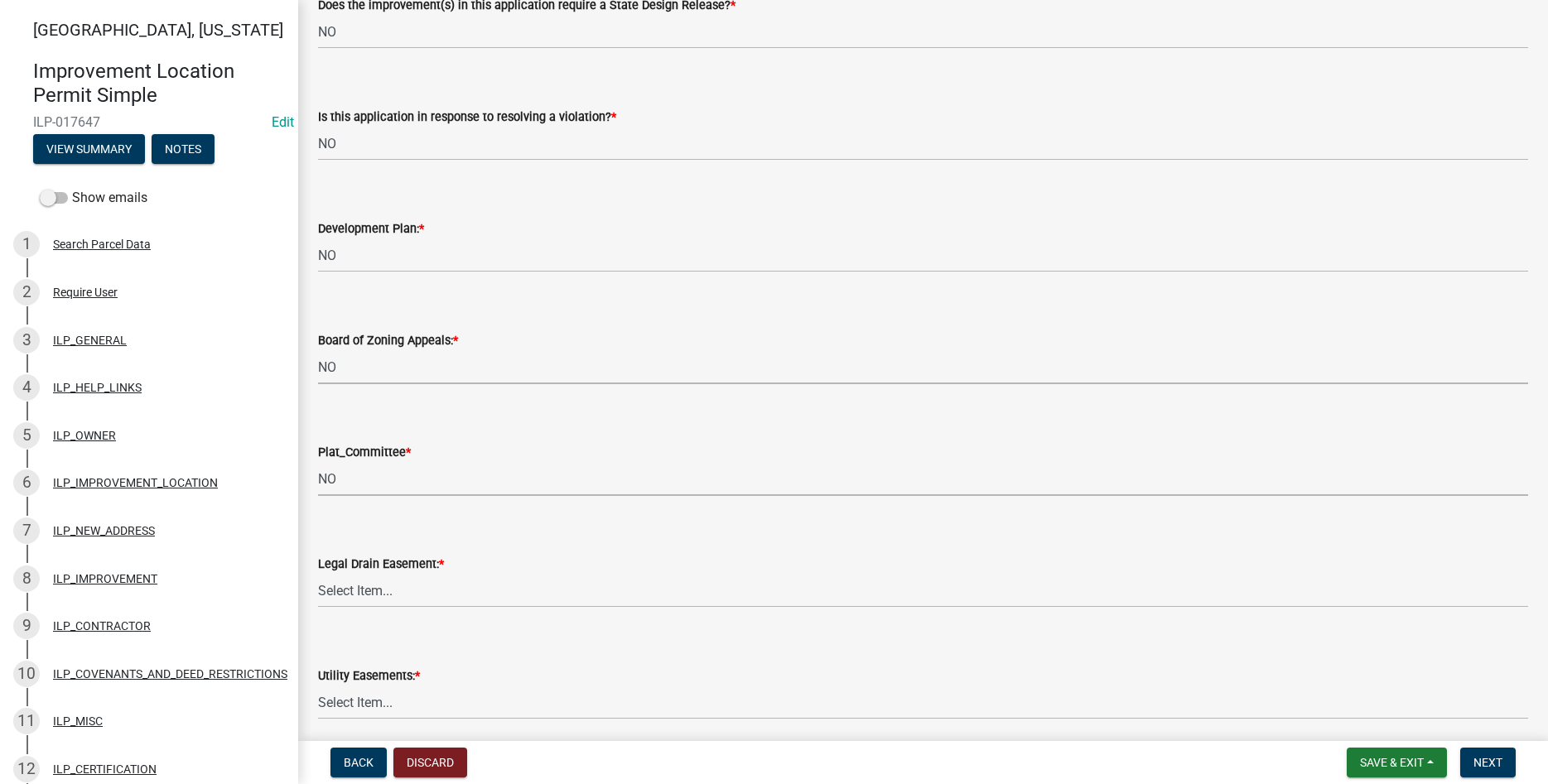
select select "63238f16-a362-487f-83af-24d0c8cf3edd"
select select "4de29e95-b13a-4926-a5fe-83364331169b"
select select "8e424161-7bf1-4e33-adf9-a347c03eff2b"
select select "bdd9c930-c7fe-4770-81ee-2c29cf953f8b"
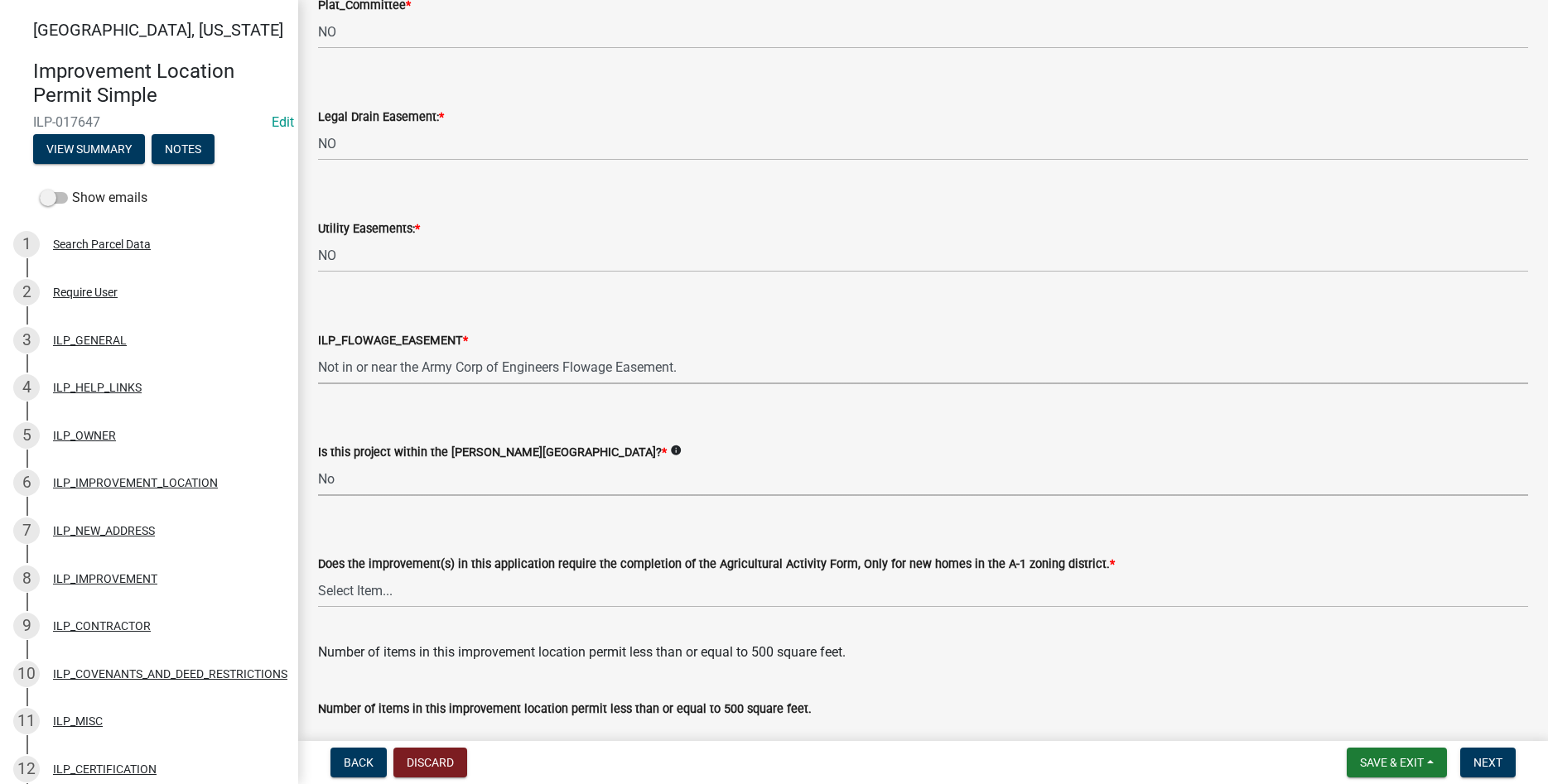
select select "c22a6da1-a4b9-4a20-9552-3c4da3c32bc7"
select select "b8432f74-40d2-4ff6-ba31-770d91760c6e"
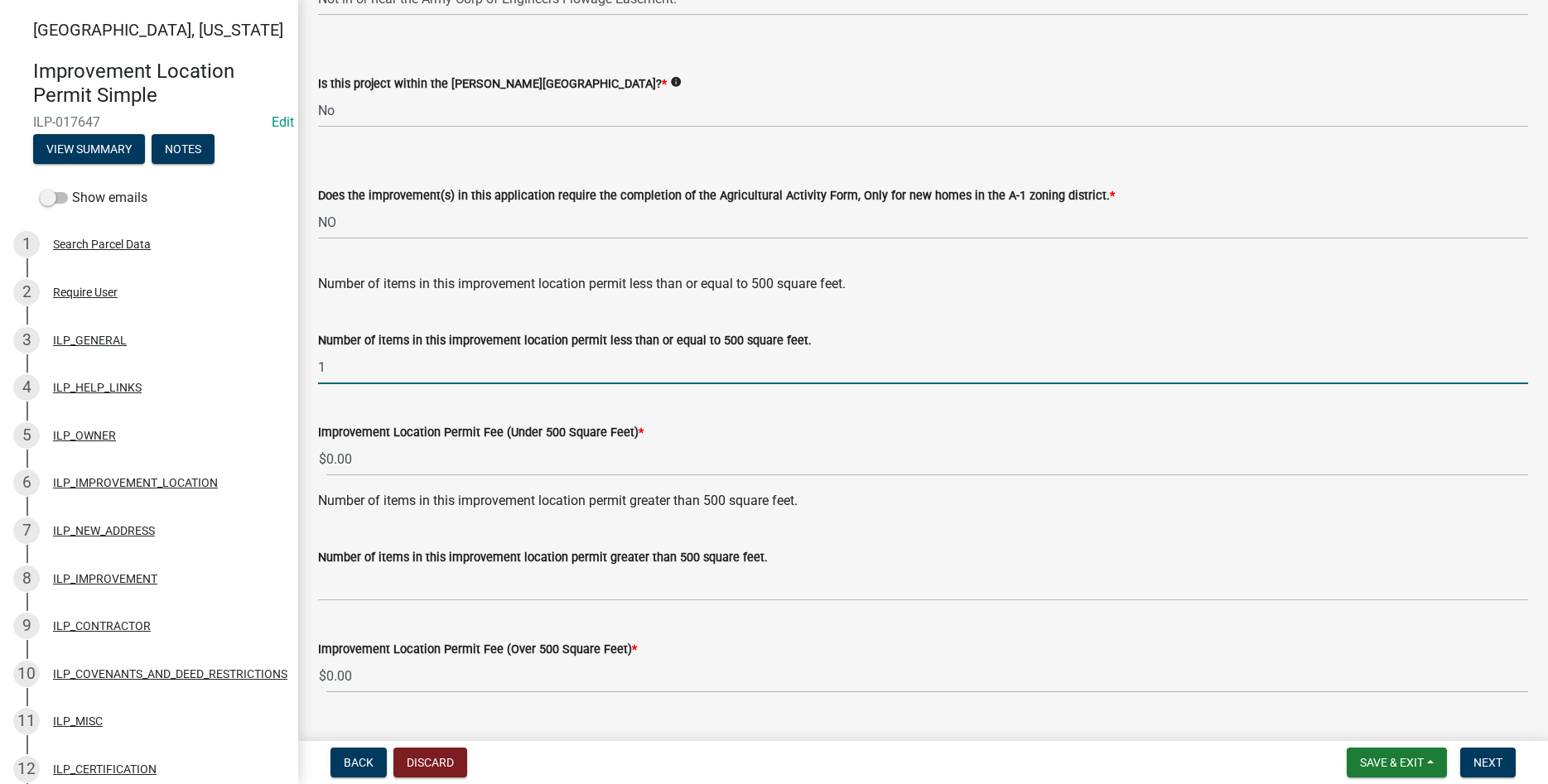
type input "1"
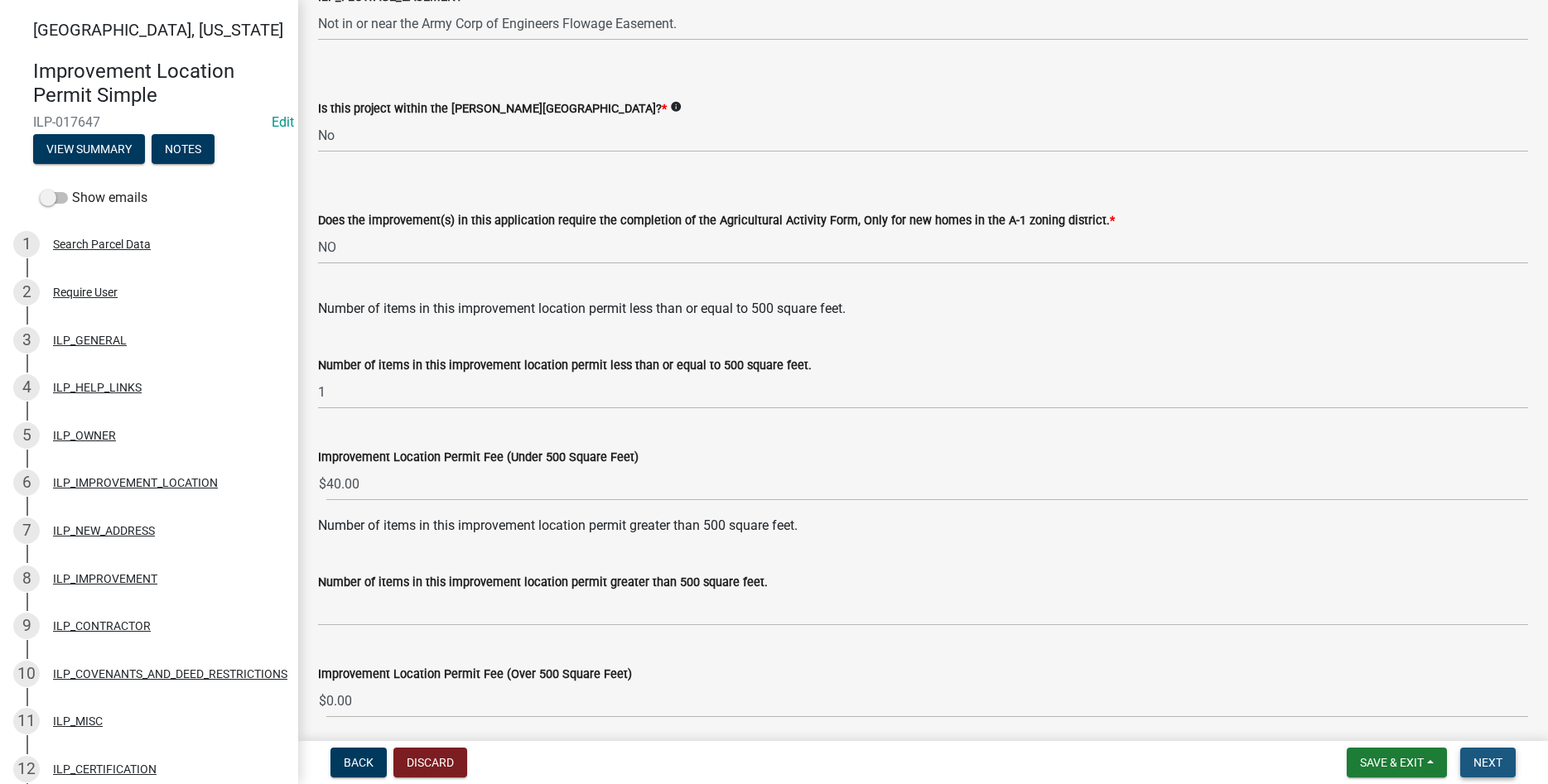
click at [1504, 758] on button "Next" at bounding box center [1488, 762] width 56 height 30
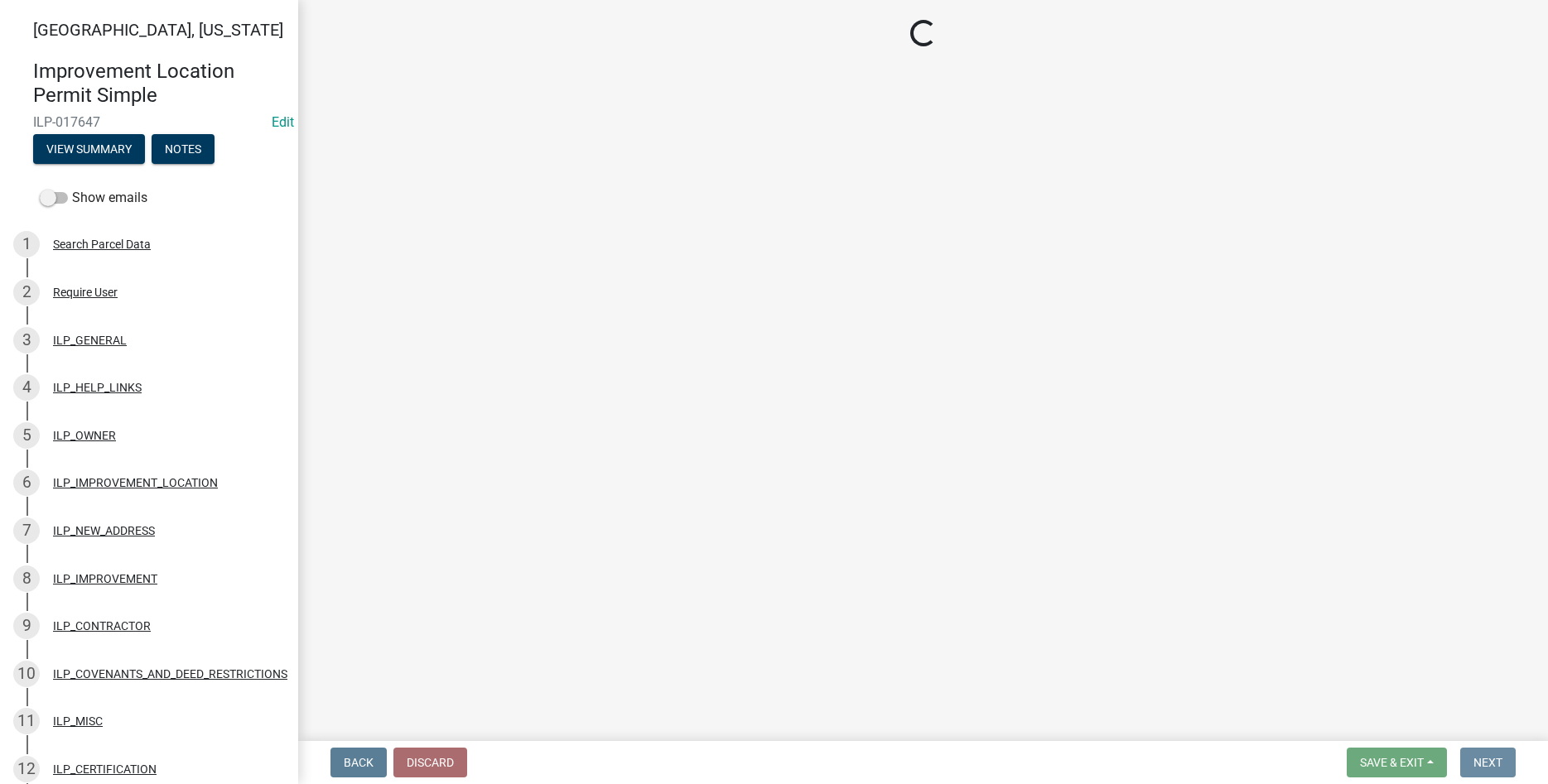
scroll to position [0, 0]
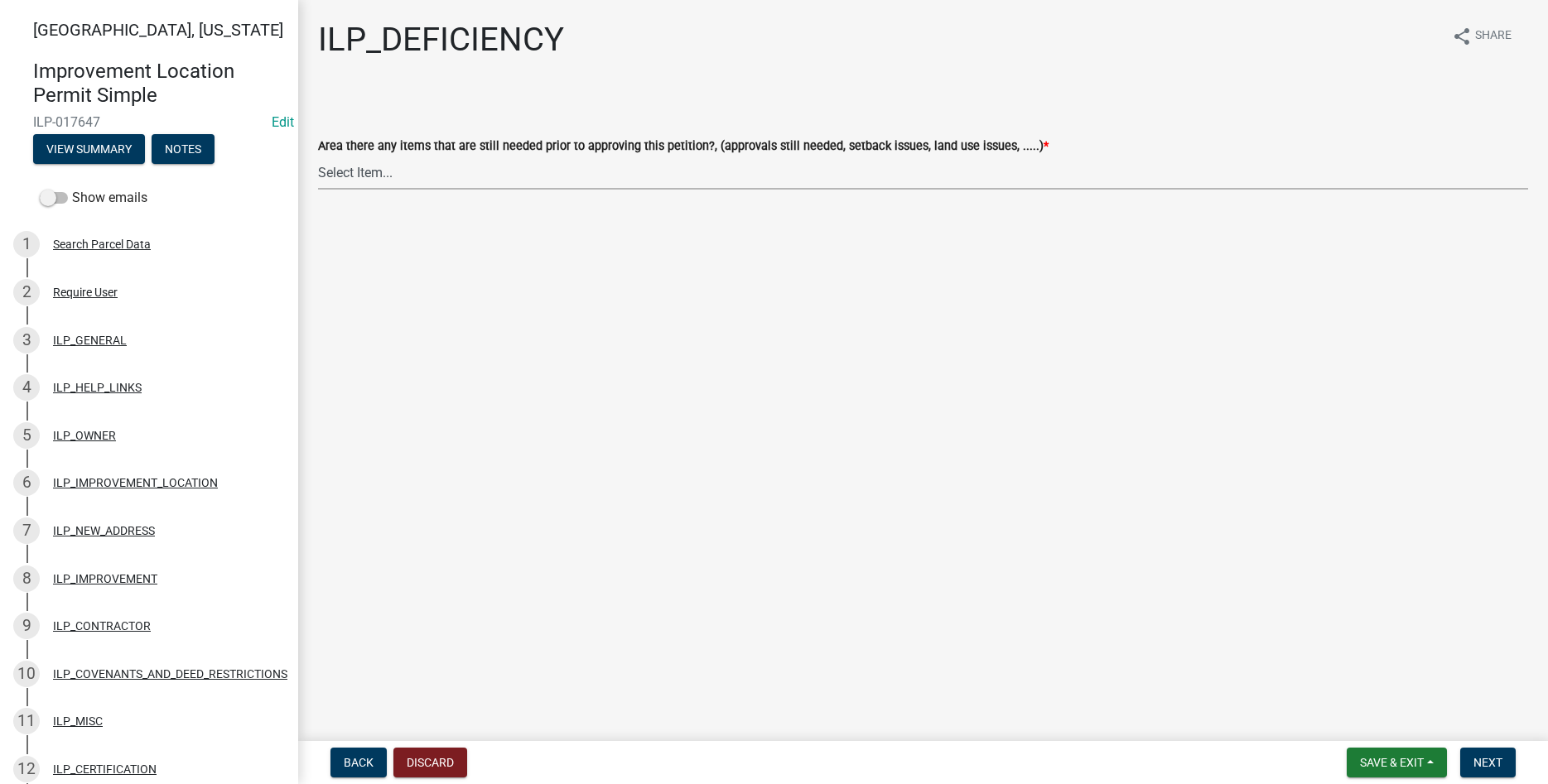
click at [318, 156] on select "Select Item... YES NO" at bounding box center [923, 172] width 1211 height 34
click option "NO" at bounding box center [0, 0] width 0 height 0
select select "88f51f67-ad00-412f-ad25-d9a24cd42bdb"
click at [1479, 755] on button "Next" at bounding box center [1488, 762] width 56 height 30
click at [318, 156] on select "Select Item... Denied Approved" at bounding box center [923, 172] width 1211 height 34
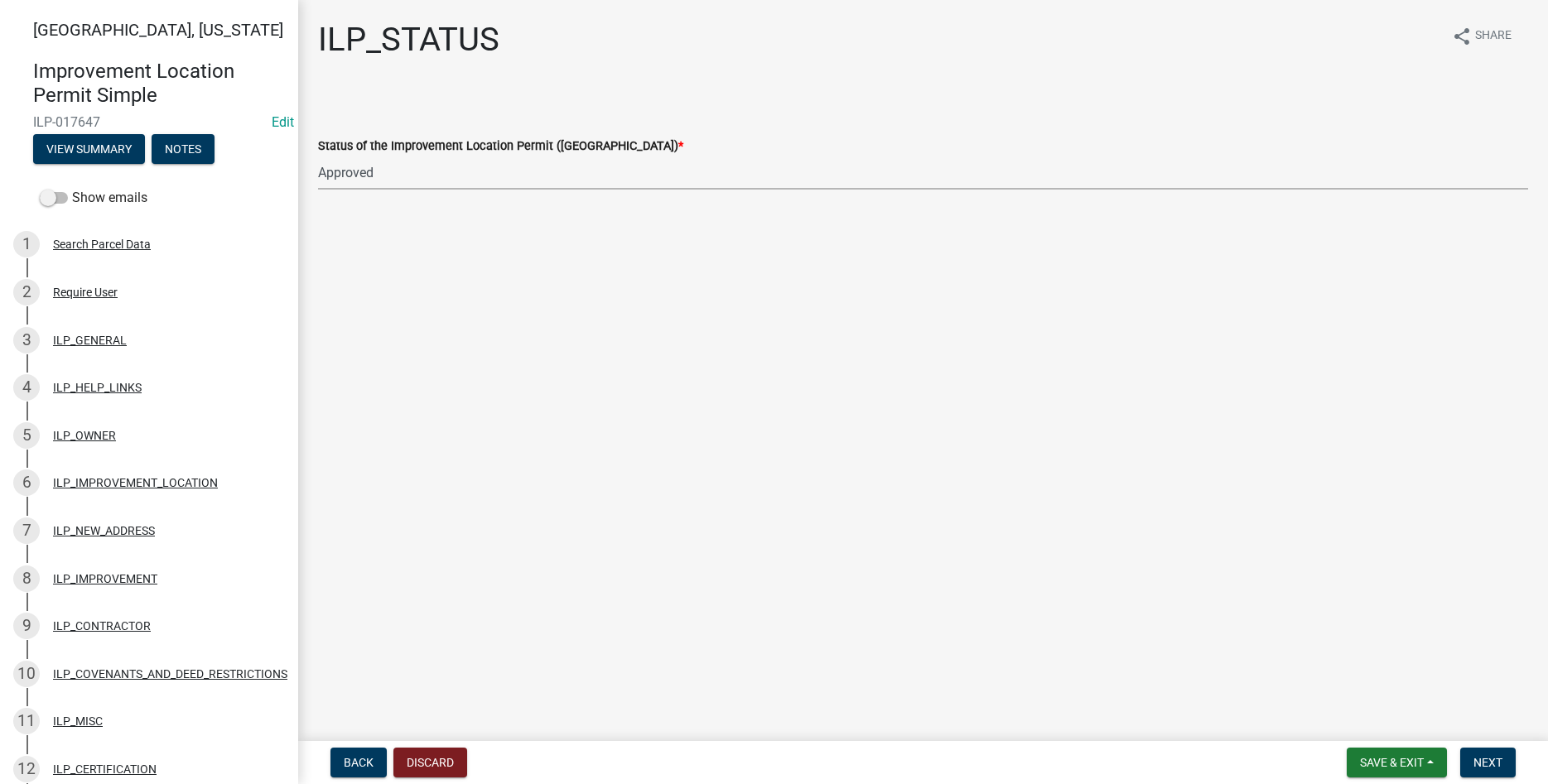
click option "Approved" at bounding box center [0, 0] width 0 height 0
select select "676ca0ef-d742-4b5a-a79e-763cf2a28fc9"
click at [1490, 756] on span "Next" at bounding box center [1488, 762] width 29 height 13
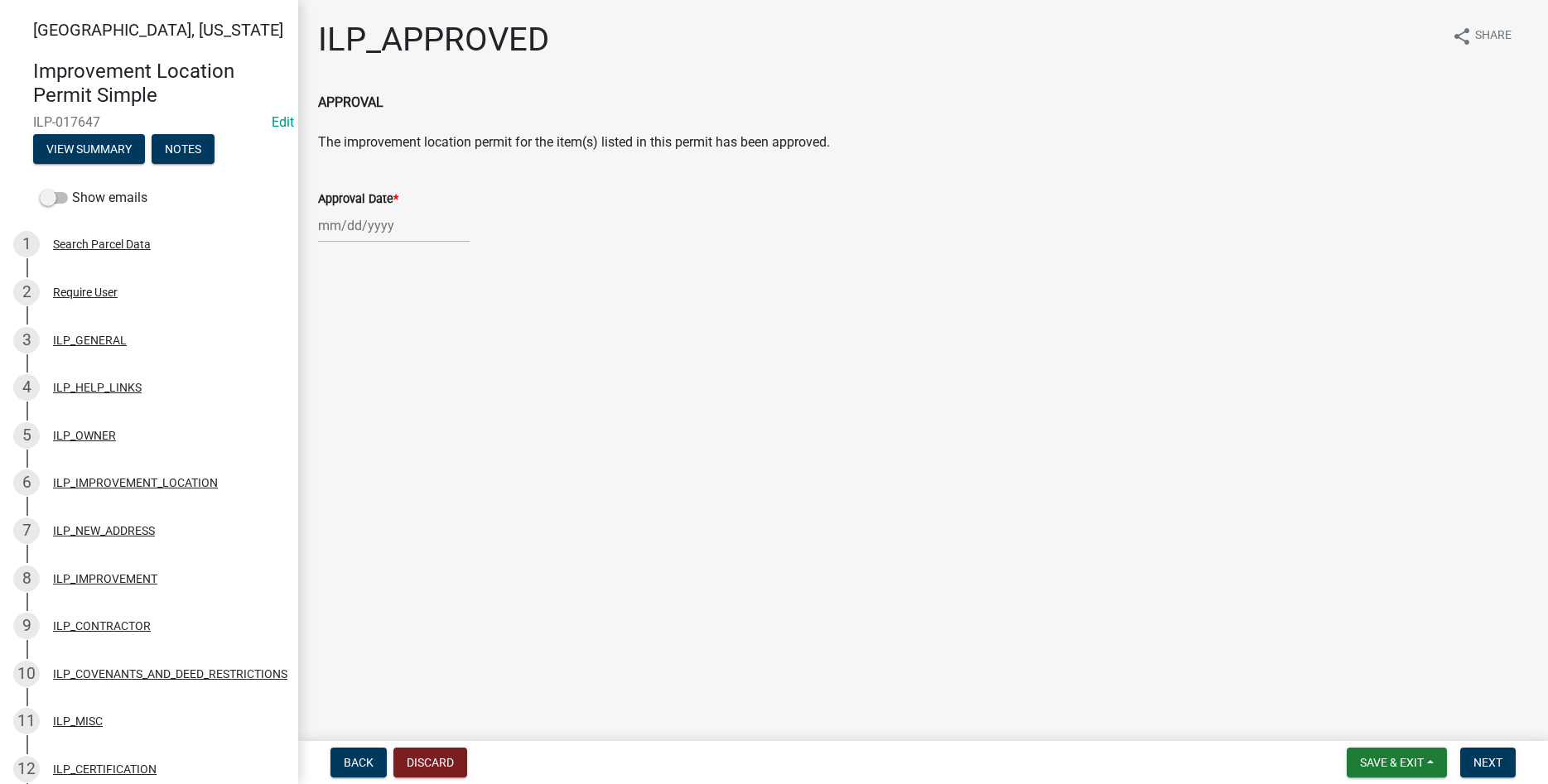
click at [356, 221] on input "Approval Date *" at bounding box center [394, 226] width 152 height 34
select select "8"
select select "2025"
click at [446, 394] on div "22" at bounding box center [441, 394] width 27 height 27
type input "08/22/2025"
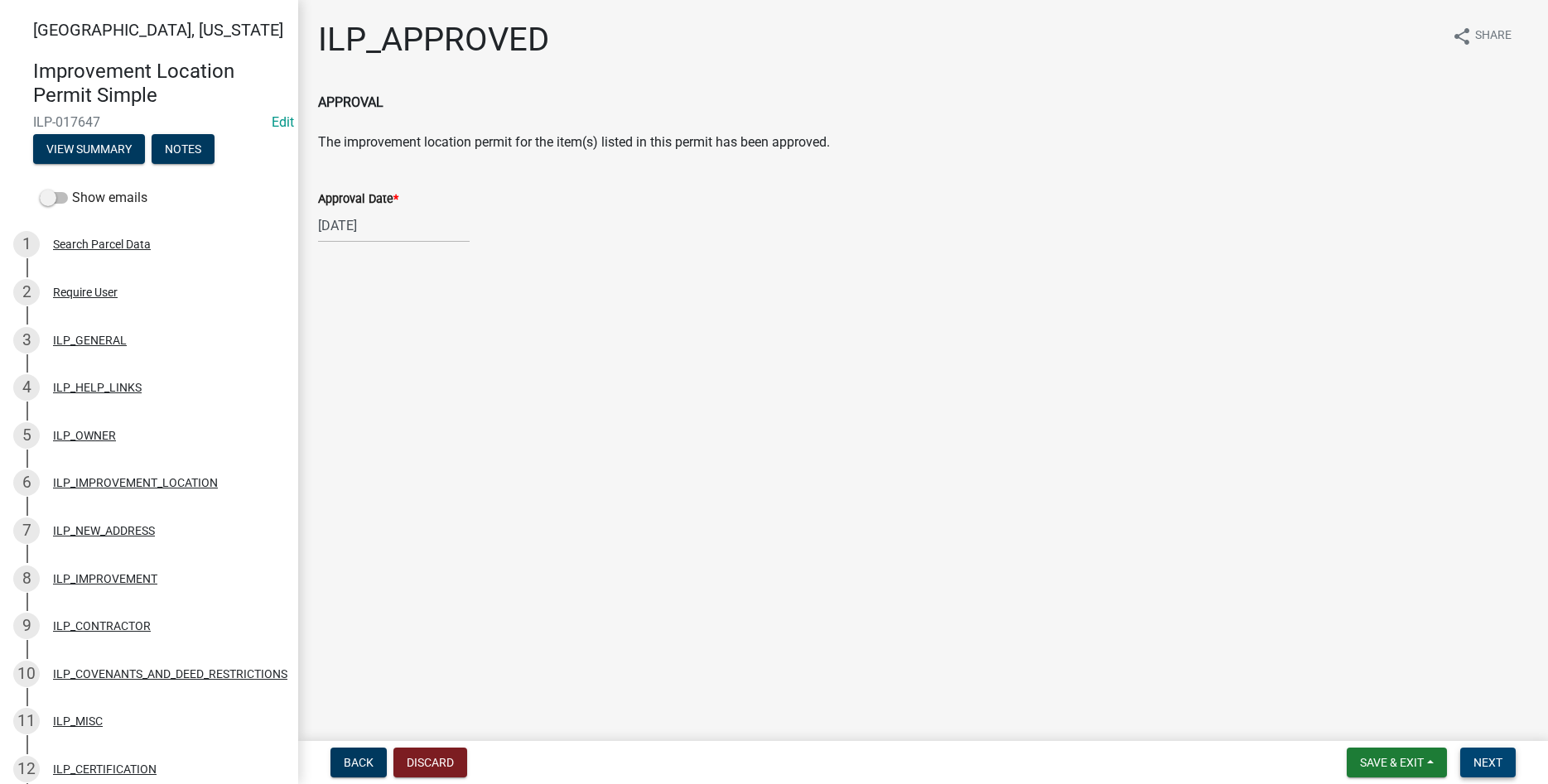
click at [1497, 767] on span "Next" at bounding box center [1488, 762] width 29 height 13
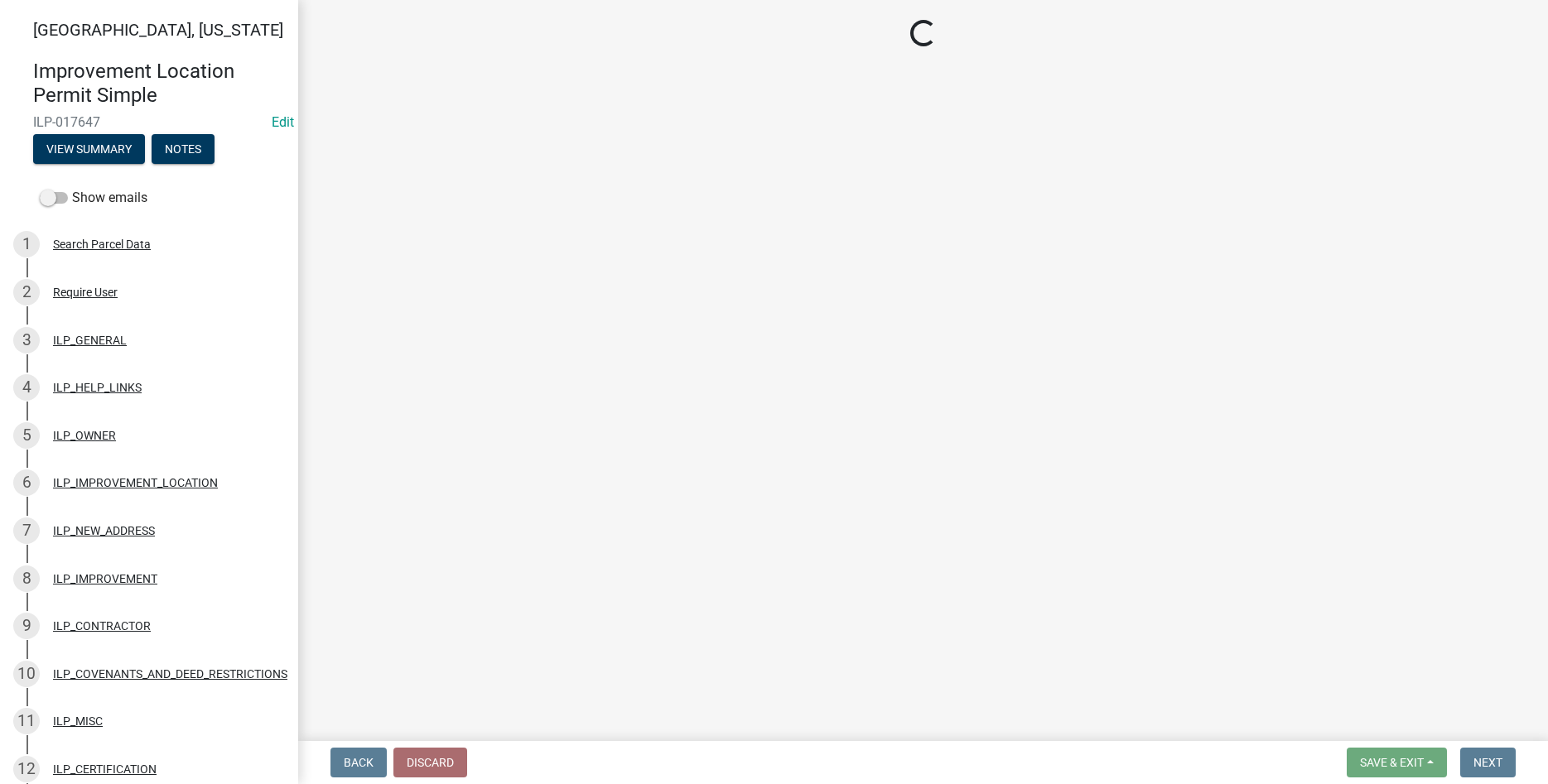
select select "3: 3"
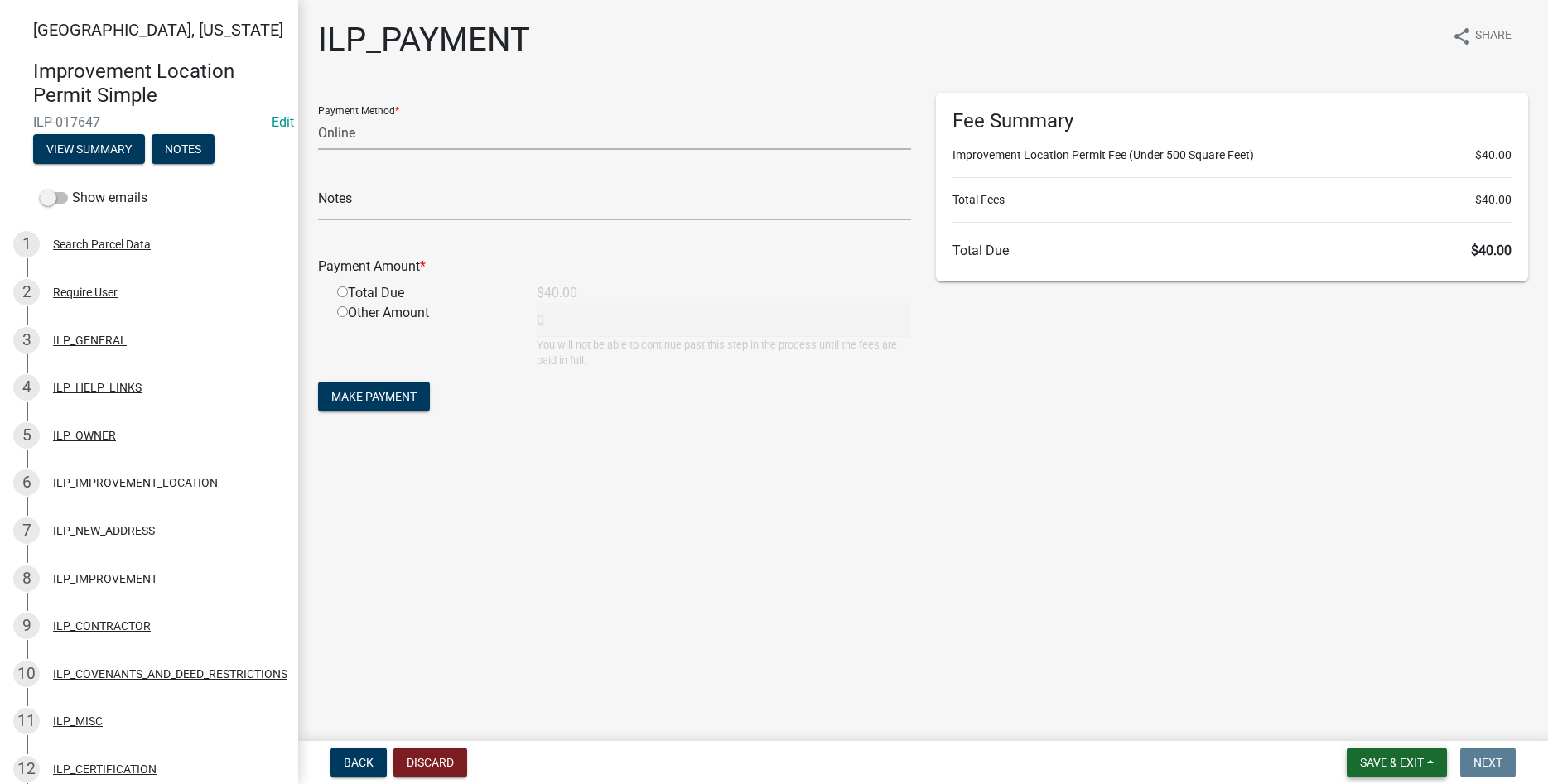
click at [1392, 762] on span "Save & Exit" at bounding box center [1392, 762] width 64 height 13
click at [1386, 727] on button "Save & Exit" at bounding box center [1381, 720] width 132 height 40
